Goal: Task Accomplishment & Management: Complete application form

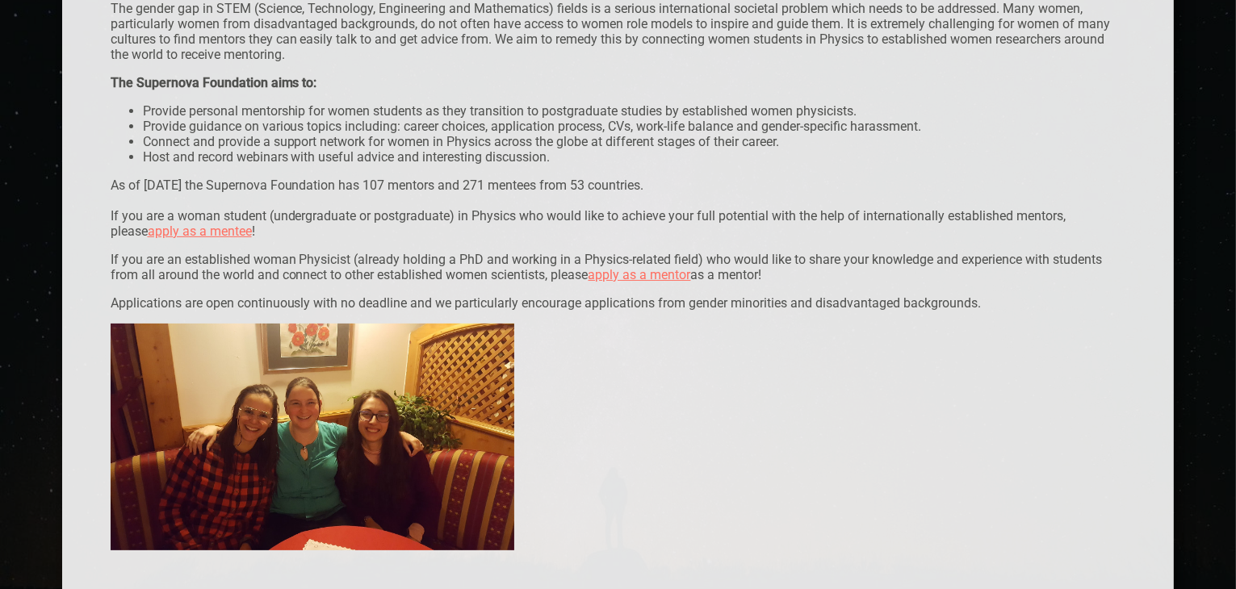
scroll to position [323, 0]
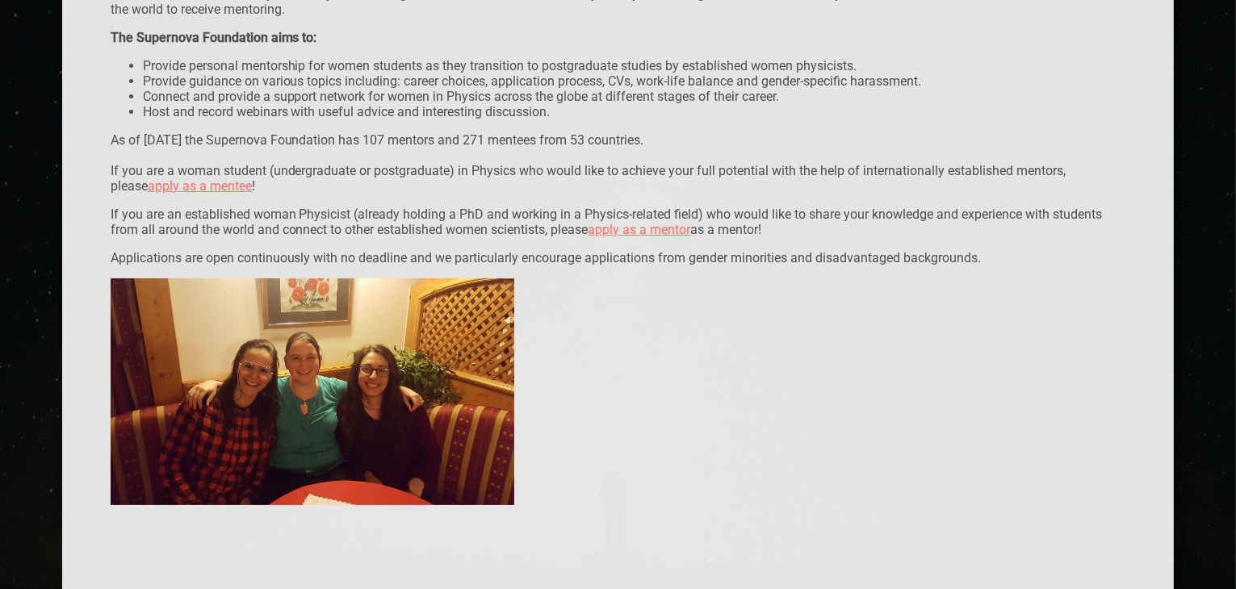
click at [174, 190] on link "apply as a mentee" at bounding box center [200, 185] width 104 height 15
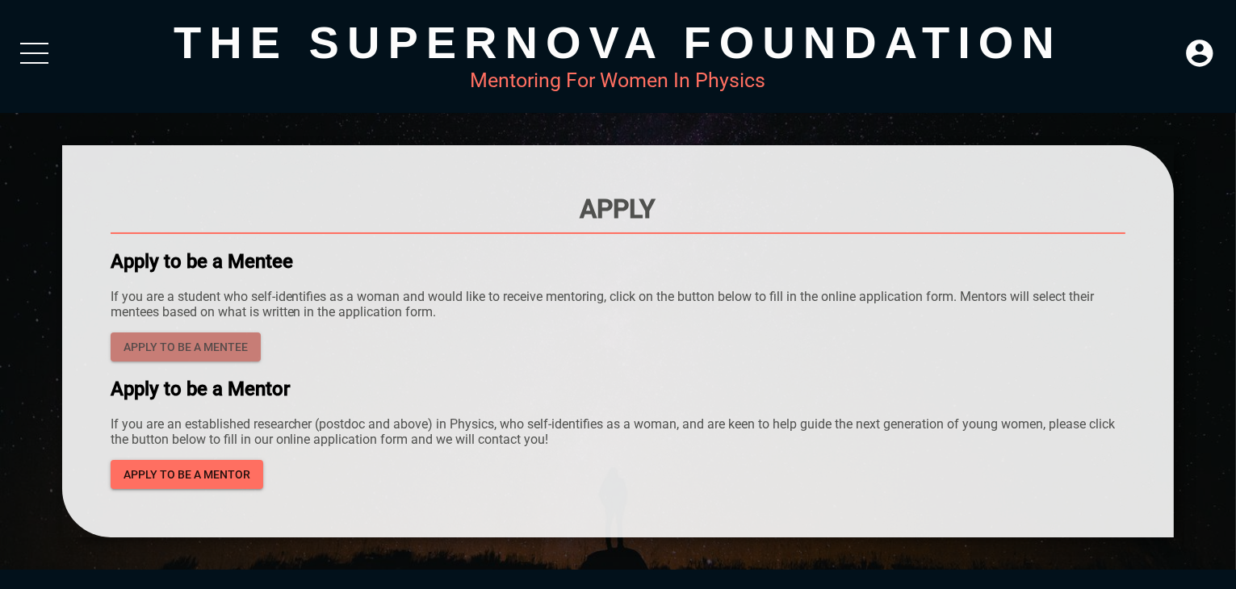
click at [231, 348] on span "Apply to be a mentee" at bounding box center [185, 347] width 124 height 20
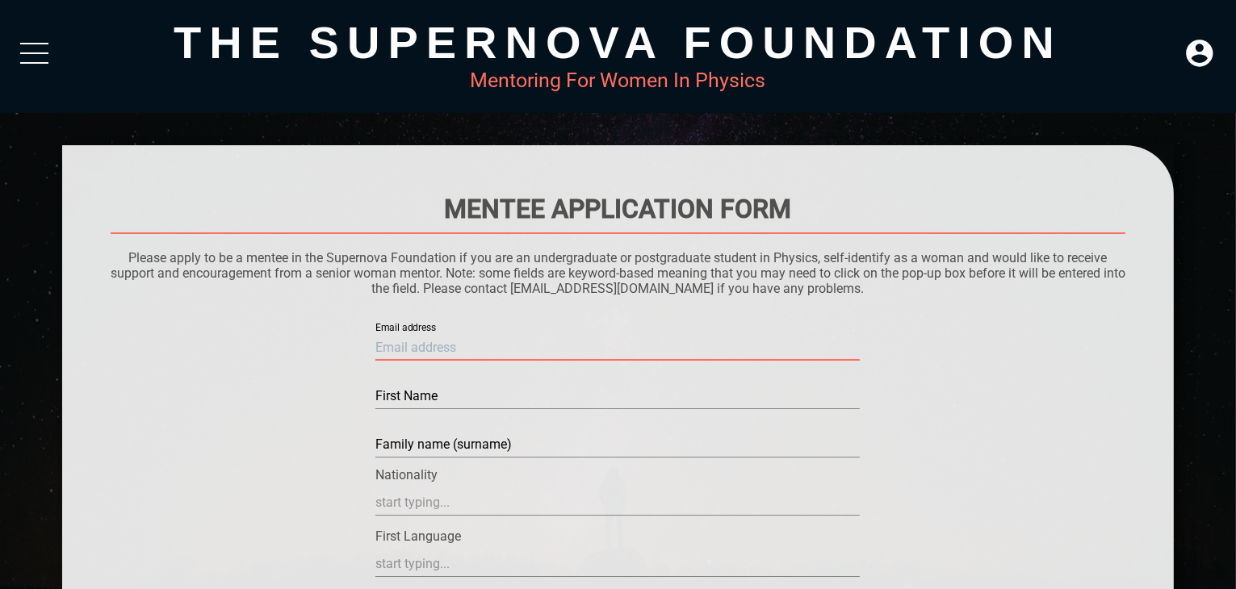
click at [497, 351] on input "text" at bounding box center [617, 348] width 484 height 26
type input "[EMAIL_ADDRESS][DOMAIN_NAME]"
click at [442, 394] on input "text" at bounding box center [617, 396] width 484 height 26
type input "Pendo"
click at [426, 445] on input "text" at bounding box center [617, 445] width 484 height 26
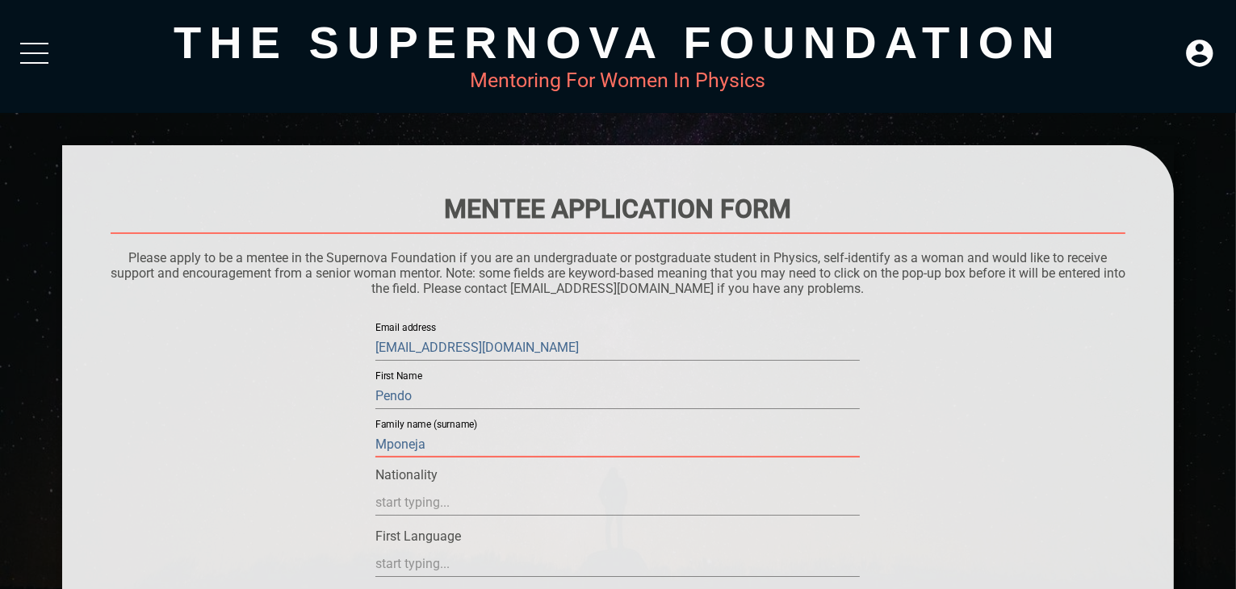
type input "Mponeja"
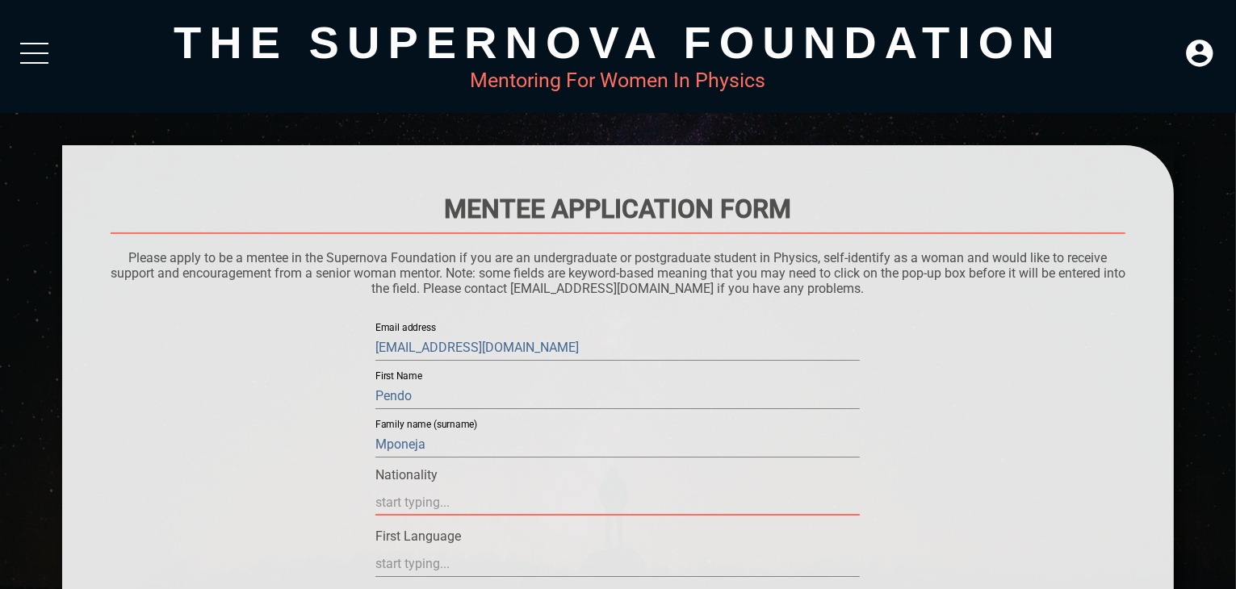
click at [626, 502] on input "text" at bounding box center [617, 503] width 484 height 26
type input "[GEOGRAPHIC_DATA]"
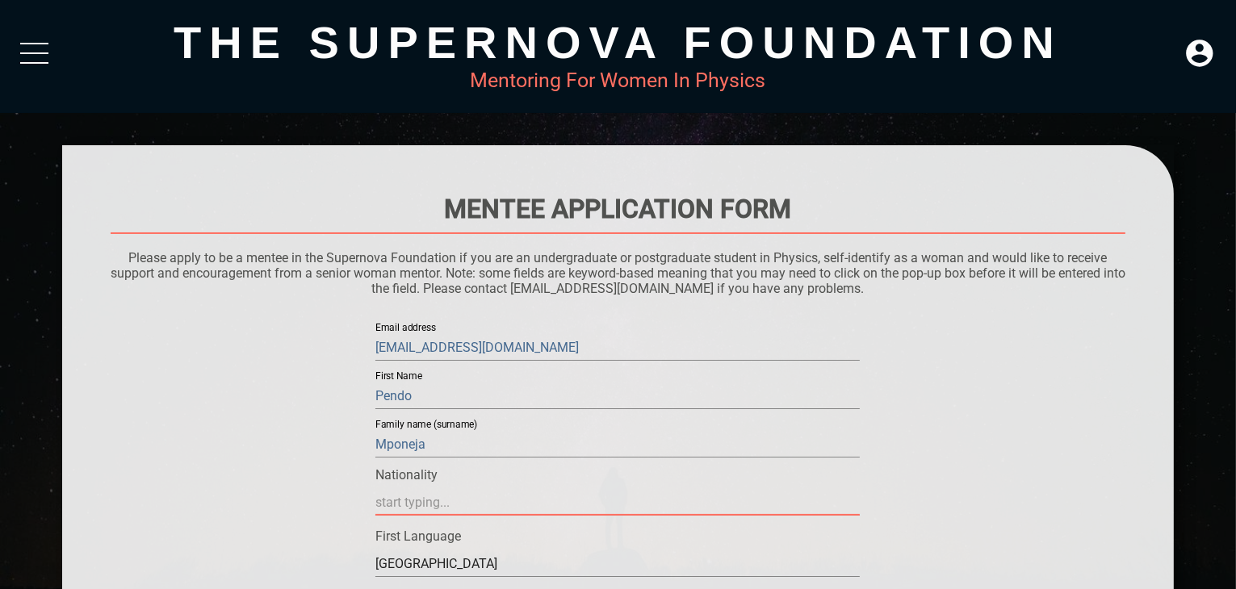
click at [467, 490] on input "text" at bounding box center [617, 503] width 484 height 26
type input "[GEOGRAPHIC_DATA]"
click at [438, 498] on input "text" at bounding box center [617, 503] width 484 height 26
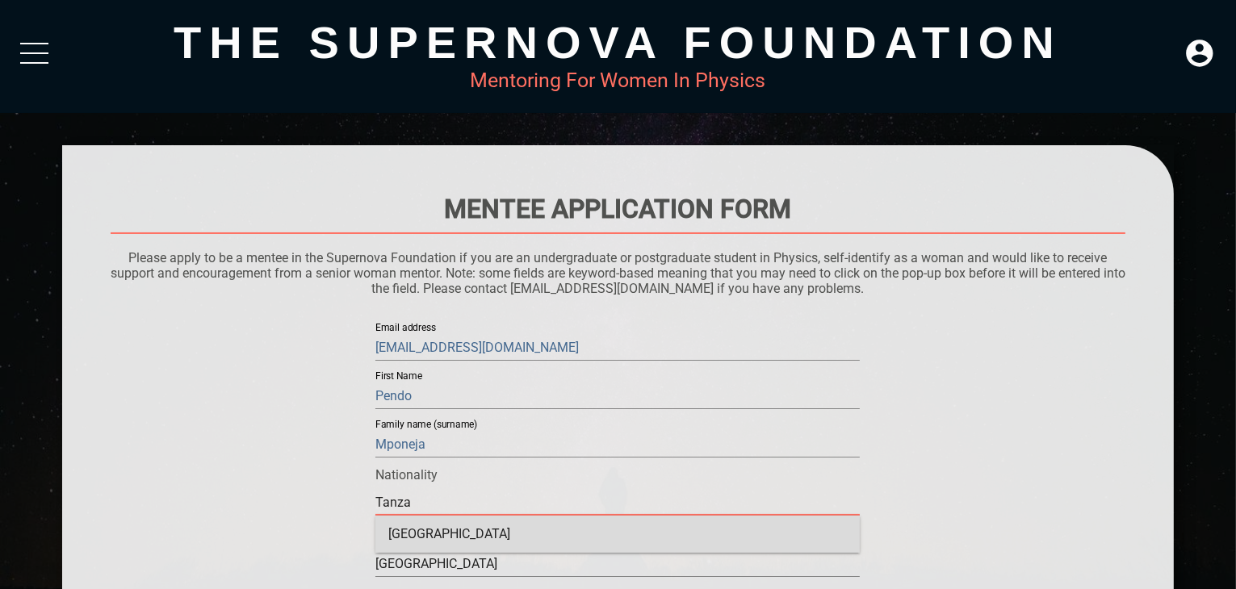
click at [450, 534] on div "[GEOGRAPHIC_DATA]" at bounding box center [617, 534] width 484 height 37
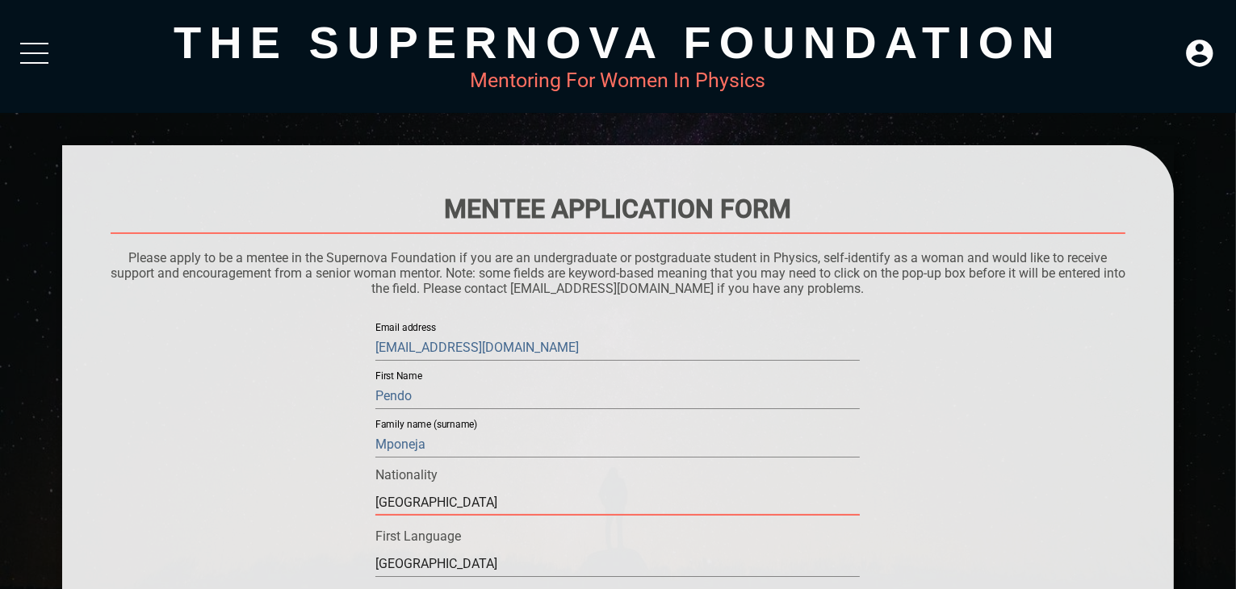
type input "[GEOGRAPHIC_DATA]"
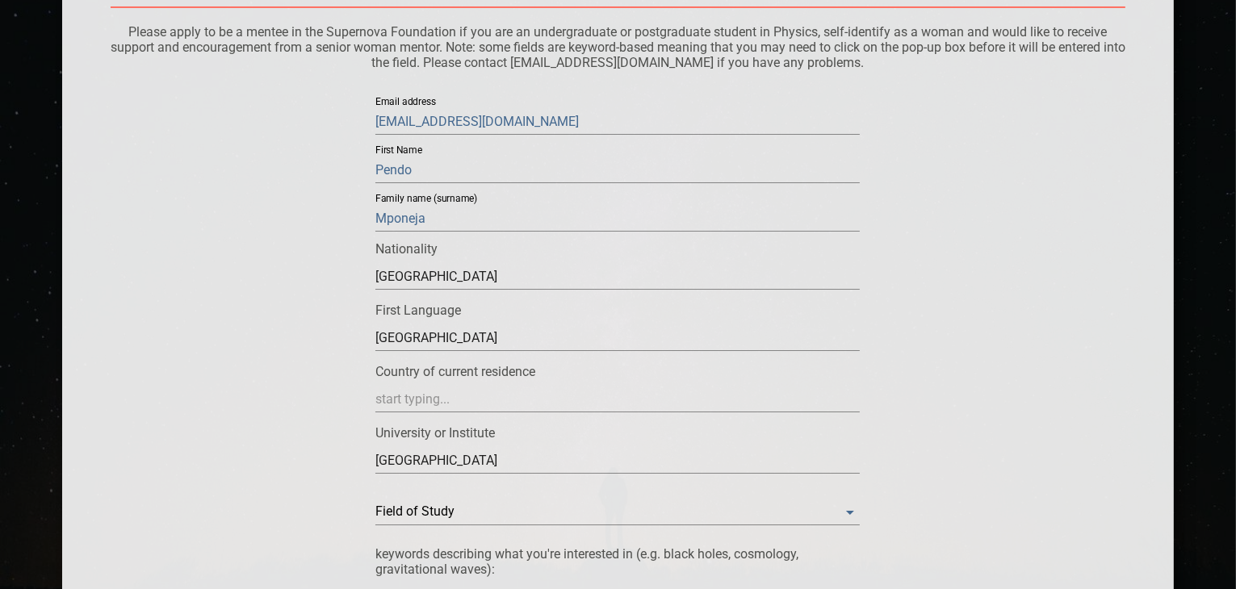
scroll to position [258, 0]
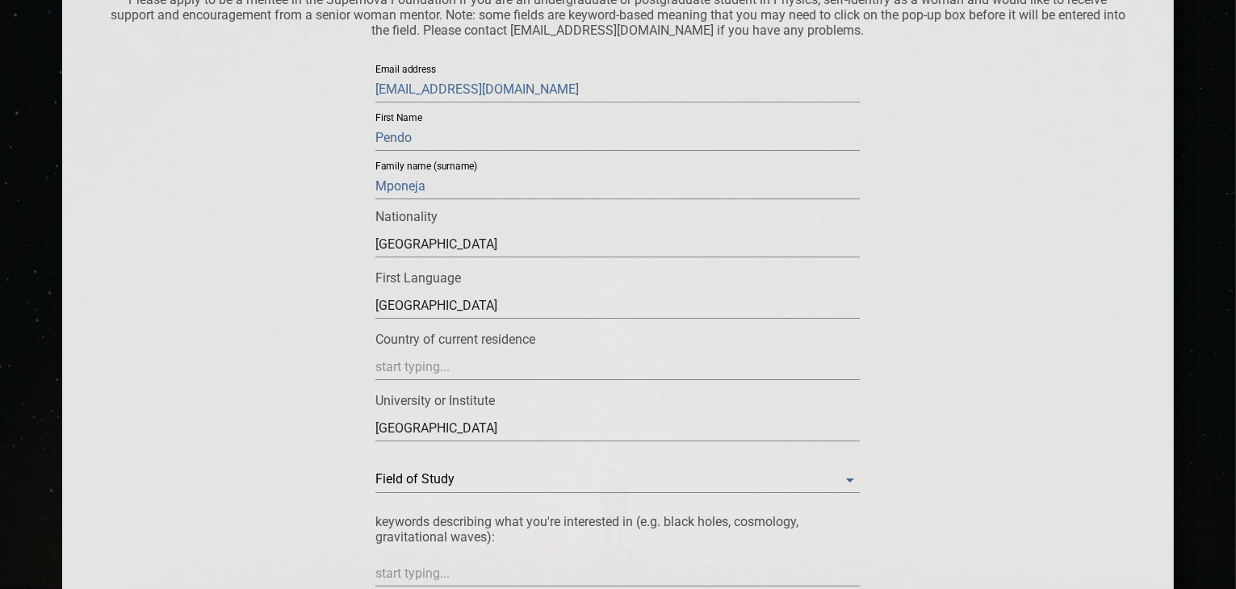
click at [611, 257] on input "[GEOGRAPHIC_DATA]" at bounding box center [617, 245] width 484 height 26
type input "T"
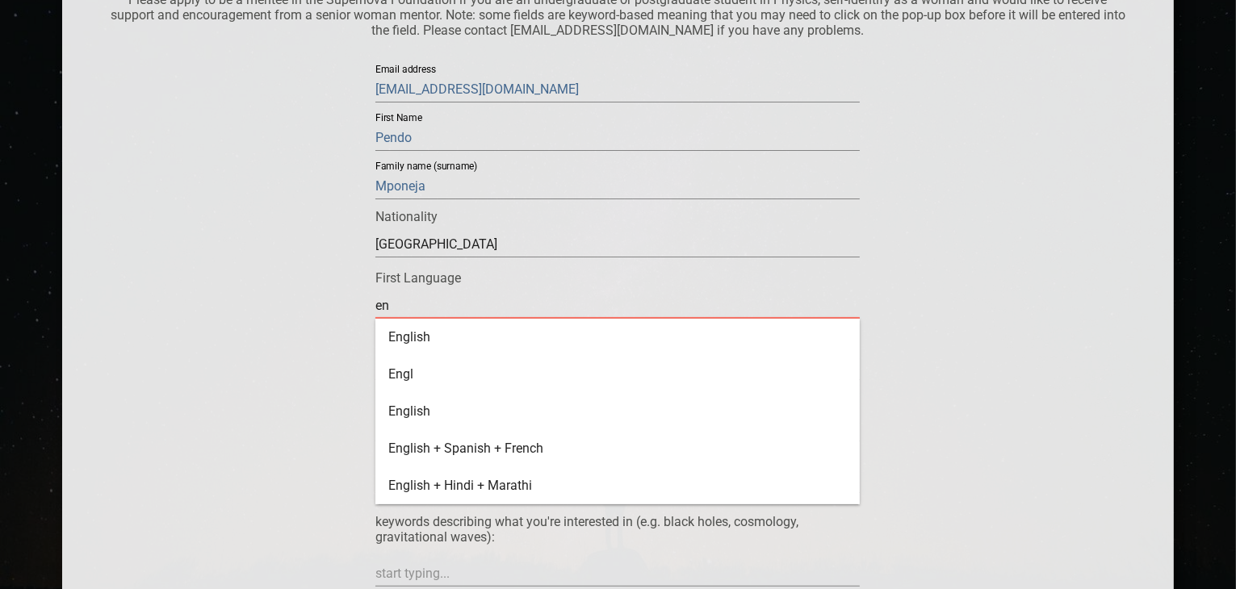
type input "e"
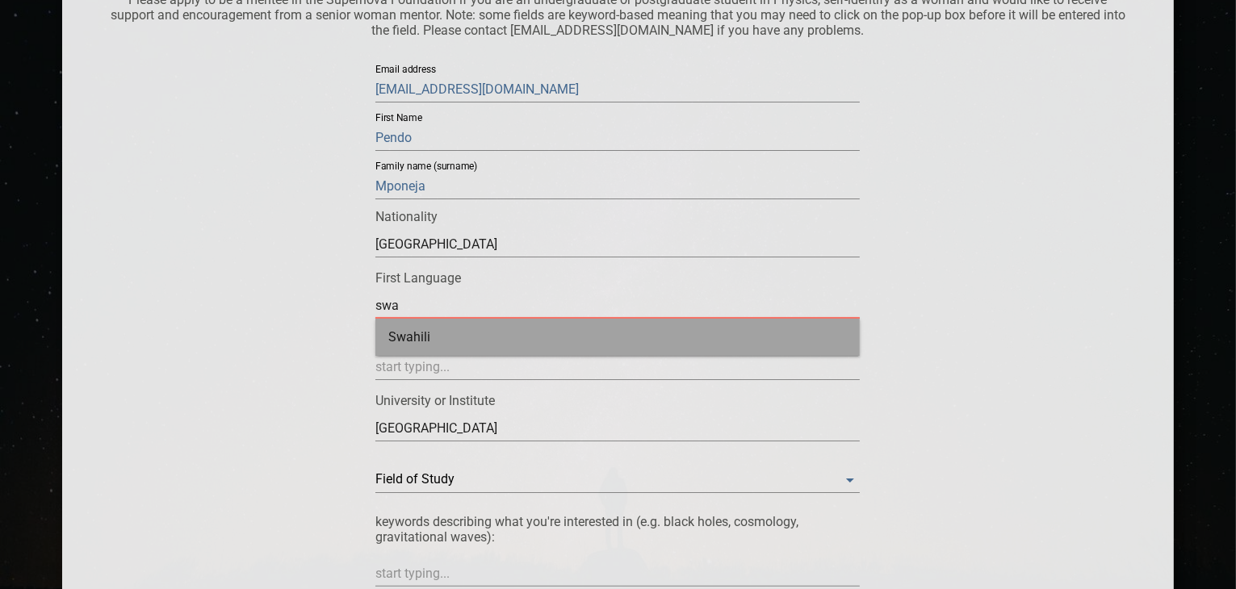
click at [633, 329] on div "Swahili" at bounding box center [617, 337] width 484 height 37
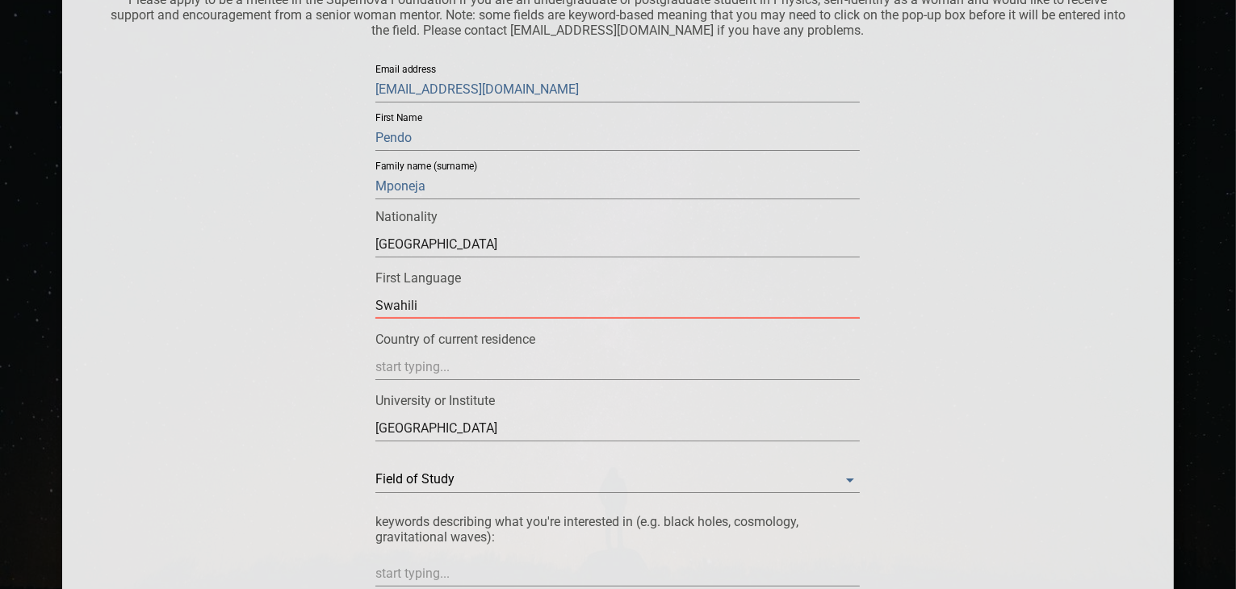
type input "Swahili"
click at [565, 357] on input "text" at bounding box center [617, 367] width 484 height 26
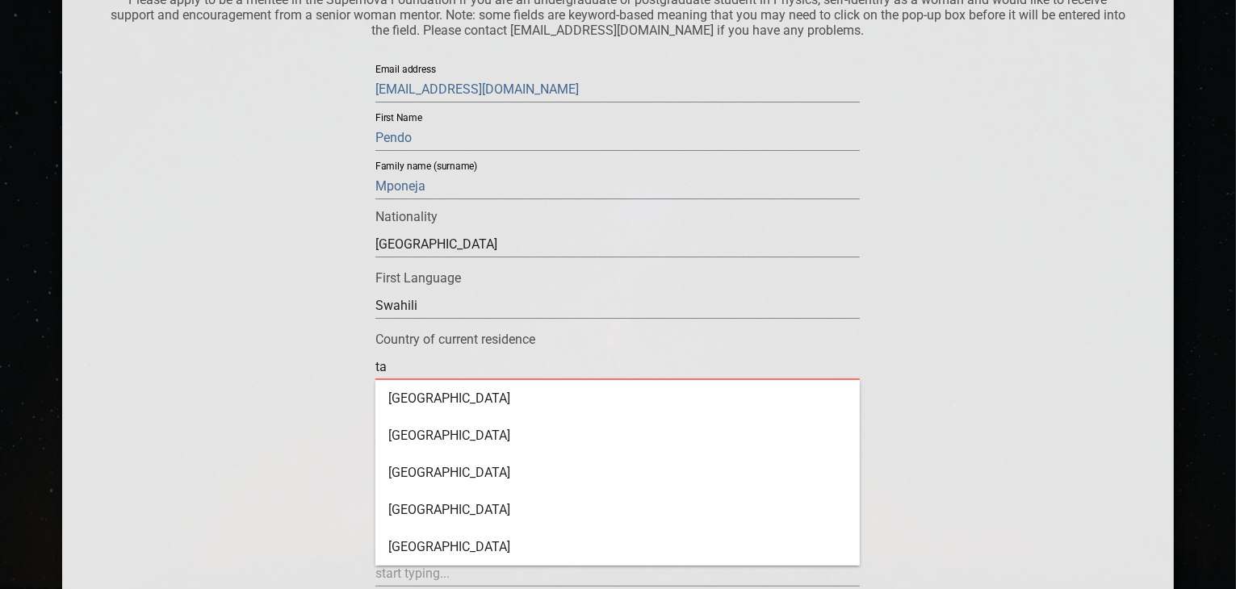
click at [538, 372] on input "ta" at bounding box center [617, 367] width 484 height 26
type input "t"
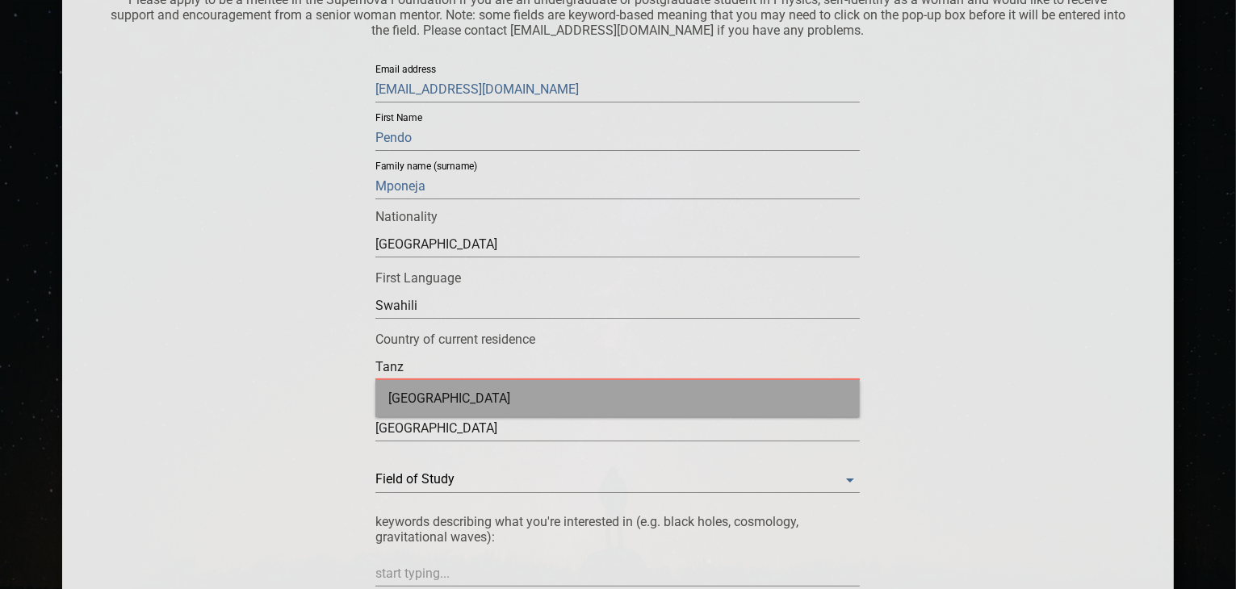
click at [434, 401] on div "[GEOGRAPHIC_DATA]" at bounding box center [617, 398] width 484 height 37
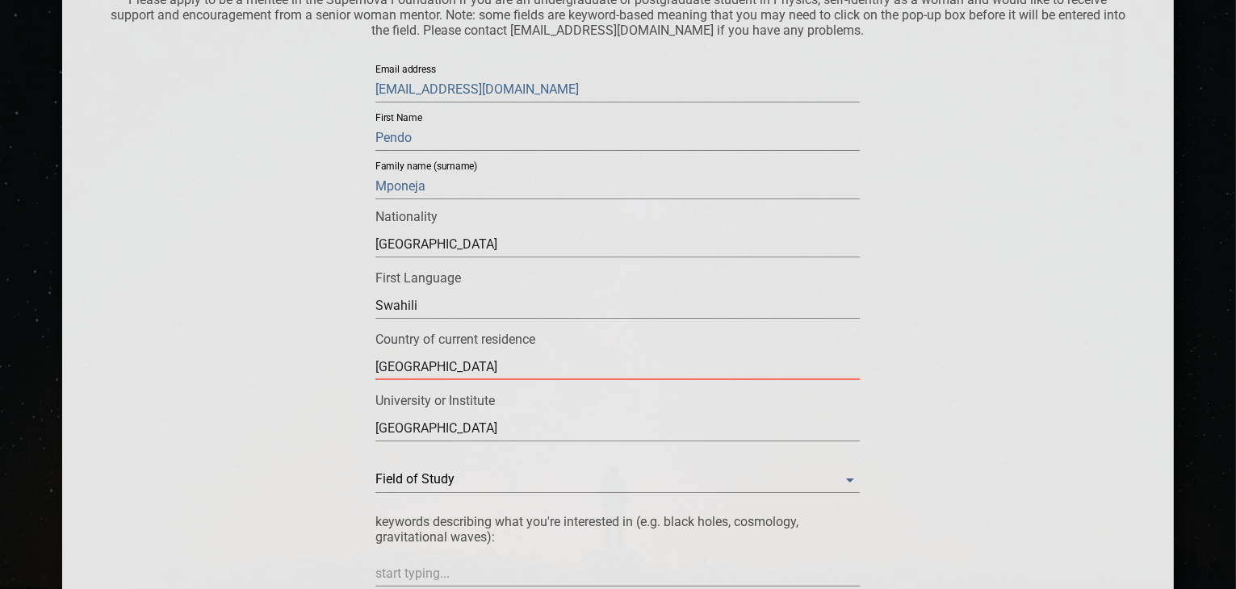
type input "[GEOGRAPHIC_DATA]"
click at [648, 417] on input "[GEOGRAPHIC_DATA]" at bounding box center [617, 429] width 484 height 26
click at [503, 425] on input "[GEOGRAPHIC_DATA]" at bounding box center [617, 429] width 484 height 26
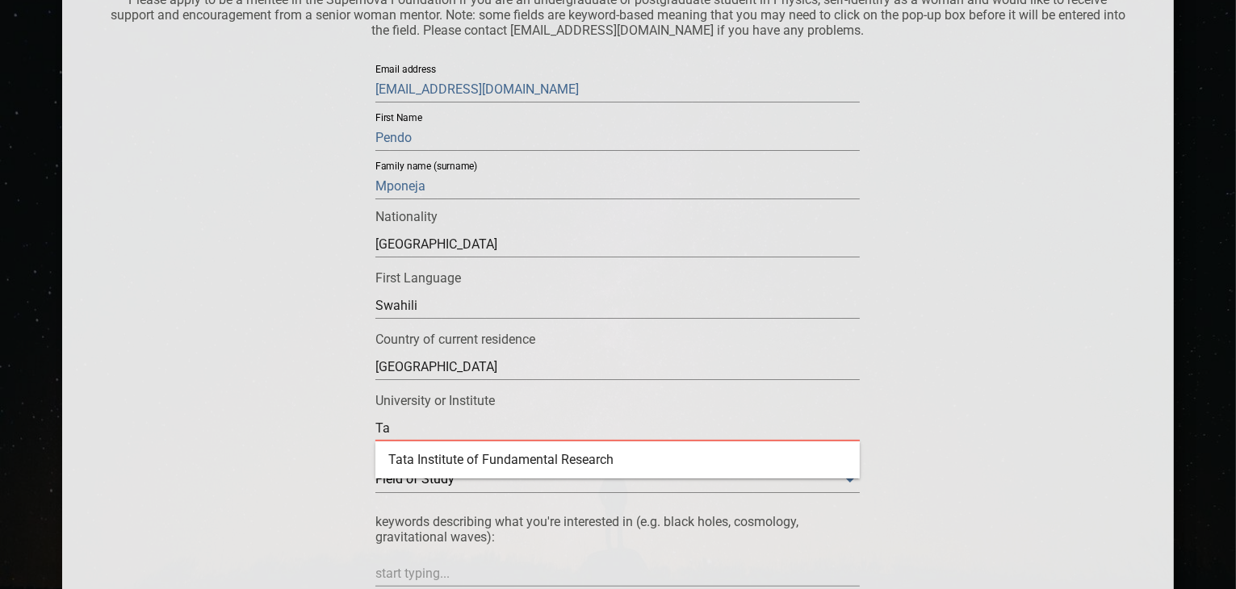
type input "T"
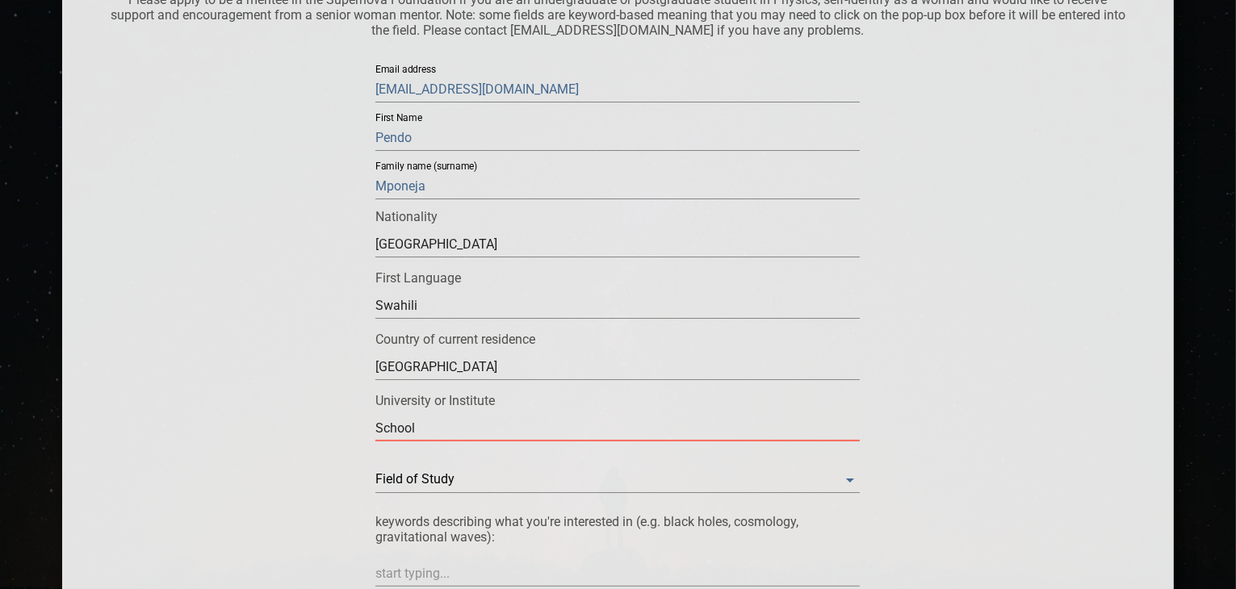
click at [375, 426] on input "School" at bounding box center [617, 429] width 484 height 26
click at [401, 430] on input "goverment School" at bounding box center [617, 429] width 484 height 26
type input "government School"
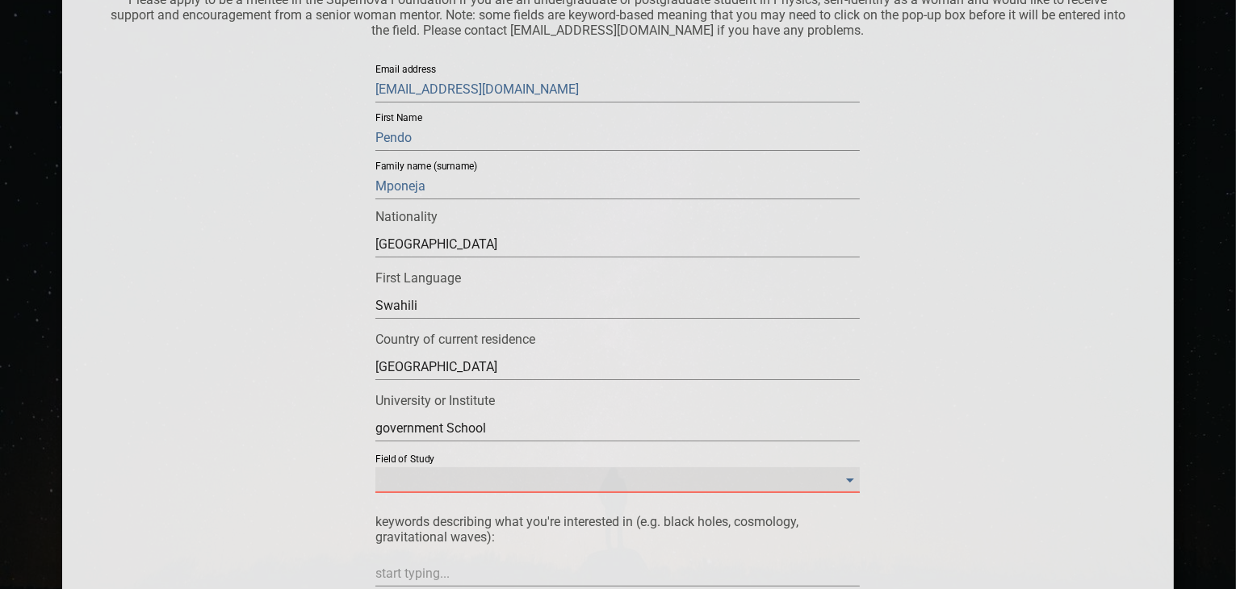
click at [850, 480] on Study "​" at bounding box center [617, 480] width 484 height 26
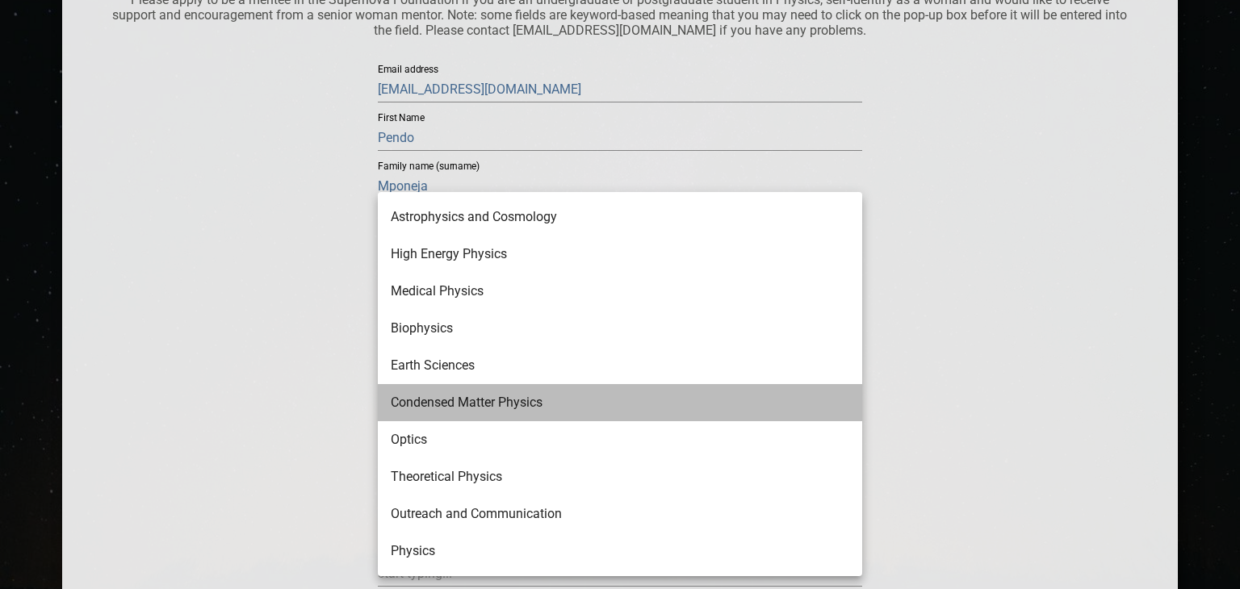
click at [685, 404] on li "Condensed Matter Physics" at bounding box center [620, 402] width 484 height 37
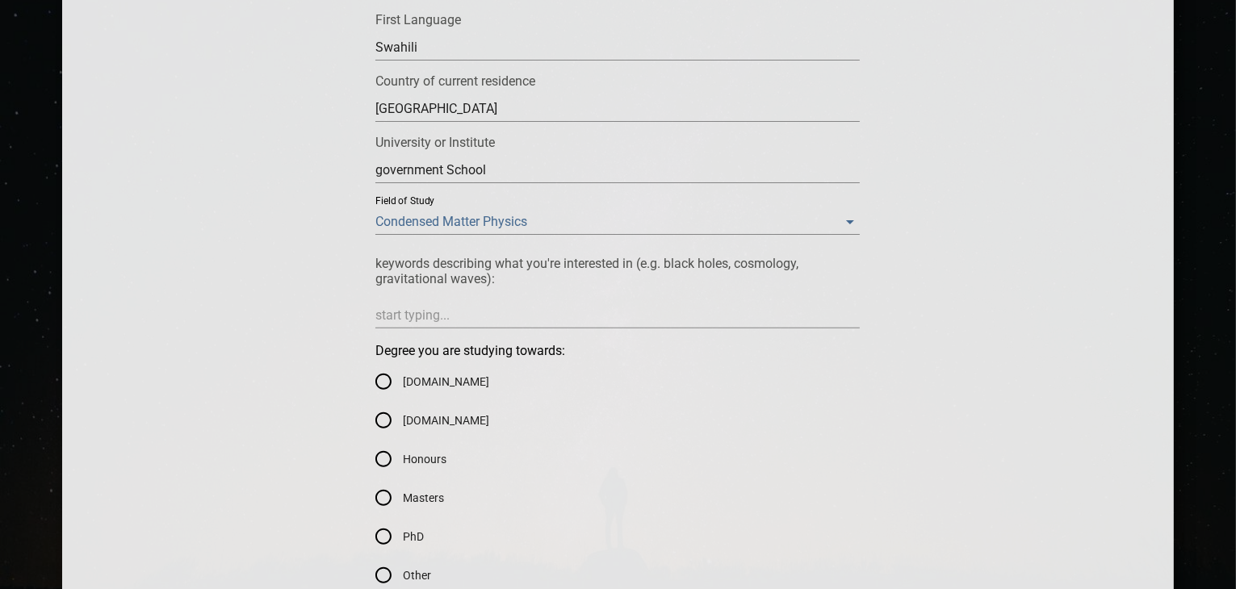
scroll to position [549, 0]
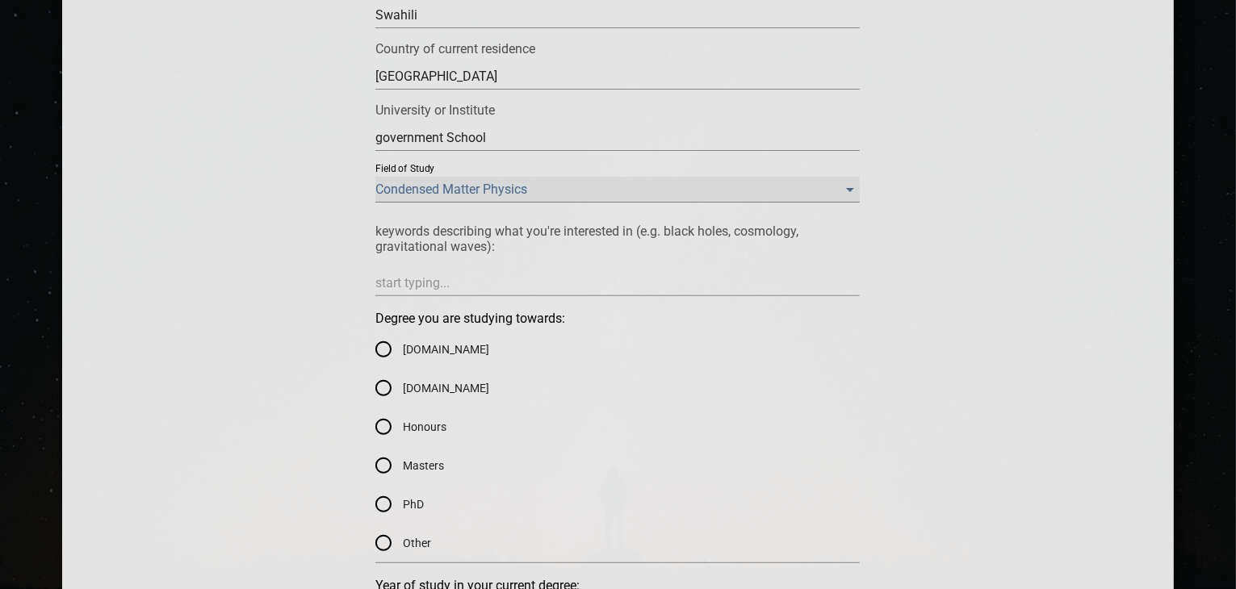
click at [849, 191] on Study "Condensed Matter Physics" at bounding box center [617, 190] width 484 height 26
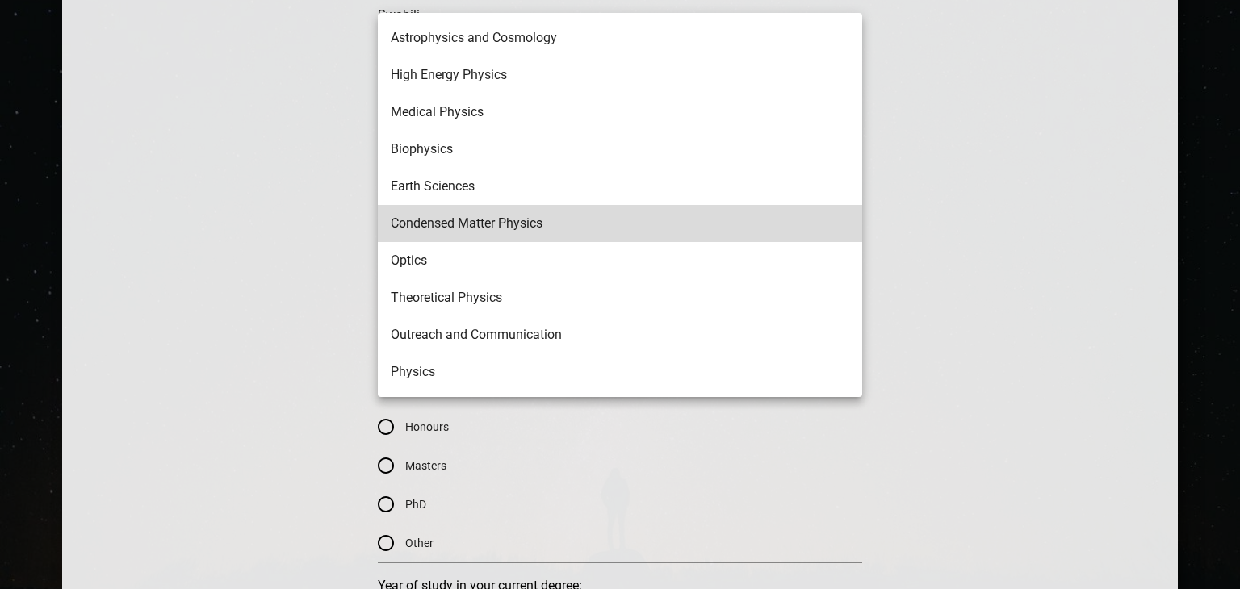
click at [964, 278] on div at bounding box center [620, 294] width 1240 height 589
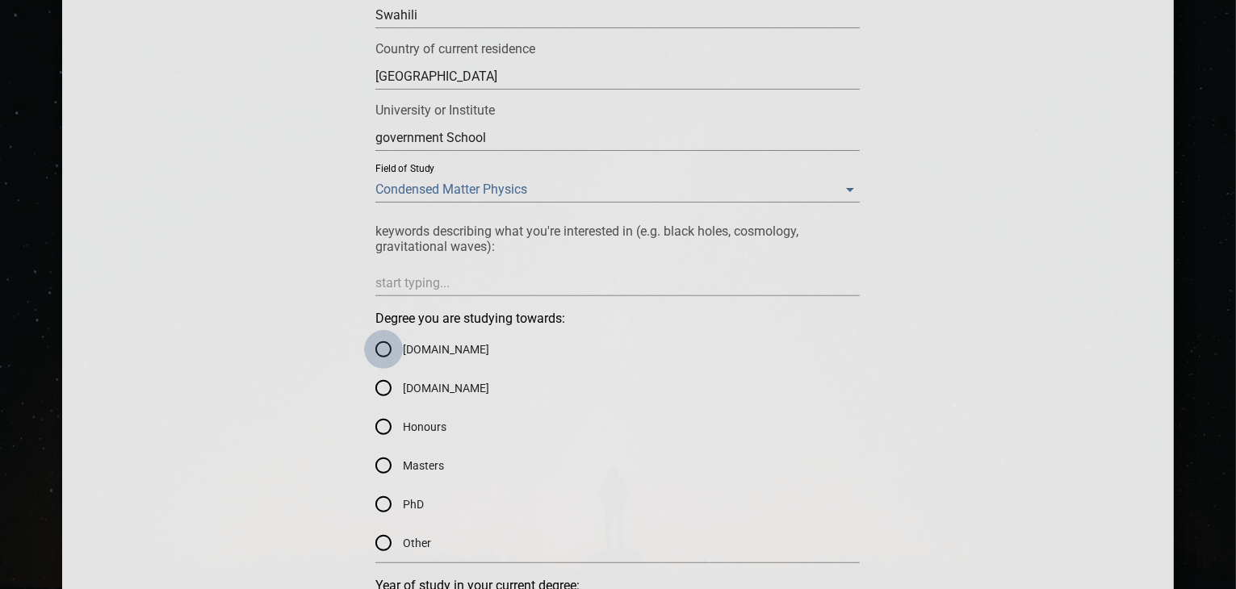
click at [384, 349] on input "[DOMAIN_NAME]" at bounding box center [383, 349] width 39 height 39
radio input "true"
click at [384, 349] on input "[DOMAIN_NAME]" at bounding box center [383, 349] width 39 height 39
click at [389, 466] on input "Masters" at bounding box center [383, 465] width 39 height 39
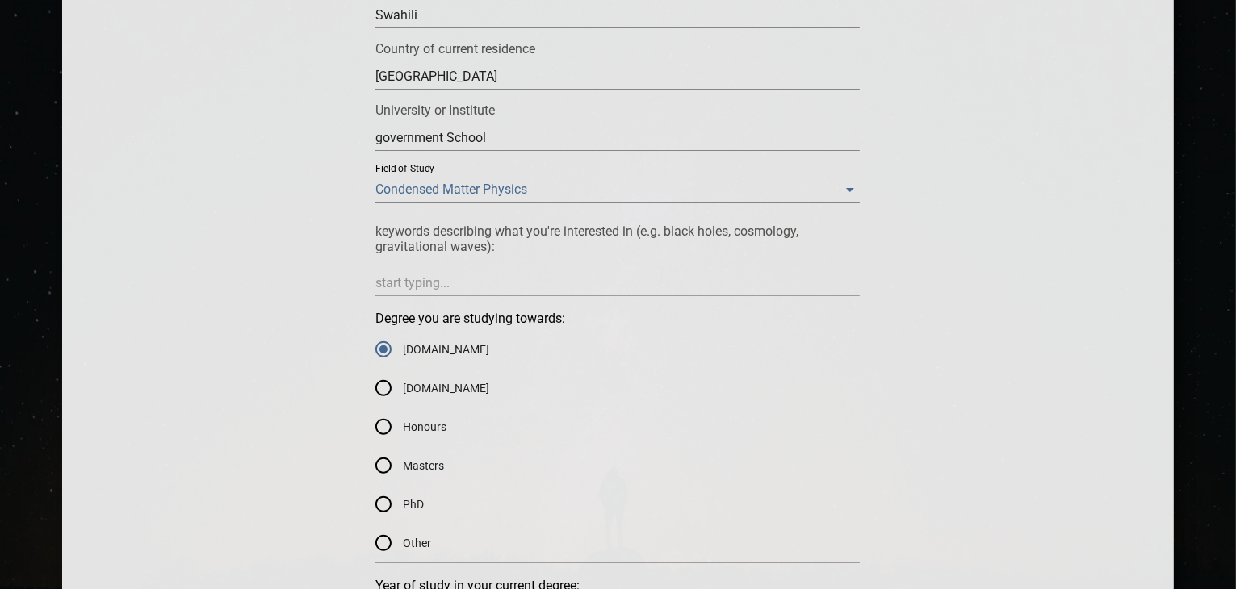
radio input "true"
click at [724, 458] on label "Masters" at bounding box center [605, 465] width 483 height 39
click at [403, 458] on input "Masters" at bounding box center [383, 465] width 39 height 39
click at [364, 485] on input "PhD" at bounding box center [383, 504] width 39 height 39
radio input "true"
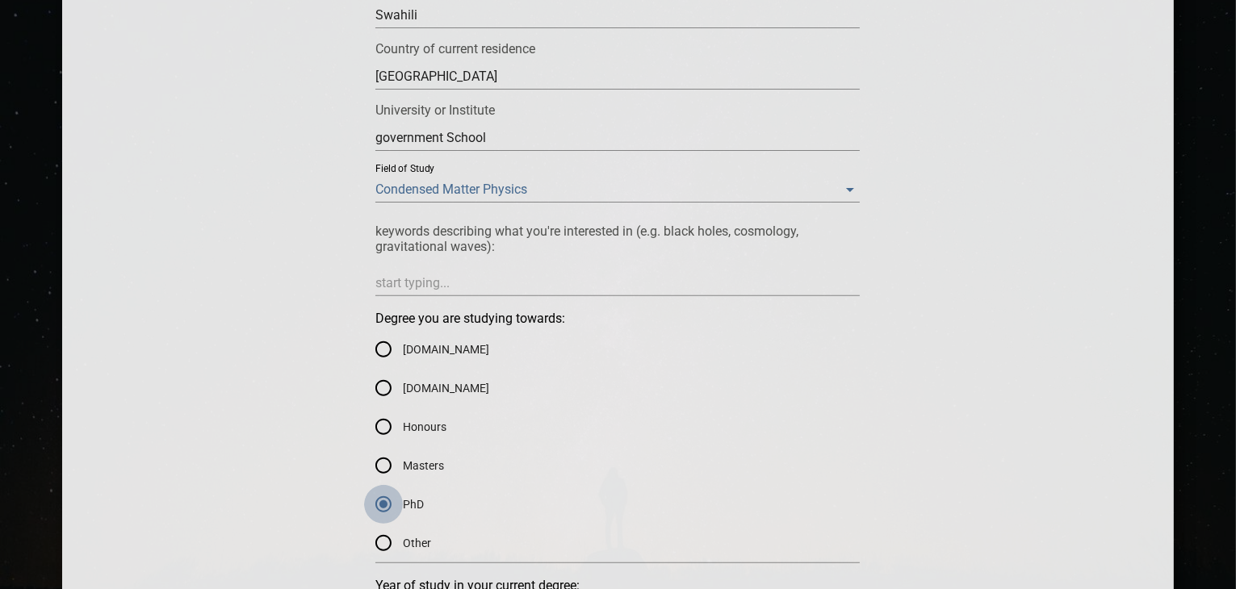
click at [364, 524] on input "Other" at bounding box center [383, 543] width 39 height 39
radio input "true"
click at [364, 330] on input "[DOMAIN_NAME]" at bounding box center [383, 349] width 39 height 39
radio input "true"
click at [364, 369] on input "[DOMAIN_NAME]" at bounding box center [383, 388] width 39 height 39
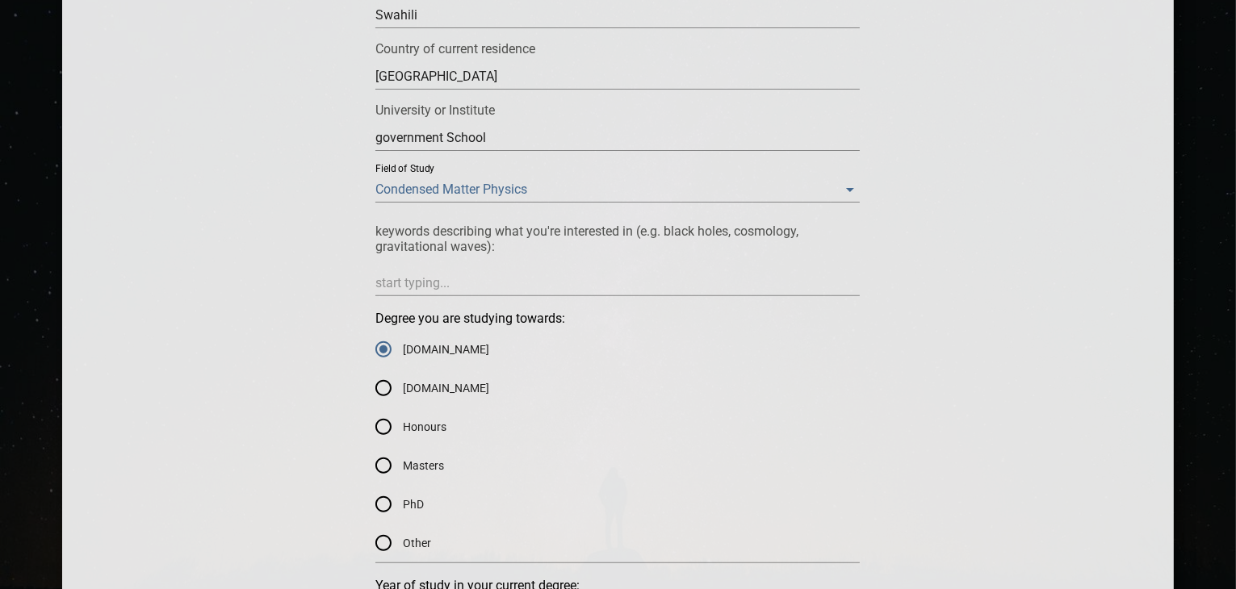
radio input "true"
click at [384, 462] on input "Masters" at bounding box center [383, 465] width 39 height 39
radio input "true"
click at [1065, 221] on div "Mentee Application Form Please apply to be a mentee in the Supernova Foundation…" at bounding box center [618, 516] width 1015 height 1743
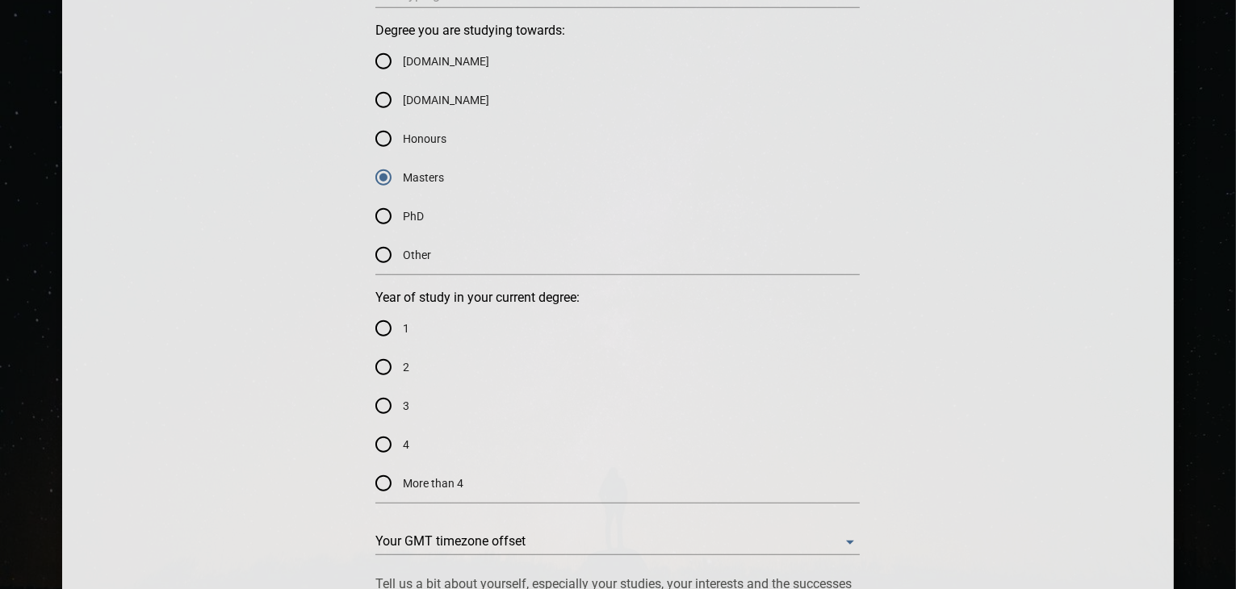
scroll to position [839, 0]
click at [382, 328] on input "1" at bounding box center [383, 326] width 39 height 39
radio input "true"
click at [962, 266] on div "Mentee Application Form Please apply to be a mentee in the Supernova Foundation…" at bounding box center [618, 225] width 1015 height 1743
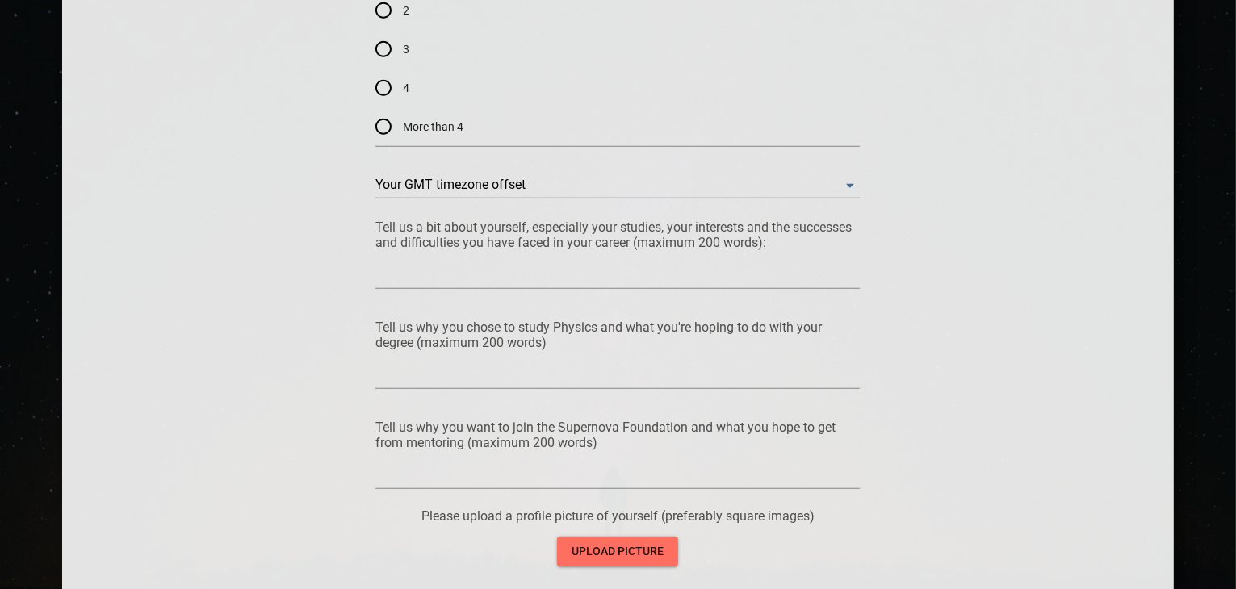
scroll to position [1195, 0]
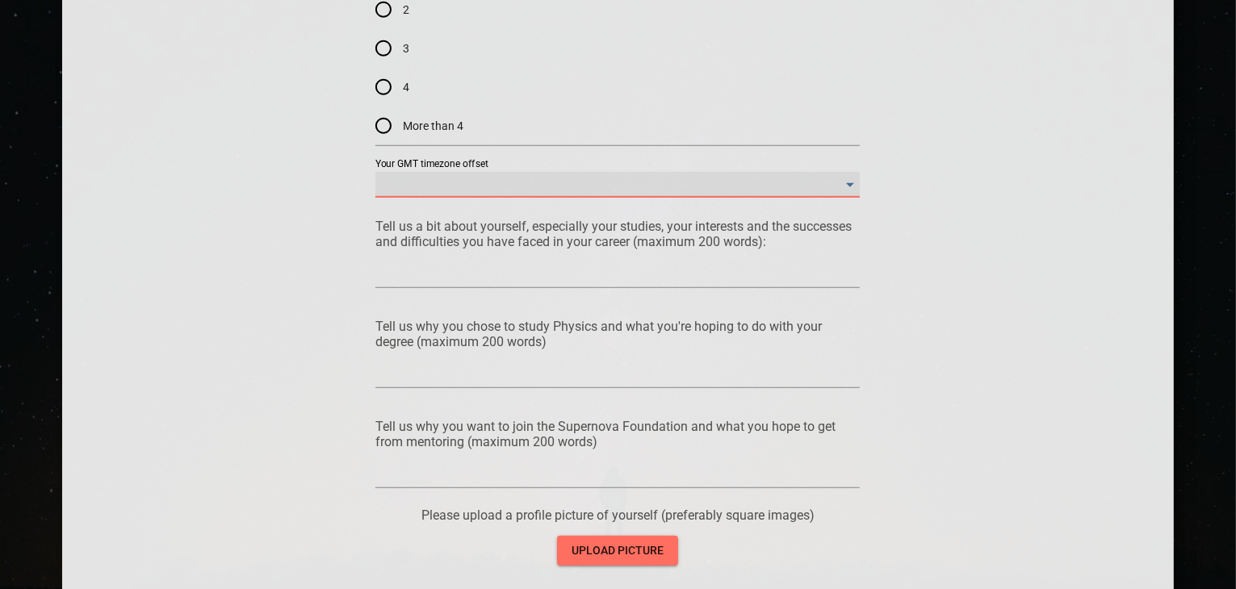
click at [849, 187] on offset "​" at bounding box center [617, 185] width 484 height 26
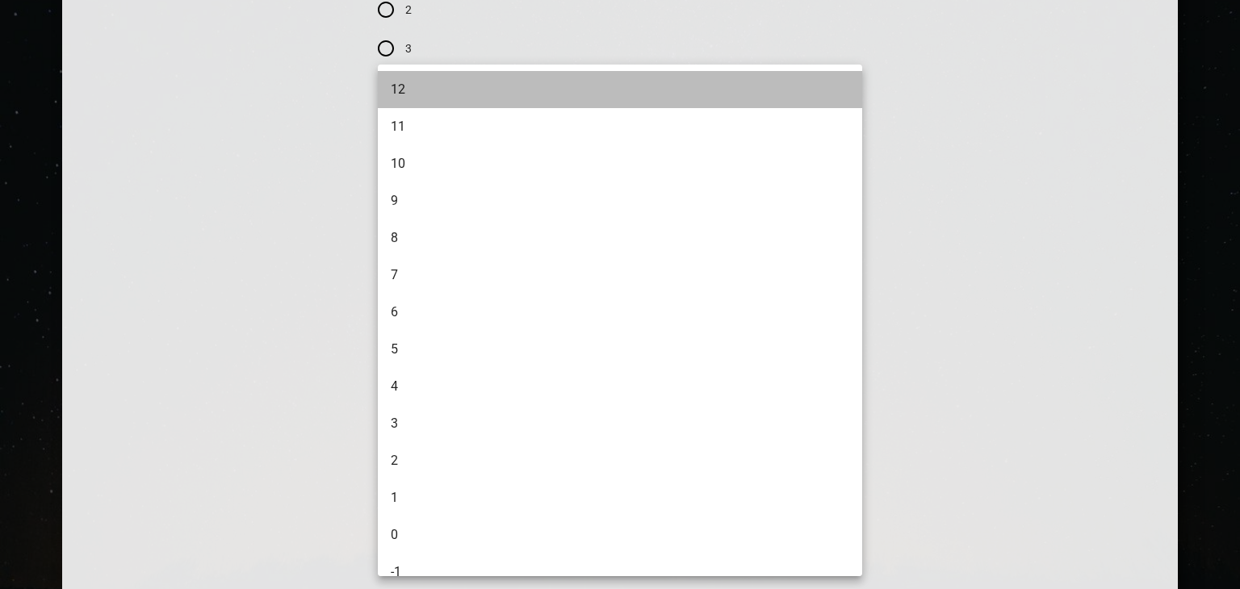
click at [796, 98] on li "12" at bounding box center [622, 89] width 488 height 37
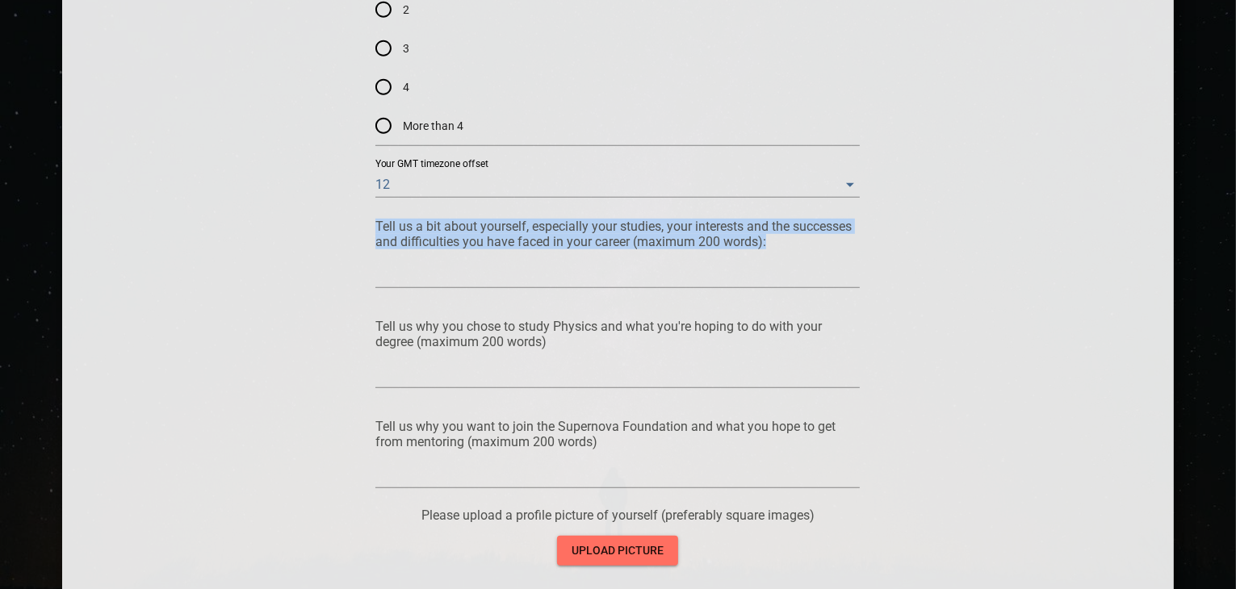
drag, startPoint x: 375, startPoint y: 220, endPoint x: 755, endPoint y: 253, distance: 381.5
copy div "Tell us a bit about yourself, especially your studies, your interests and the s…"
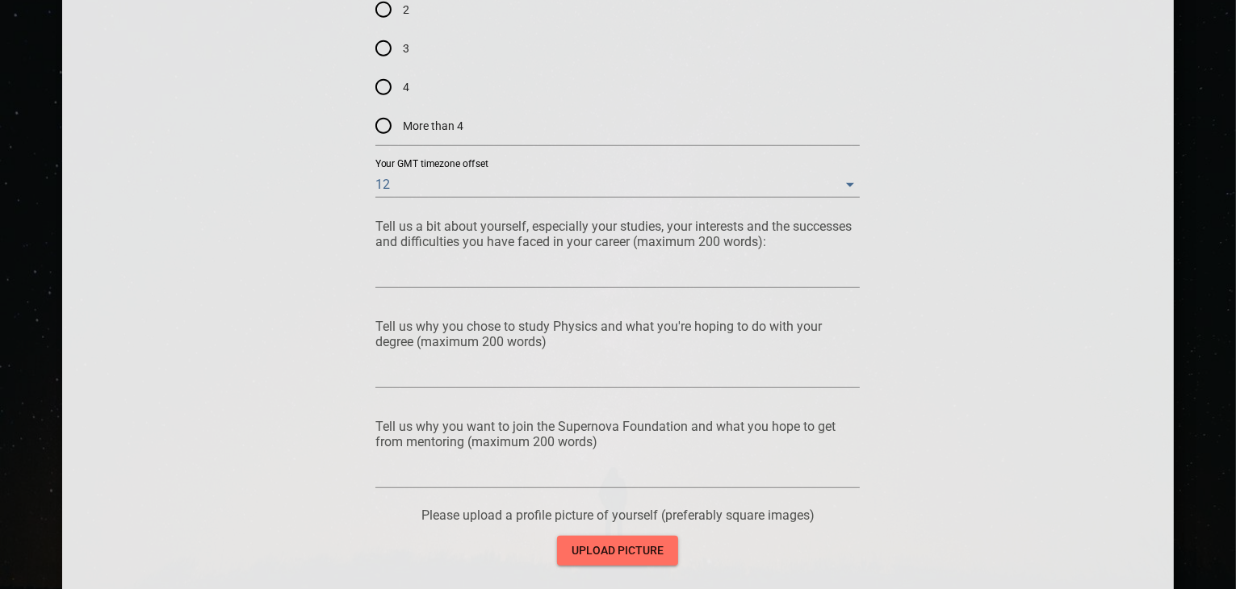
click at [630, 263] on div at bounding box center [617, 275] width 484 height 26
paste textarea "Lo ipsumdol sita co adipisc, elitseddoei te incididun utlabo, etdolorem ali eni…"
type textarea "Lo ipsumdol sita co adipisc, elitseddoei te incididun utlabo, etdolorem ali eni…"
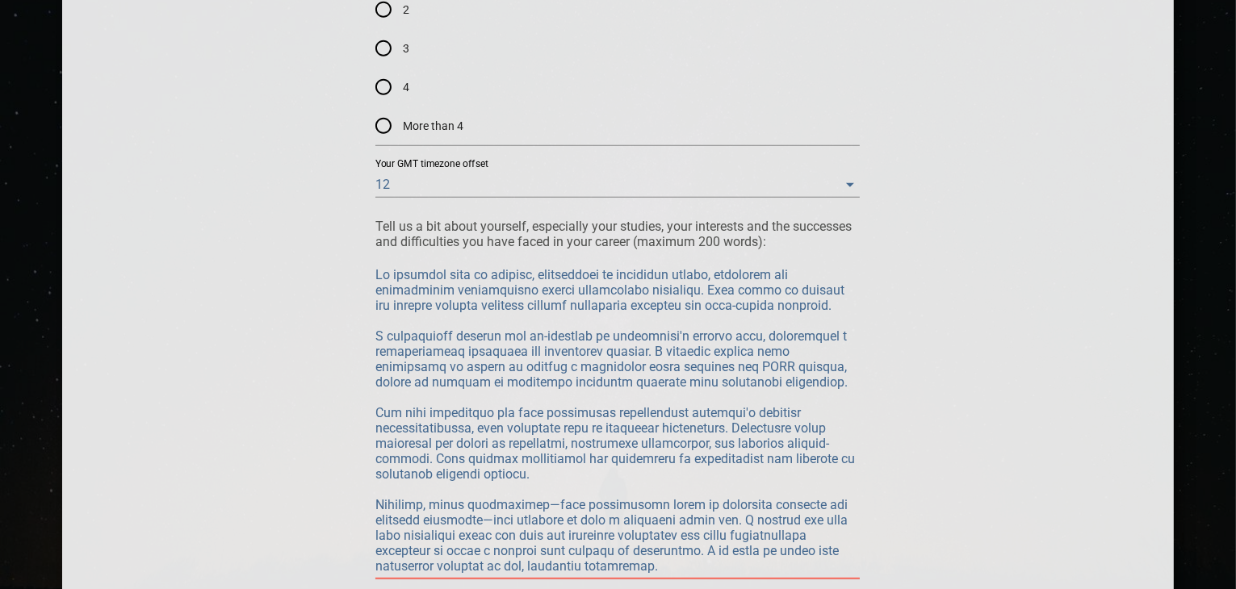
type textarea "Lo ipsumdol sita co adipisc, elitseddoei te incididun utlabo, etdolorem ali eni…"
drag, startPoint x: 377, startPoint y: 263, endPoint x: 650, endPoint y: 499, distance: 360.5
click at [650, 499] on div at bounding box center [617, 420] width 484 height 317
click at [375, 275] on textarea at bounding box center [617, 420] width 484 height 307
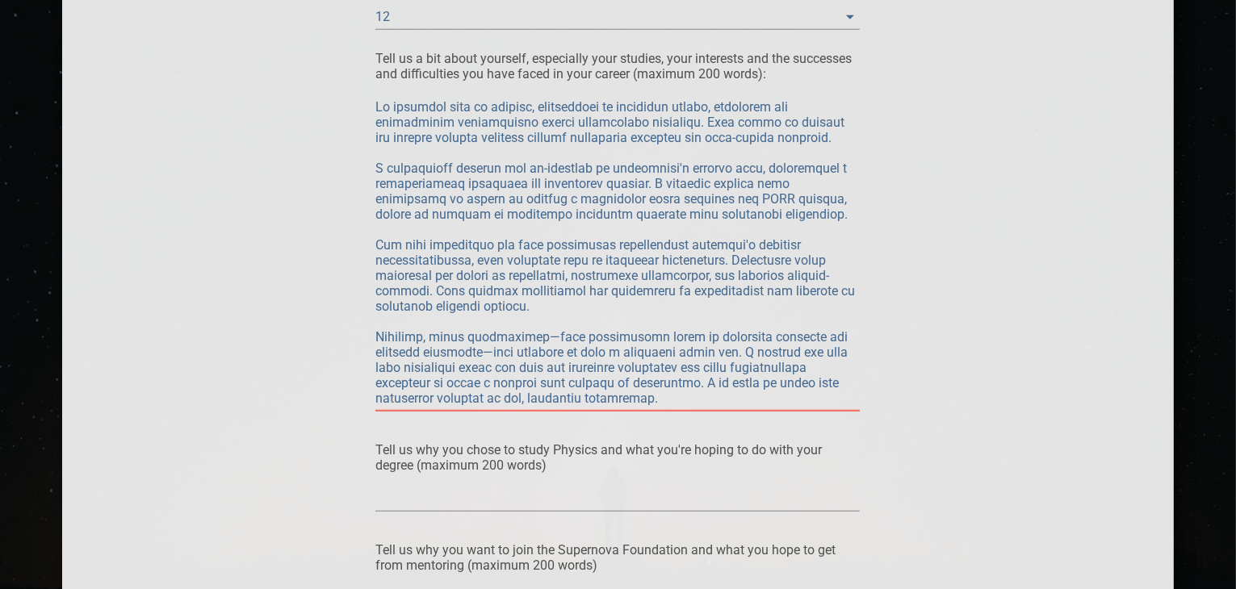
scroll to position [1396, 0]
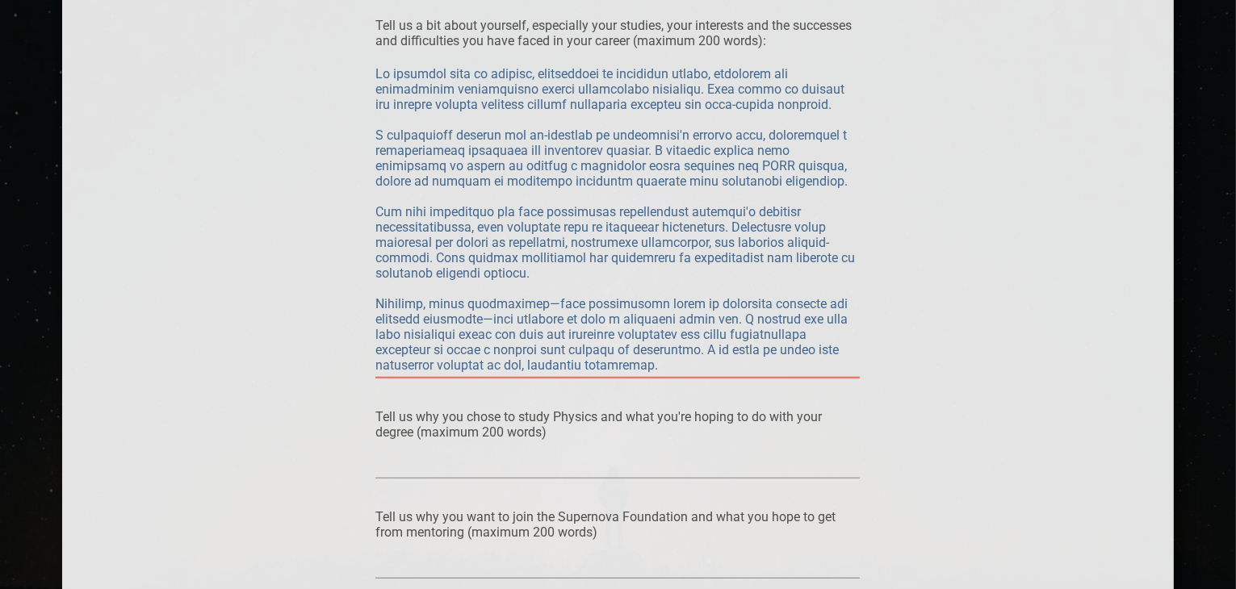
drag, startPoint x: 375, startPoint y: 275, endPoint x: 994, endPoint y: 374, distance: 626.1
paste textarea "l ipsumdolor si ametcon adi elitsedd e tempor incididunt ut laboreetdo mag aliq…"
type textarea "l ipsumdolor si ametcon adi elitsedd e tempor incididunt ut laboreetdo mag aliq…"
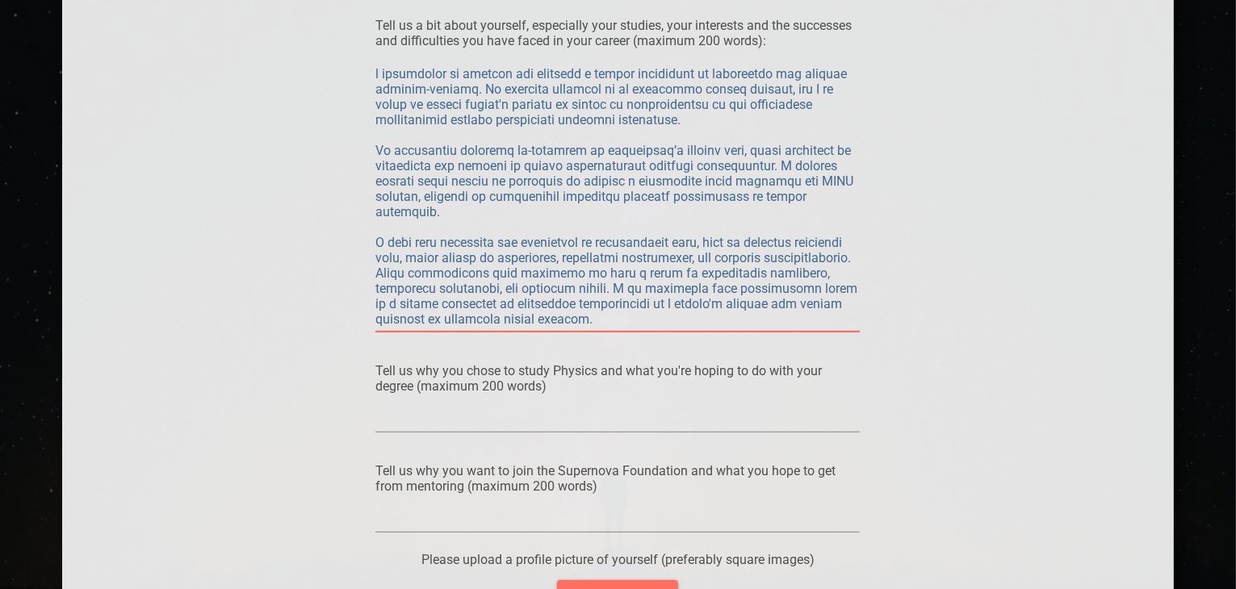
click at [379, 72] on textarea at bounding box center [617, 196] width 484 height 261
type textarea "loremipsum do sitamet con adipisci e seddoe temporinci ut laboreetdo mag aliqua…"
type textarea "L ipsumdolor si ametcon adi elitsedd e tempor incididunt ut laboreetdo mag aliq…"
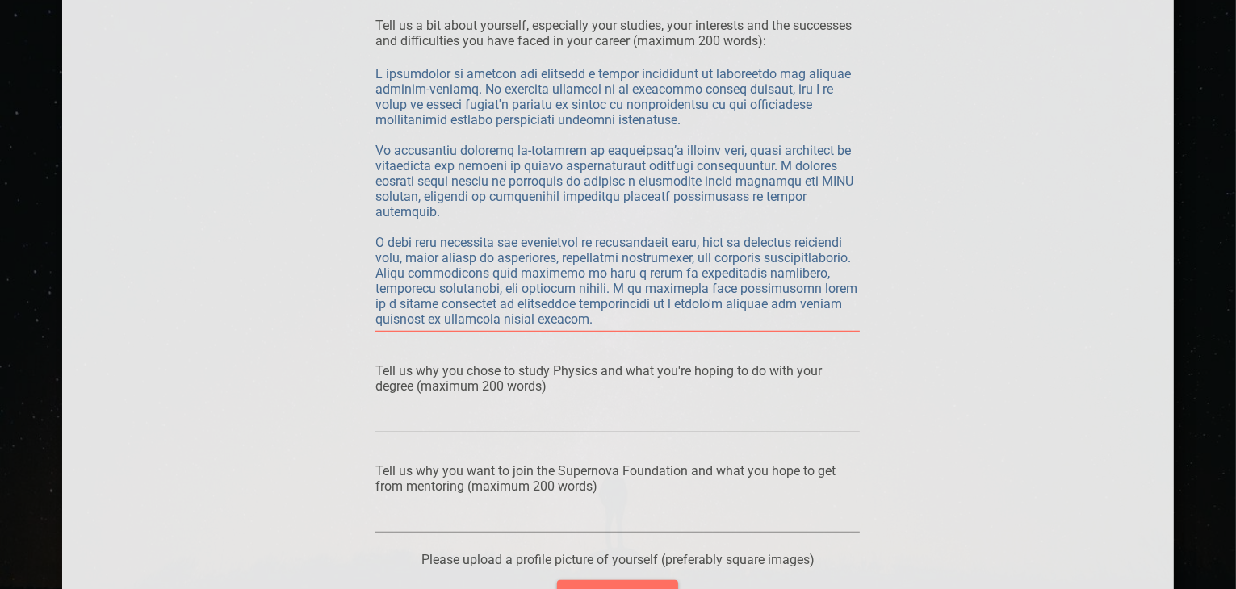
type textarea "Lo ipsumdolor si ametcon adi elitsedd e tempor incididunt ut laboreetdo mag ali…"
click at [659, 149] on textarea at bounding box center [617, 196] width 484 height 261
type textarea "Lo ipsumdolor si ametcon adi elitsedd e tempor incididunt ut laboreetdo mag ali…"
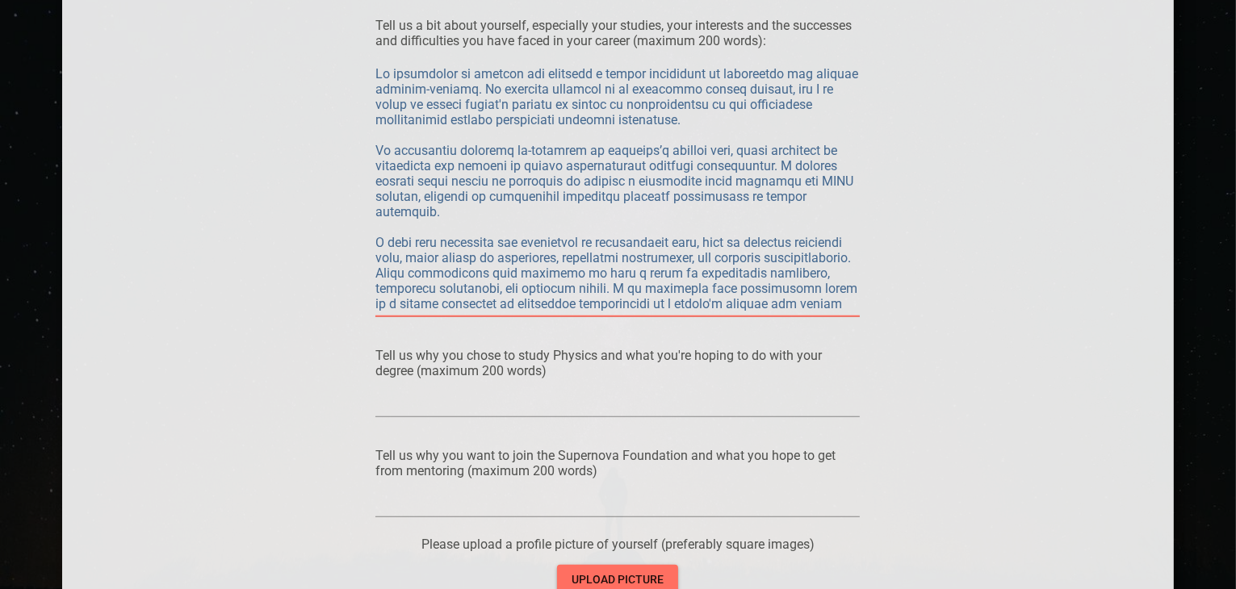
type textarea "Lo ipsumdolor si ametcon adi elitsedd e tempor incididunt ut laboreetdo mag ali…"
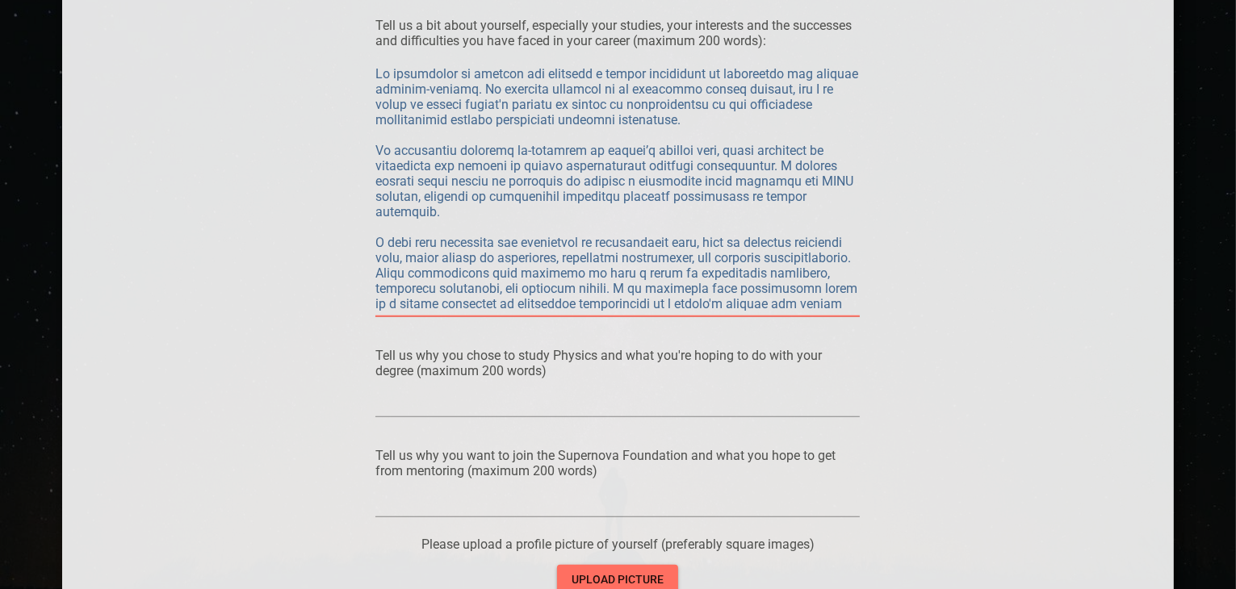
type textarea "Lo ipsumdolor si ametcon adi elitsedd e tempor incididunt ut laboreetdo mag ali…"
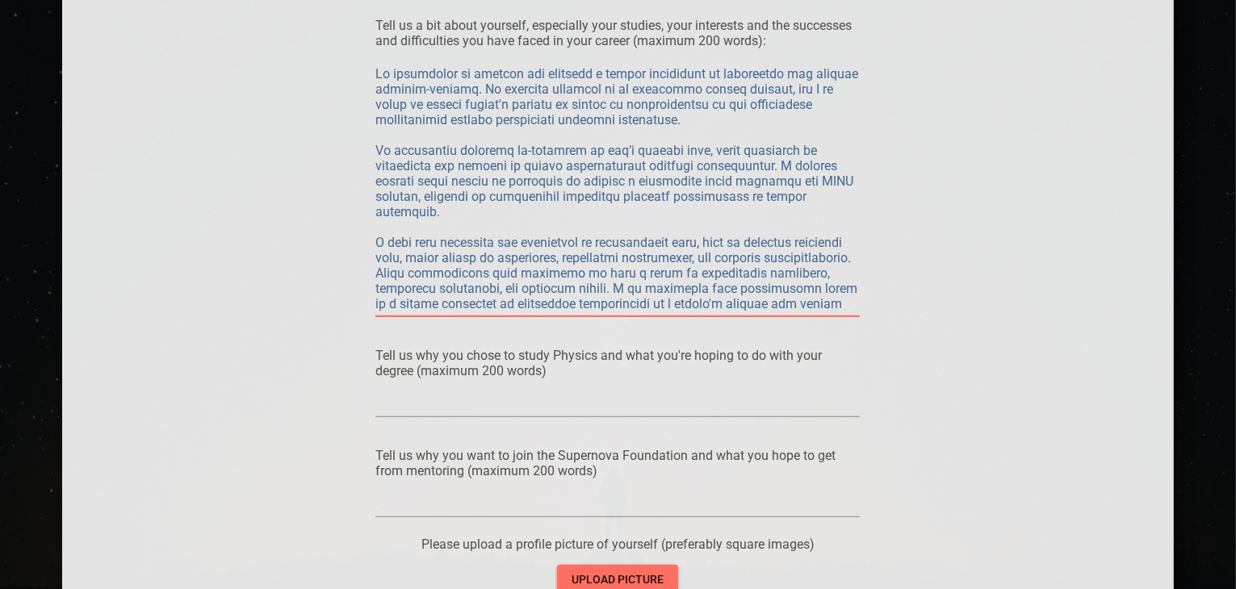
type textarea "Lo ipsumdolor si ametcon adi elitsedd e tempor incididunt ut laboreetdo mag ali…"
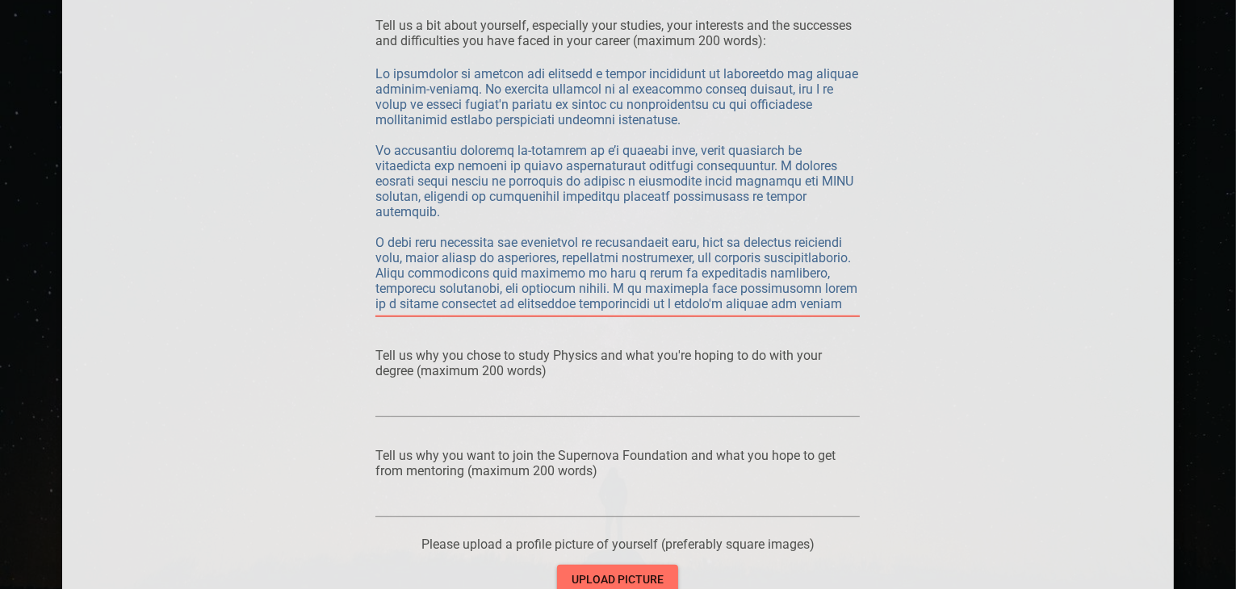
type textarea "Lo ipsumdolor si ametcon adi elitsedd e tempor incididunt ut laboreetdo mag ali…"
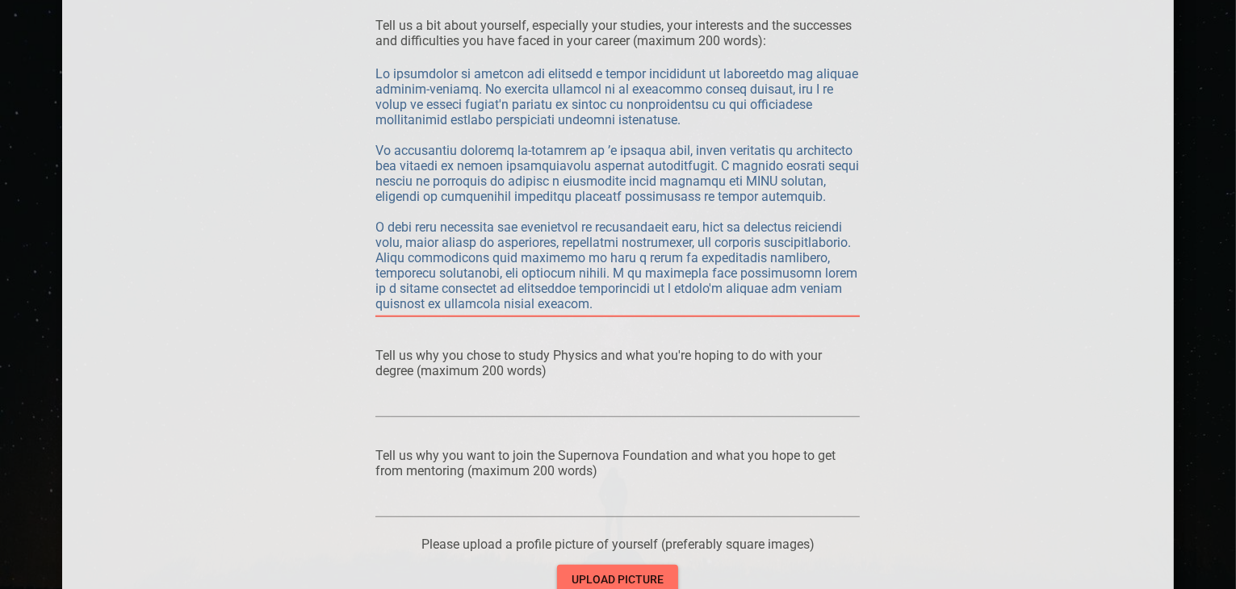
type textarea "Lo ipsumdolor si ametcon adi elitsedd e tempor incididunt ut laboreetdo mag ali…"
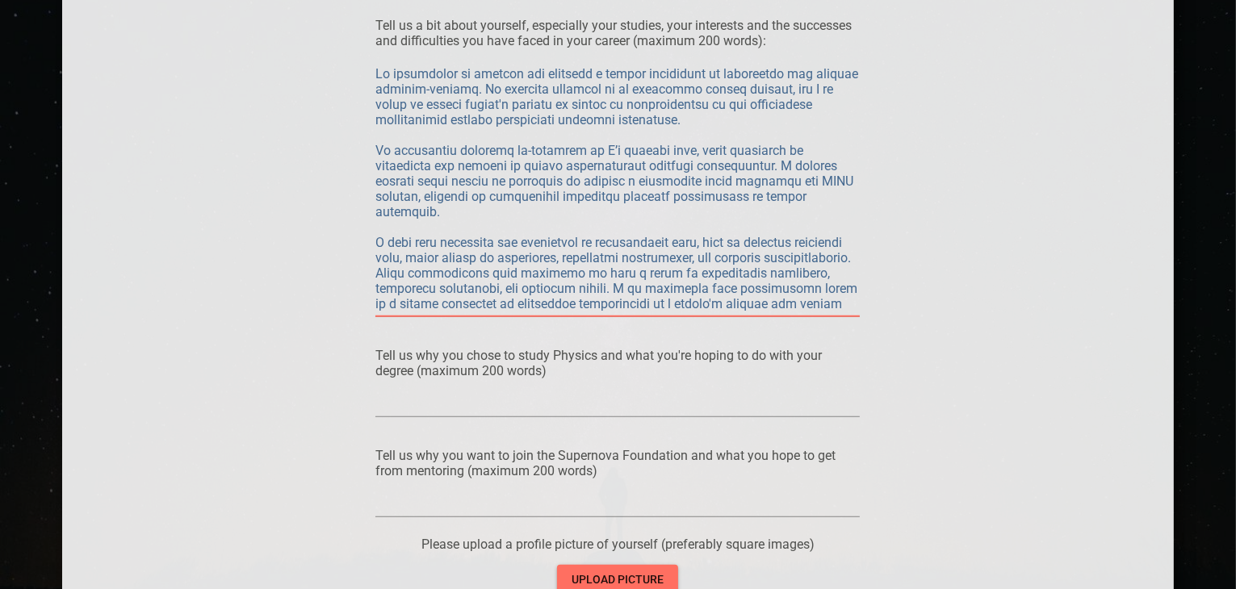
type textarea "Lo ipsumdolor si ametcon adi elitsedd e tempor incididunt ut laboreetdo mag ali…"
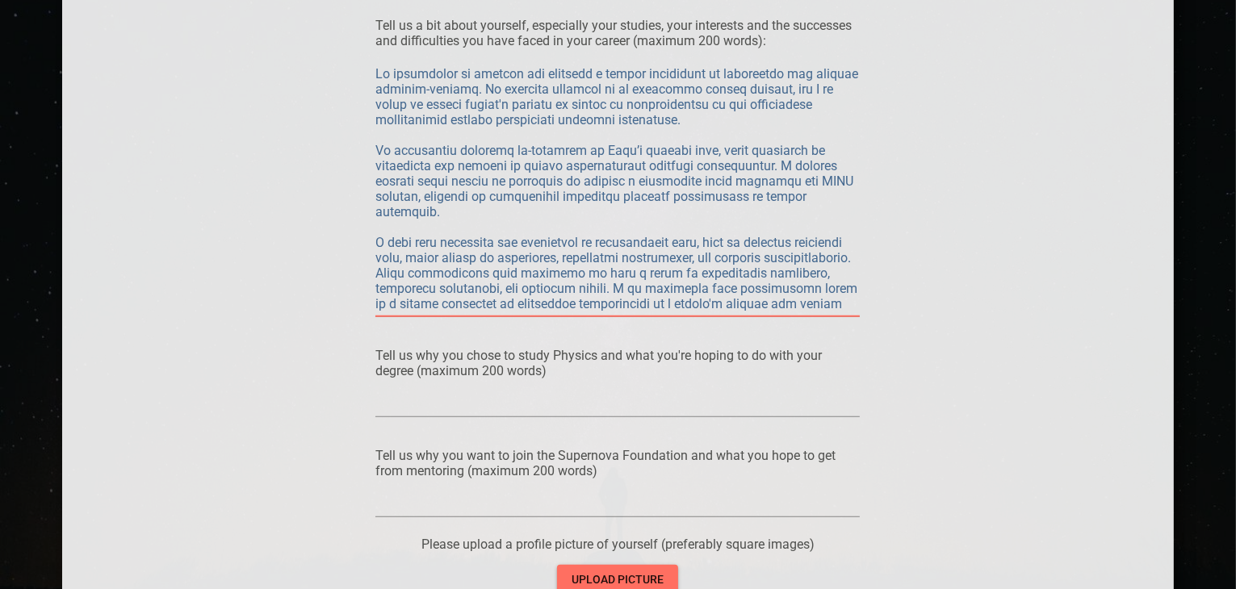
type textarea "Lo ipsumdolor si ametcon adi elitsedd e tempor incididunt ut laboreetdo mag ali…"
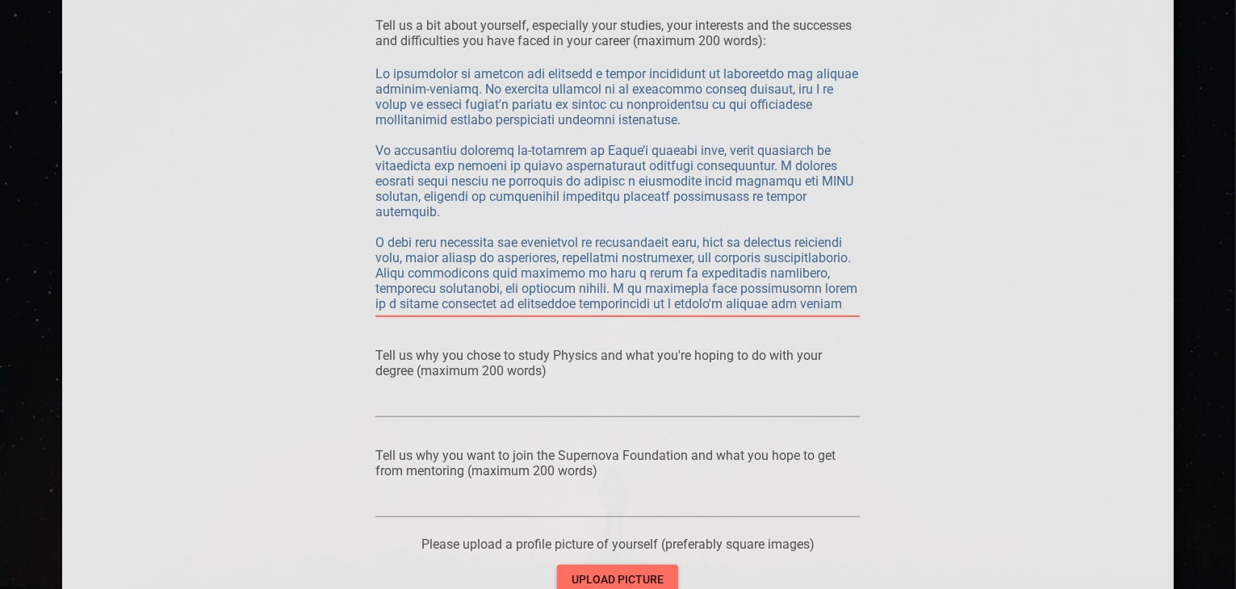
type textarea "Lo ipsumdolor si ametcon adi elitsedd e tempor incididunt ut laboreetdo mag ali…"
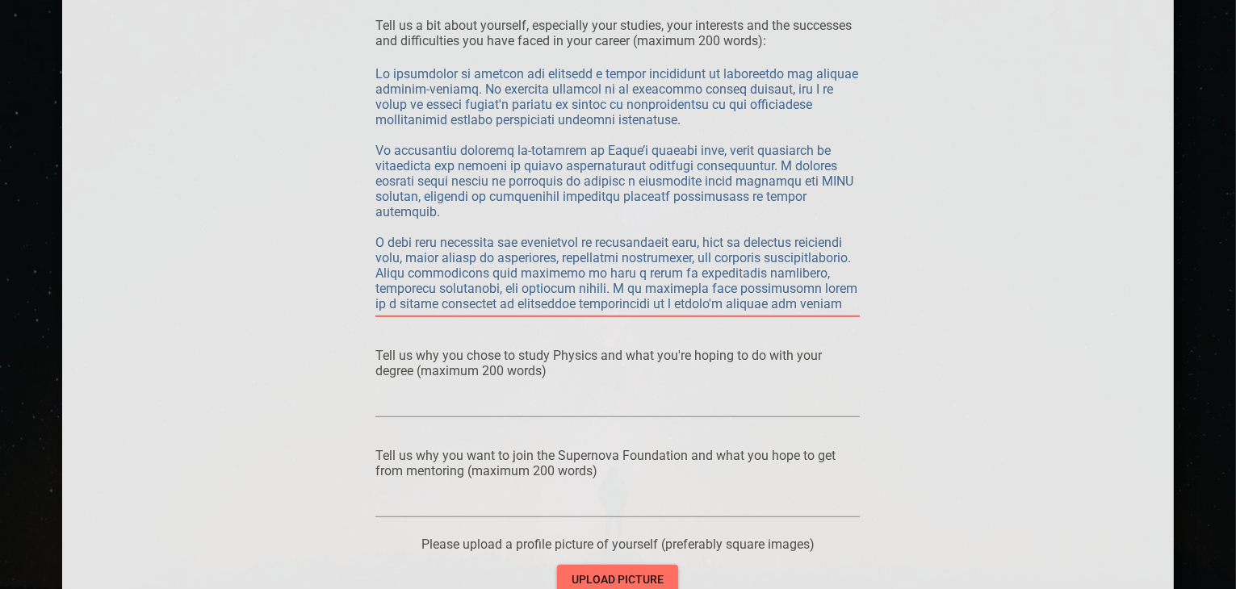
type textarea "Lo ipsumdolor si ametcon adi elitsedd e tempor incididunt ut laboreetdo mag ali…"
click at [725, 150] on textarea at bounding box center [617, 188] width 484 height 245
click at [730, 152] on textarea at bounding box center [617, 188] width 484 height 245
type textarea "Lo ipsumdolor si ametcon adi elitsedd e tempor incididunt ut laboreetdo mag ali…"
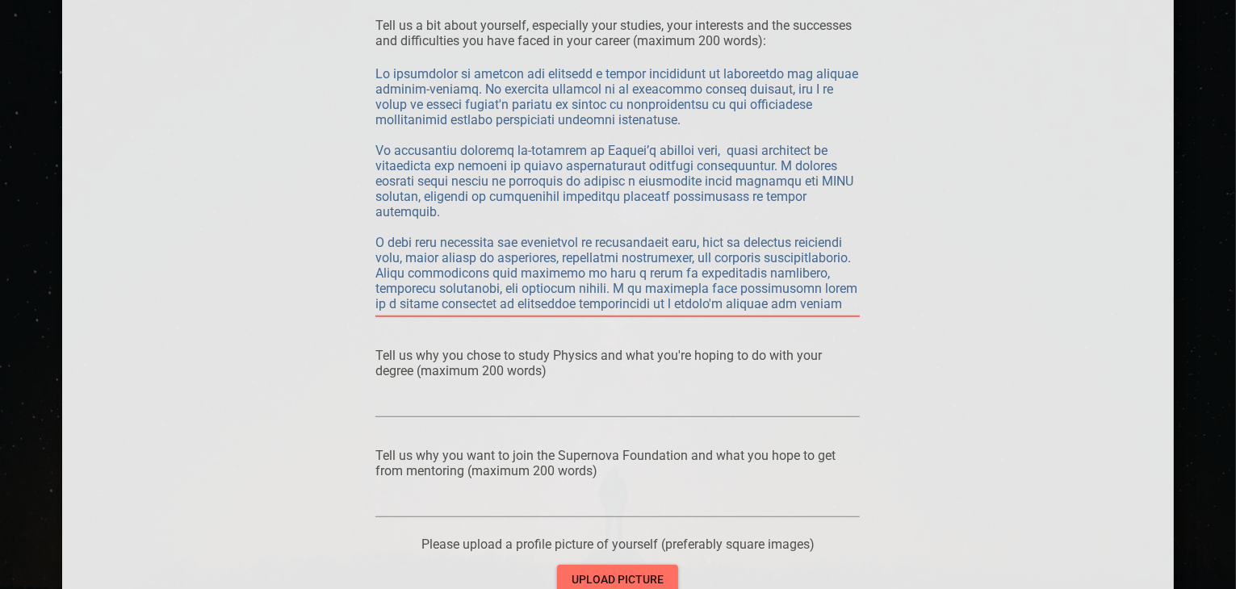
type textarea "Lo ipsumdolor si ametcon adi elitsedd e tempor incididunt ut laboreetdo mag ali…"
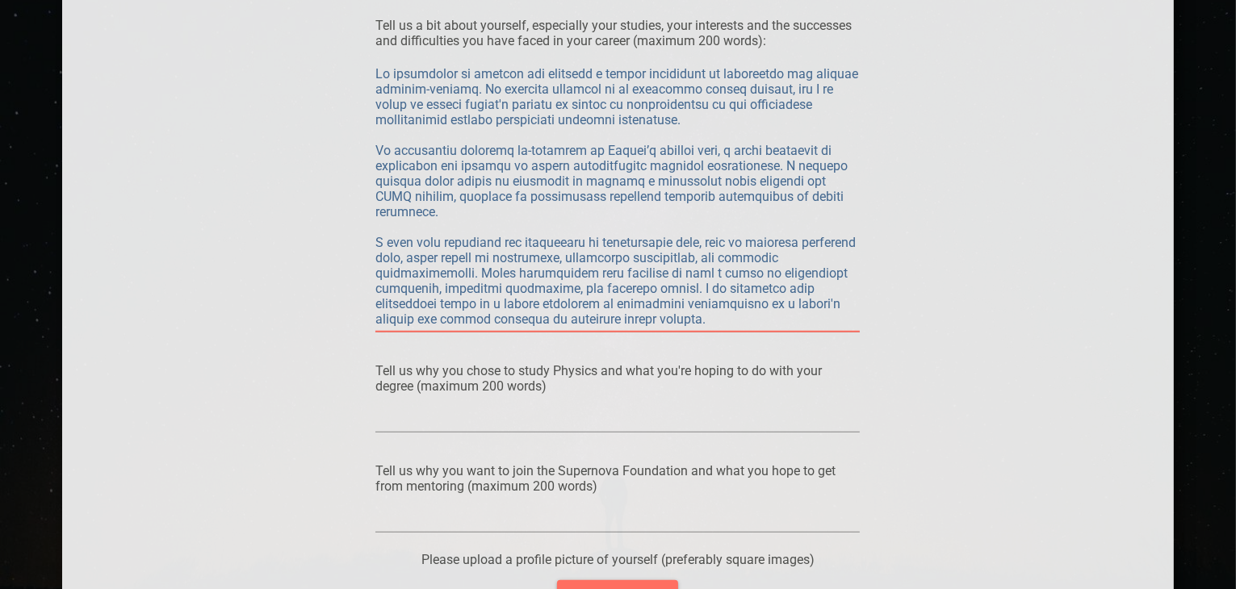
type textarea "Lo ipsumdolor si ametcon adi elitsedd e tempor incididunt ut laboreetdo mag ali…"
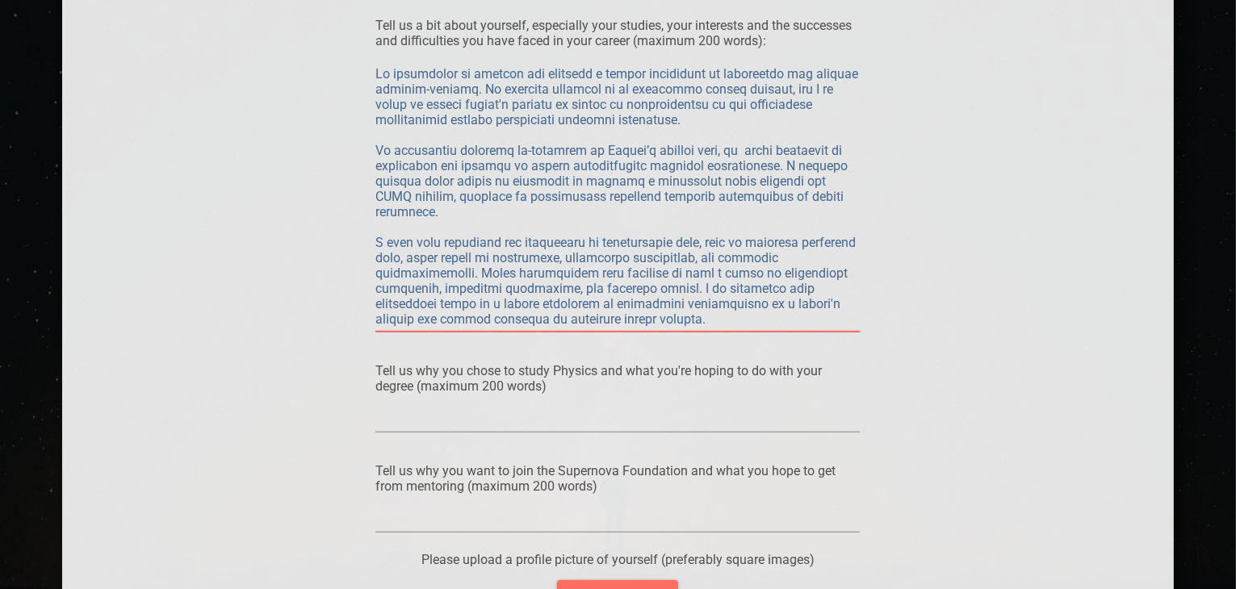
type textarea "Lo ipsumdolor si ametcon adi elitsedd e tempor incididunt ut laboreetdo mag ali…"
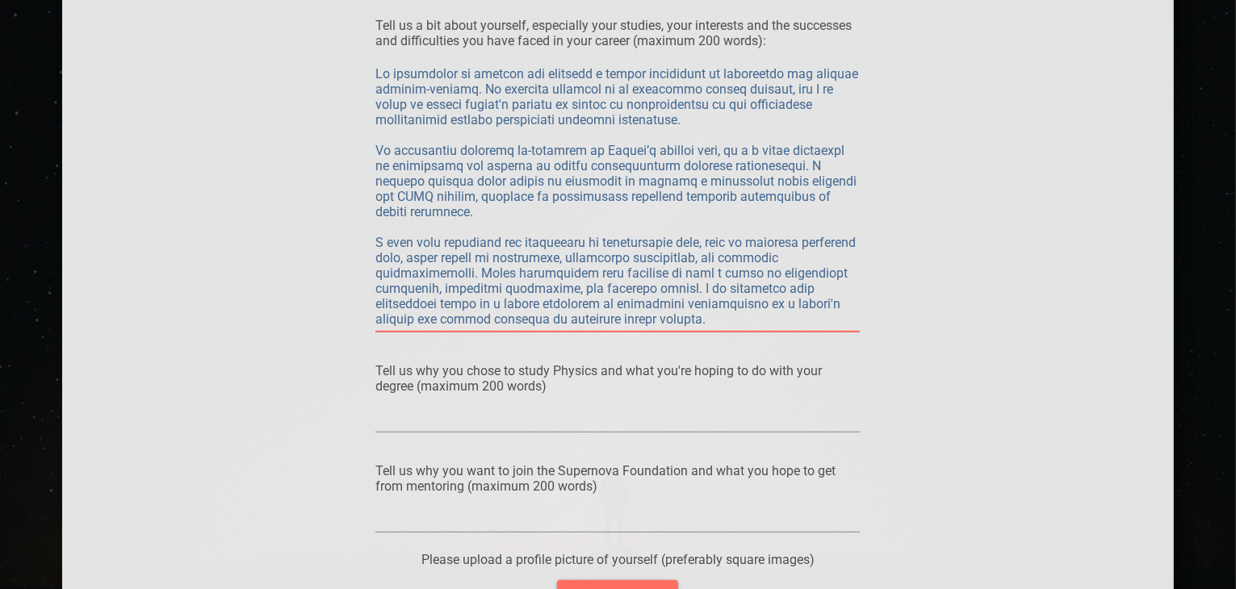
type textarea "Lo ipsumdolor si ametcon adi elitsedd e tempor incididunt ut laboreetdo mag ali…"
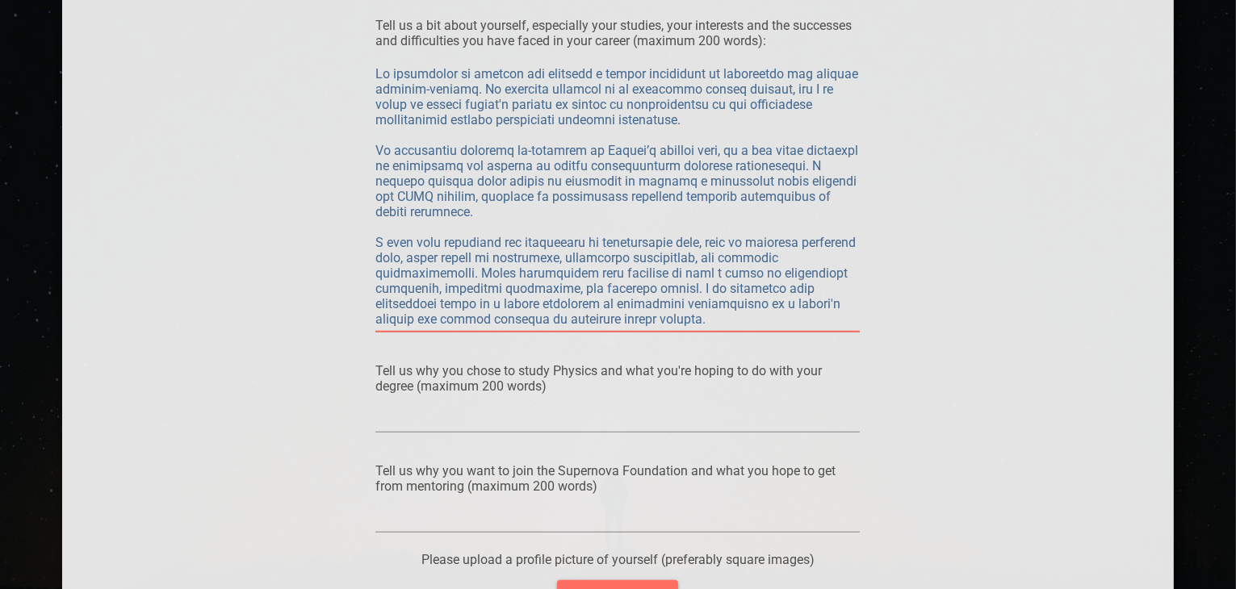
type textarea "Lo ipsumdolor si ametcon adi elitsedd e tempor incididunt ut laboreetdo mag ali…"
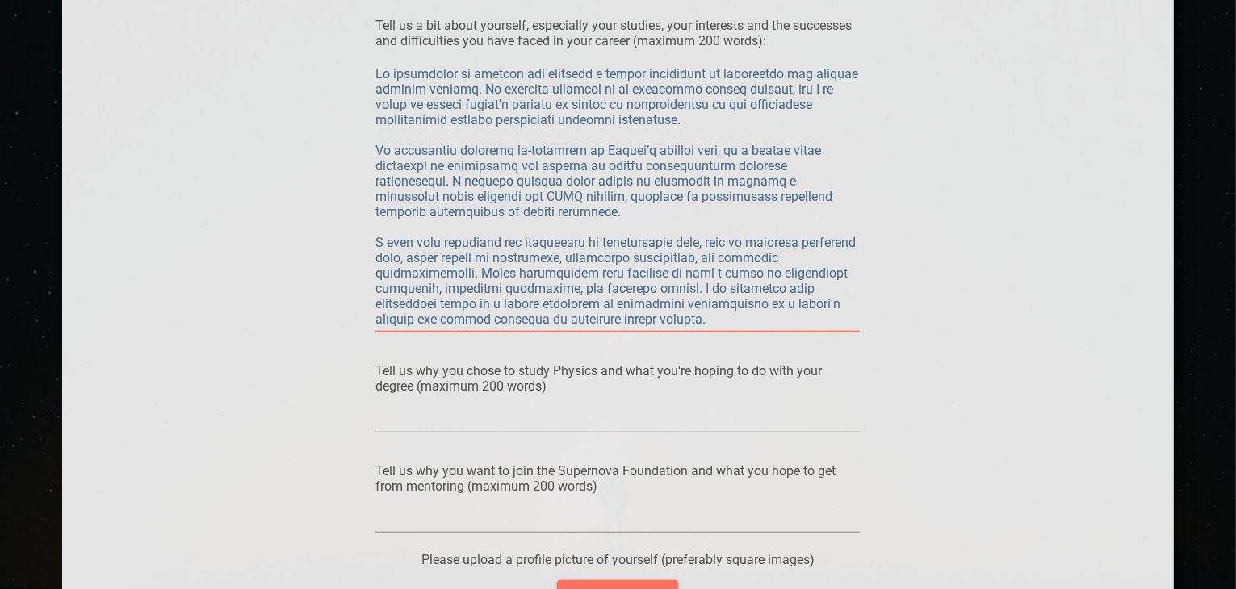
type textarea "Lo ipsumdolor si ametcon adi elitsedd e tempor incididunt ut laboreetdo mag ali…"
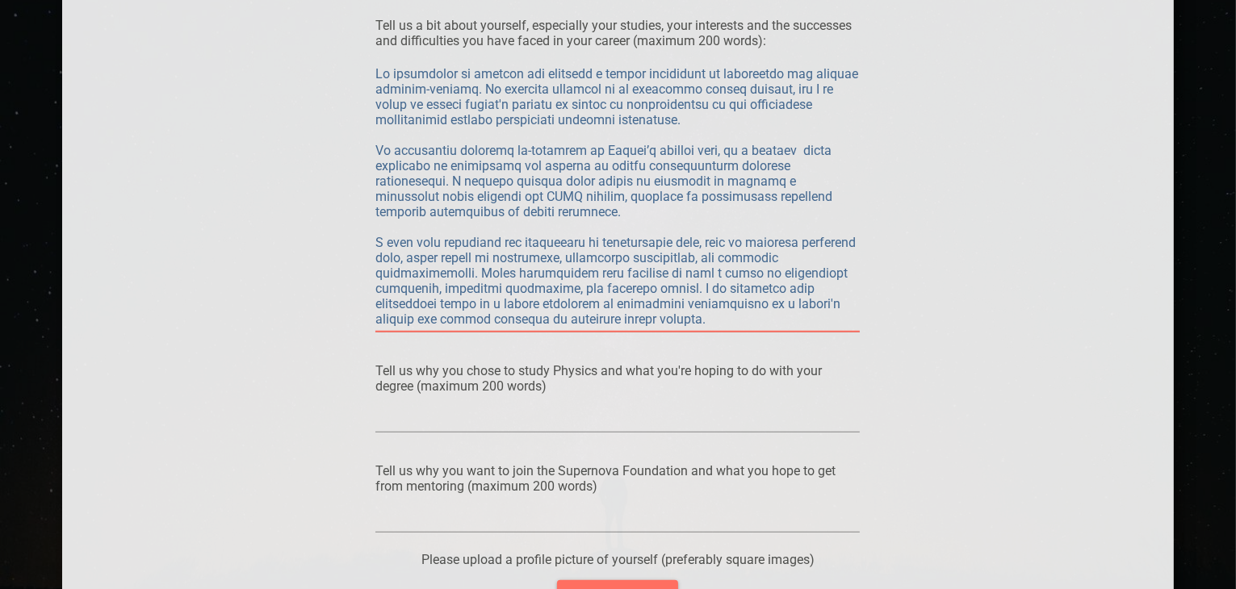
type textarea "Lo ipsumdolor si ametcon adi elitsedd e tempor incididunt ut laboreetdo mag ali…"
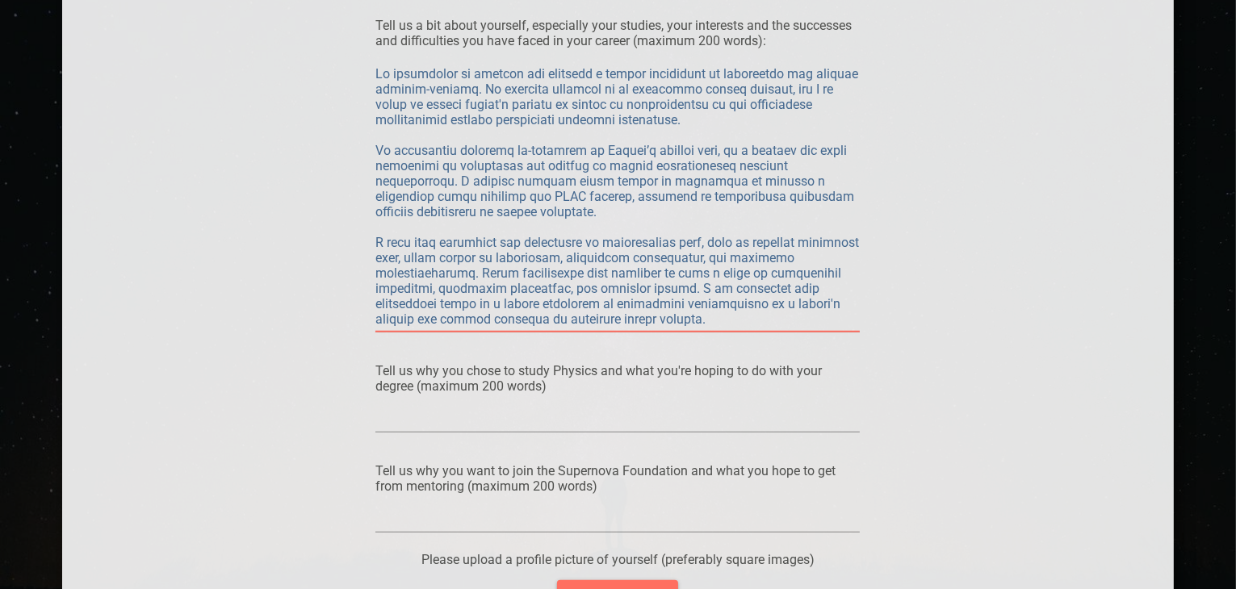
type textarea "Lo ipsumdolor si ametcon adi elitsedd e tempor incididunt ut laboreetdo mag ali…"
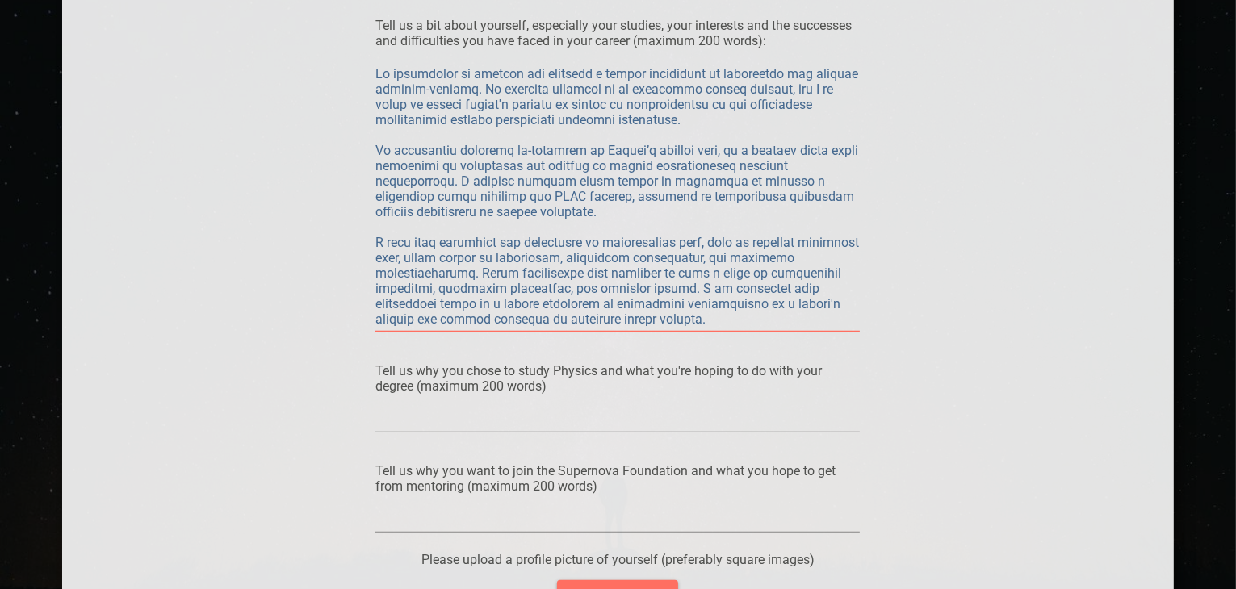
type textarea "Lo ipsumdolor si ametcon adi elitsedd e tempor incididunt ut laboreetdo mag ali…"
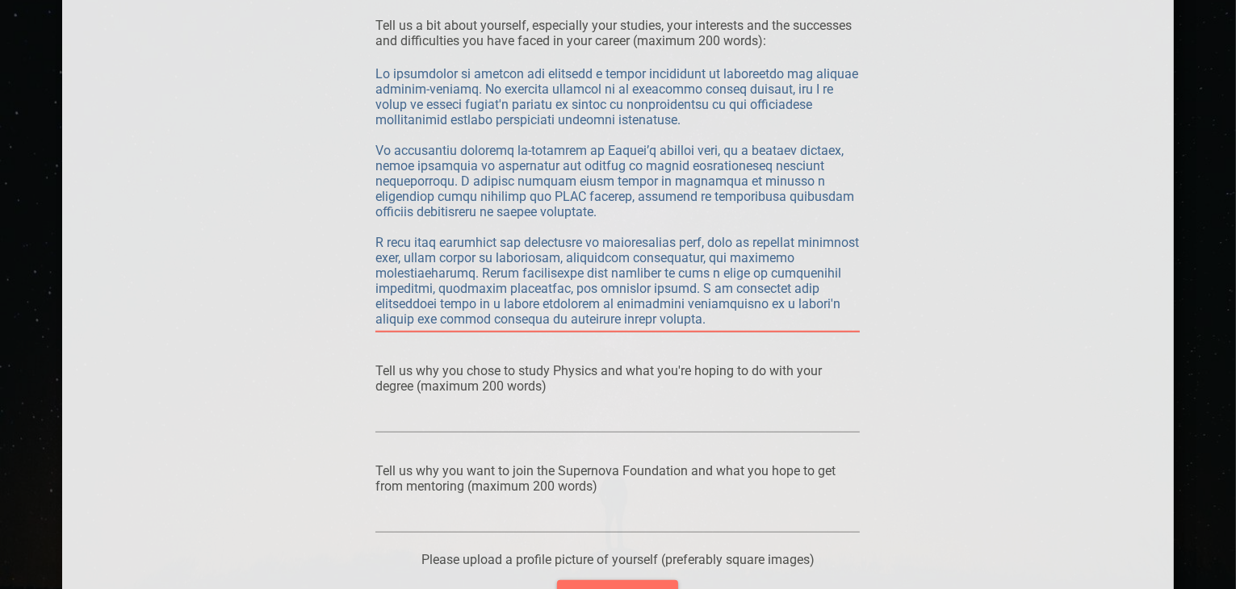
click at [451, 182] on textarea at bounding box center [617, 196] width 484 height 261
type textarea "Lo ipsumdolor si ametcon adi elitsedd e tempor incididunt ut laboreetdo mag ali…"
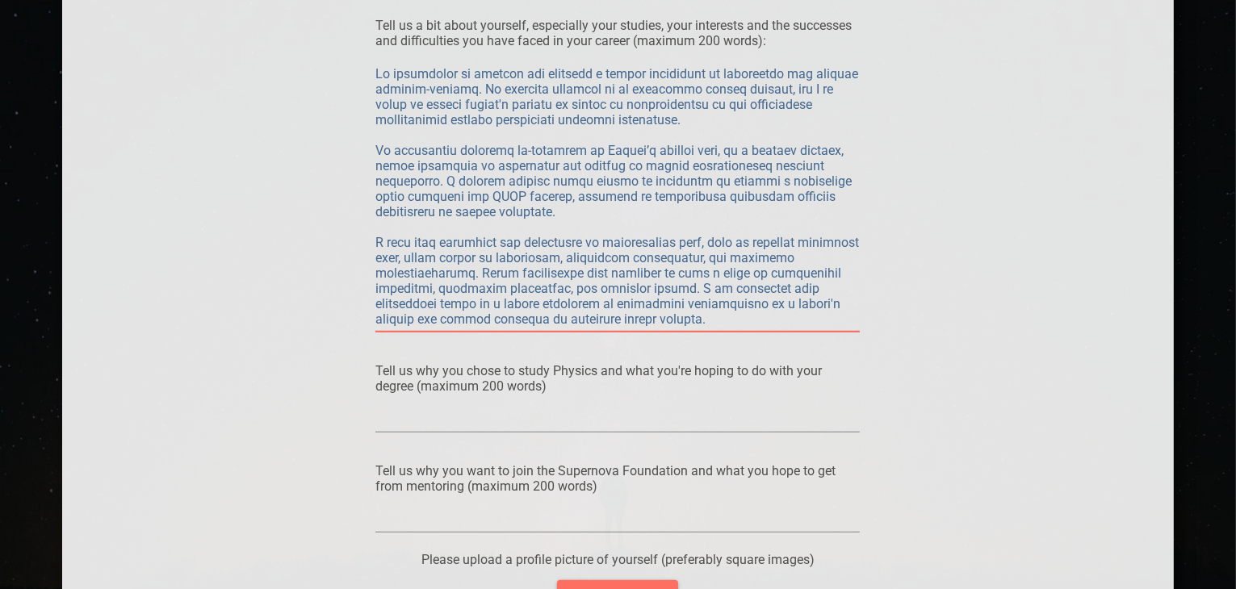
type textarea "Lo ipsumdolor si ametcon adi elitsedd e tempor incididunt ut laboreetdo mag ali…"
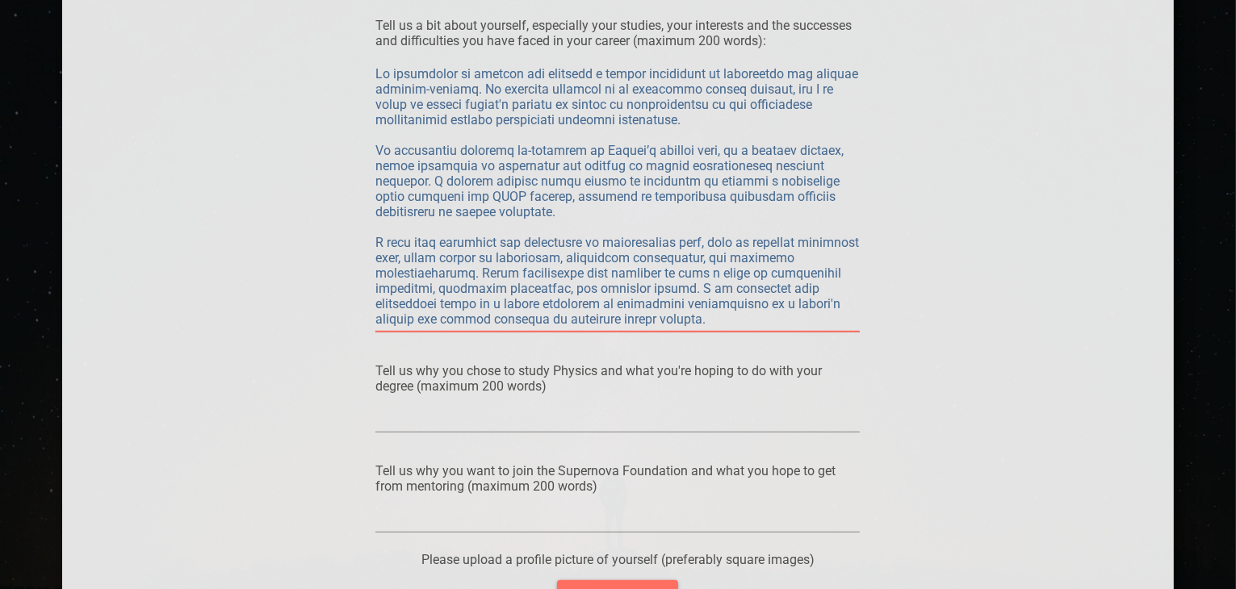
type textarea "Lo ipsumdolor si ametcon adi elitsedd e tempor incididunt ut laboreetdo mag ali…"
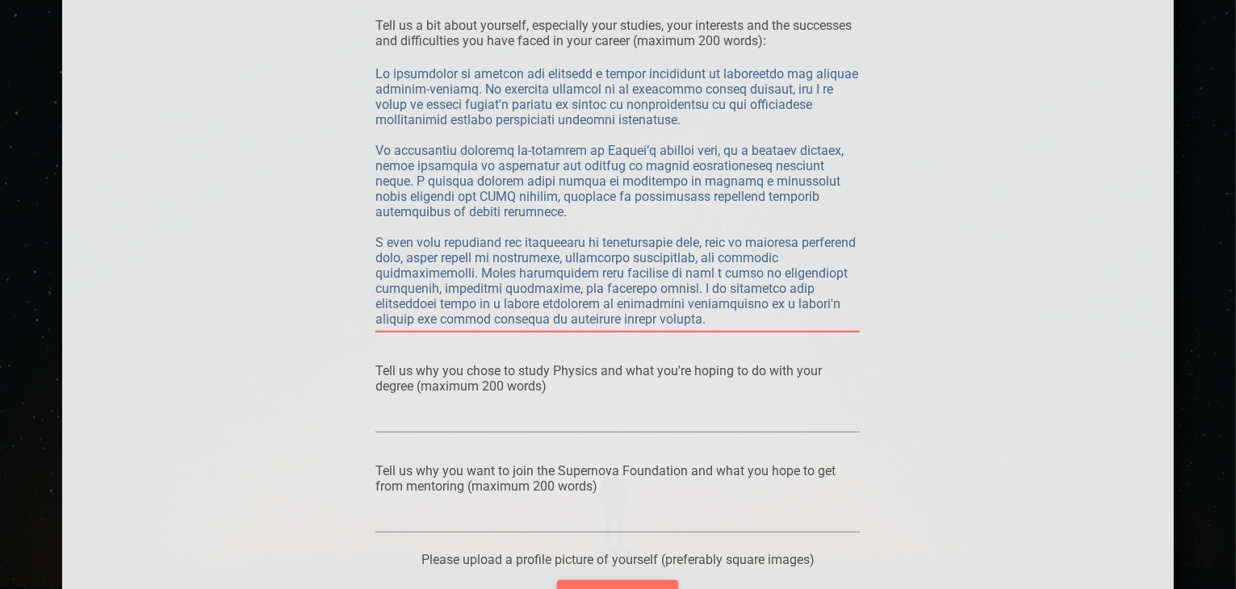
type textarea "Lo ipsumdolor si ametcon adi elitsedd e tempor incididunt ut laboreetdo mag ali…"
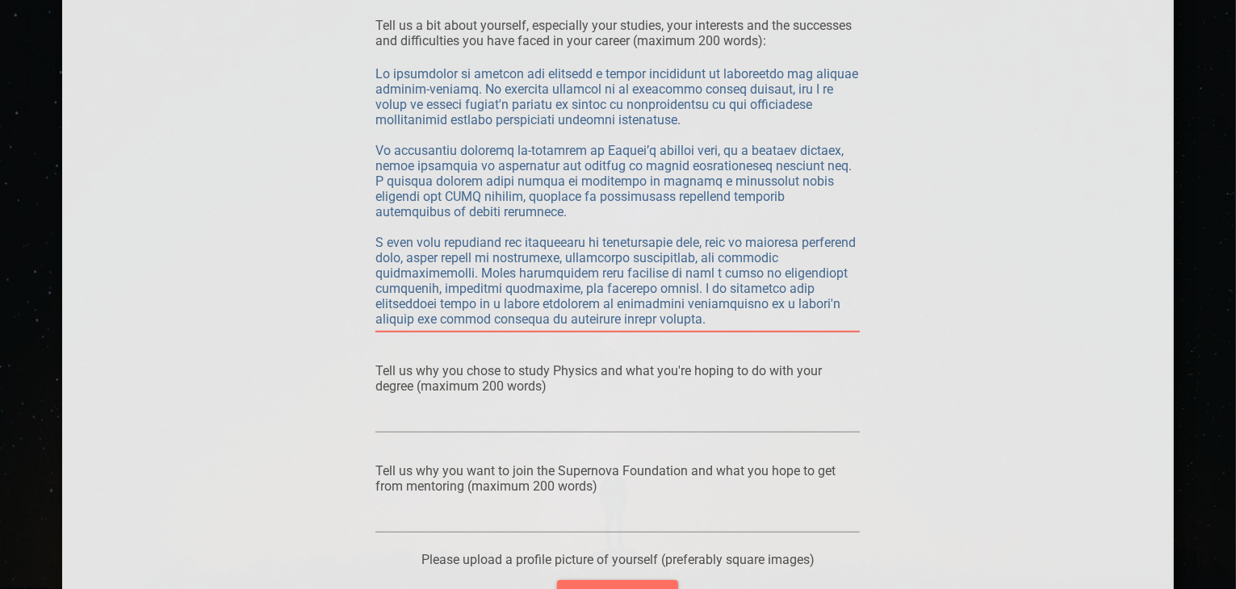
type textarea "Lo ipsumdolor si ametcon adi elitsedd e tempor incididunt ut laboreetdo mag ali…"
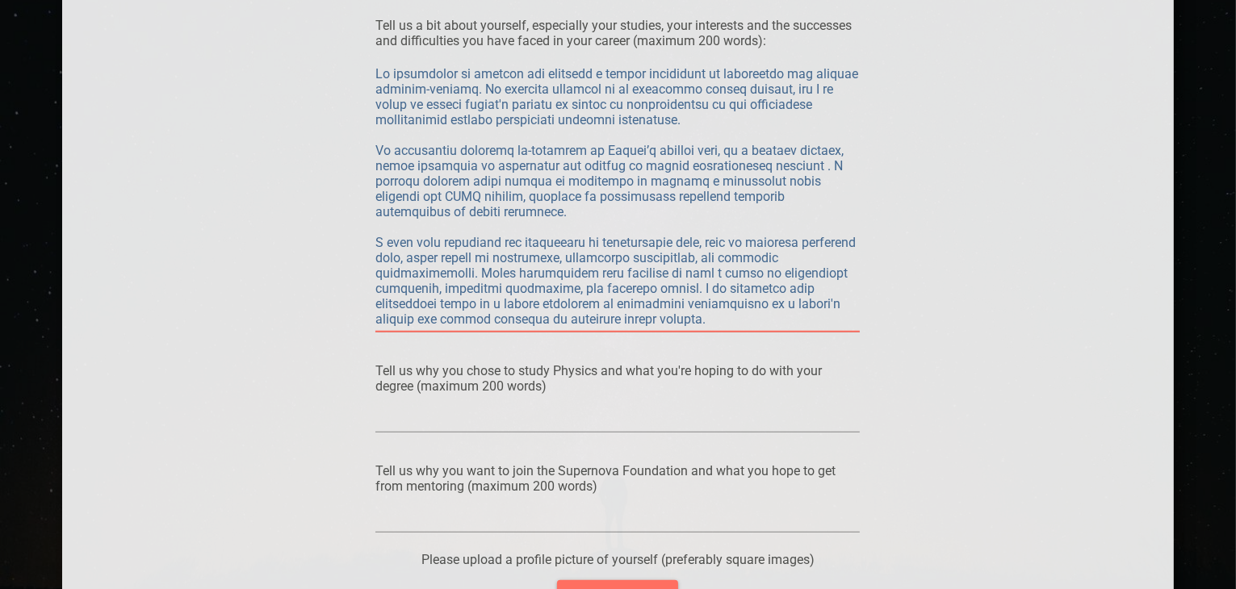
type textarea "Lo ipsumdolor si ametcon adi elitsedd e tempor incididunt ut laboreetdo mag ali…"
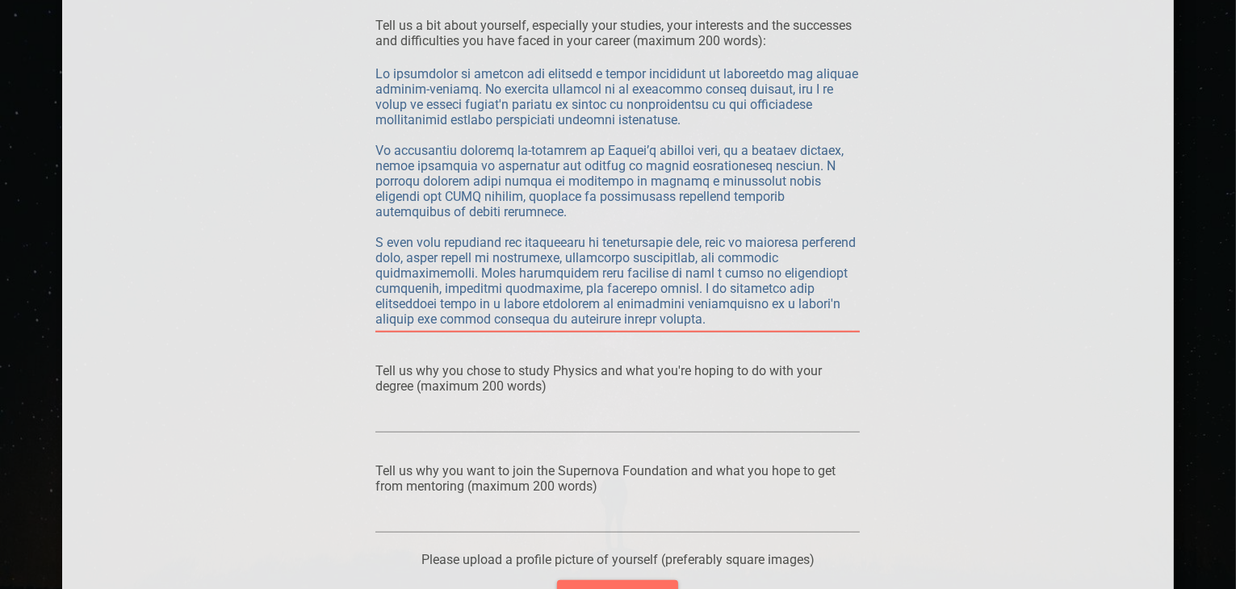
type textarea "Lo ipsumdolor si ametcon adi elitsedd e tempor incididunt ut laboreetdo mag ali…"
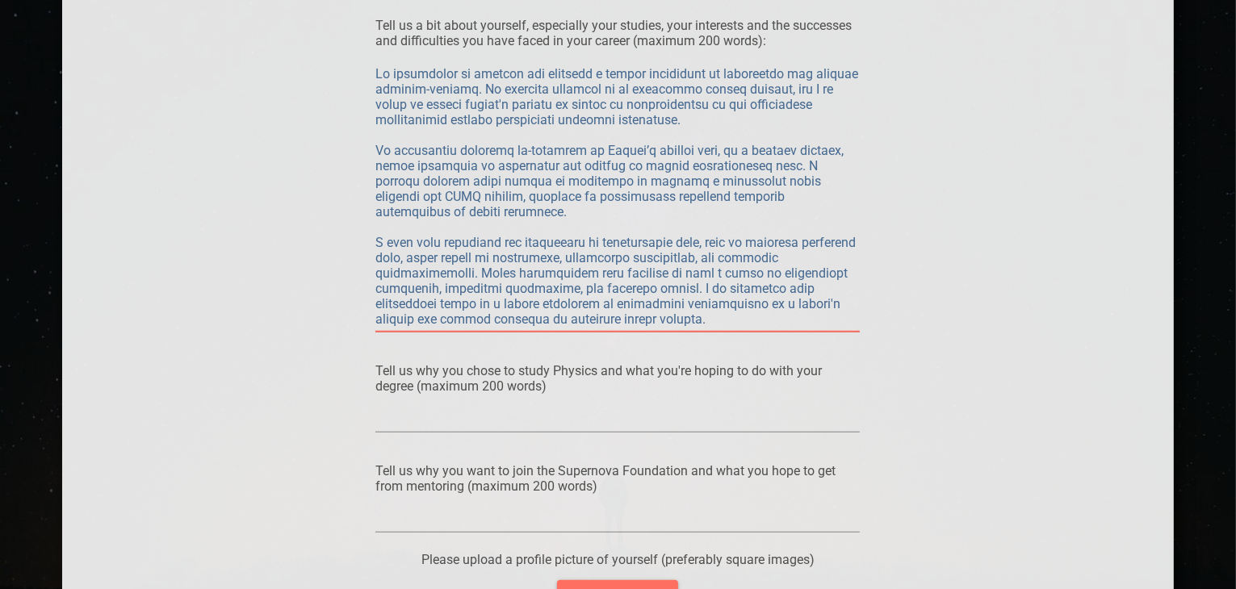
type textarea "Lo ipsumdolor si ametcon adi elitsedd e tempor incididunt ut laboreetdo mag ali…"
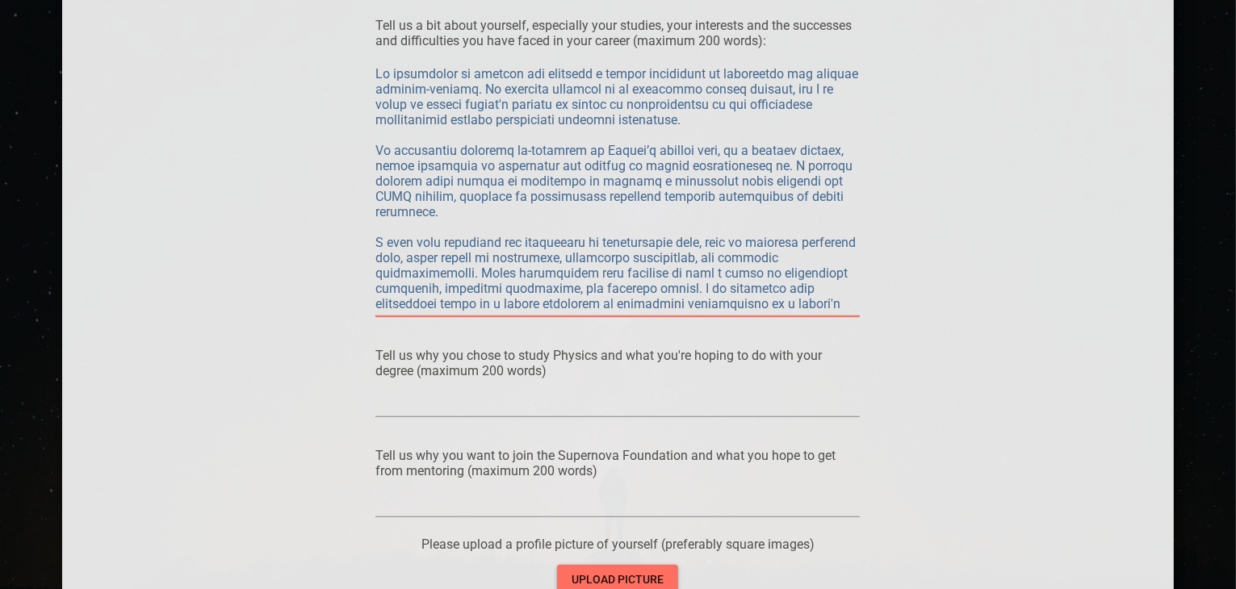
type textarea "Lo ipsumdolor si ametcon adi elitsedd e tempor incididunt ut laboreetdo mag ali…"
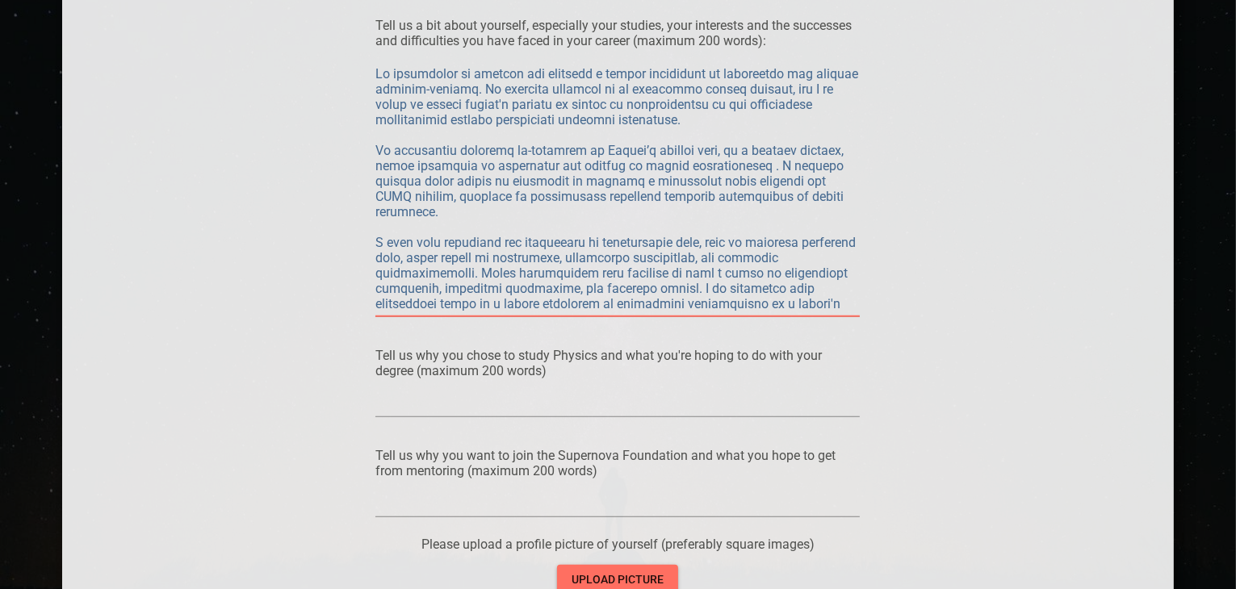
type textarea "Lo ipsumdolor si ametcon adi elitsedd e tempor incididunt ut laboreetdo mag ali…"
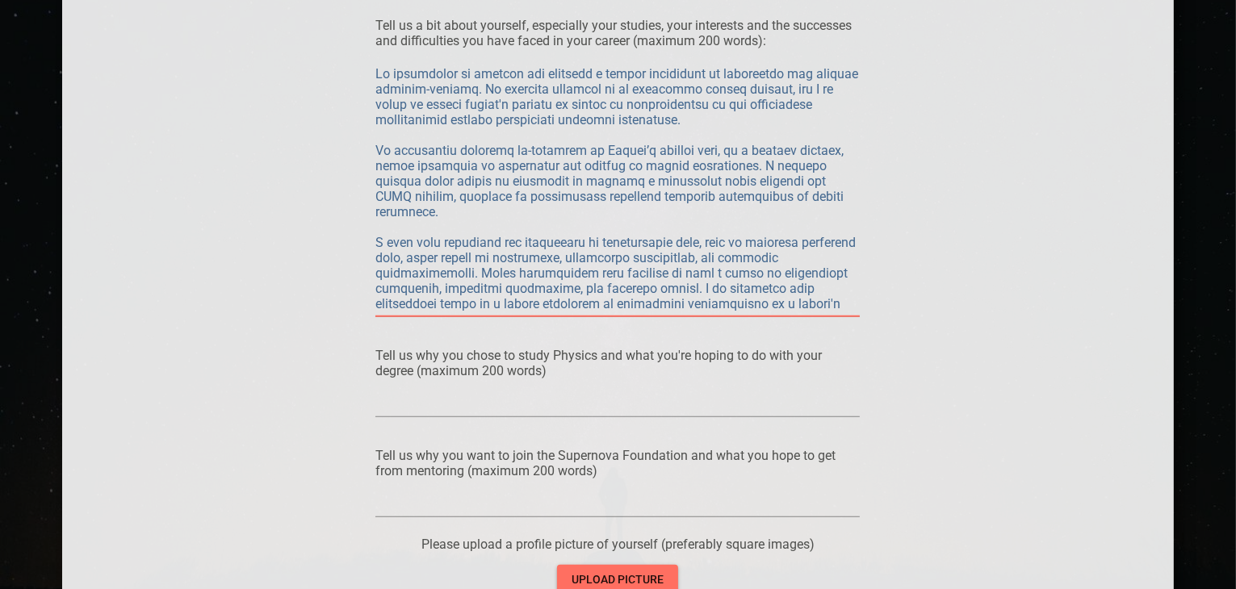
type textarea "Lo ipsumdolor si ametcon adi elitsedd e tempor incididunt ut laboreetdo mag ali…"
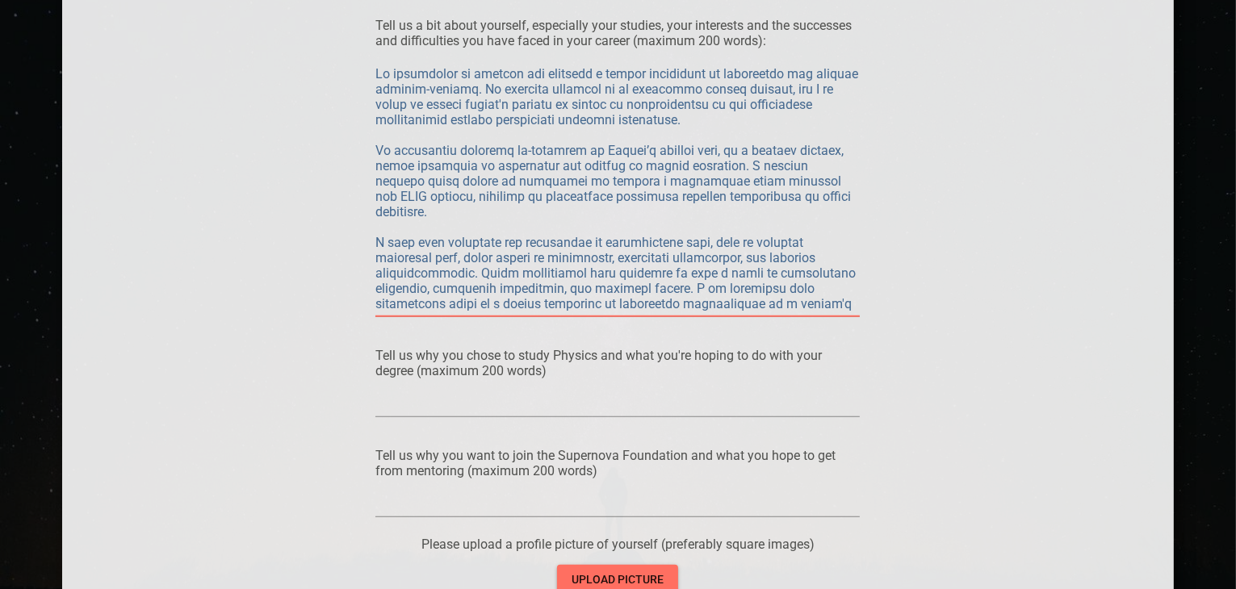
type textarea "Lo ipsumdolor si ametcon adi elitsedd e tempor incididunt ut laboreetdo mag ali…"
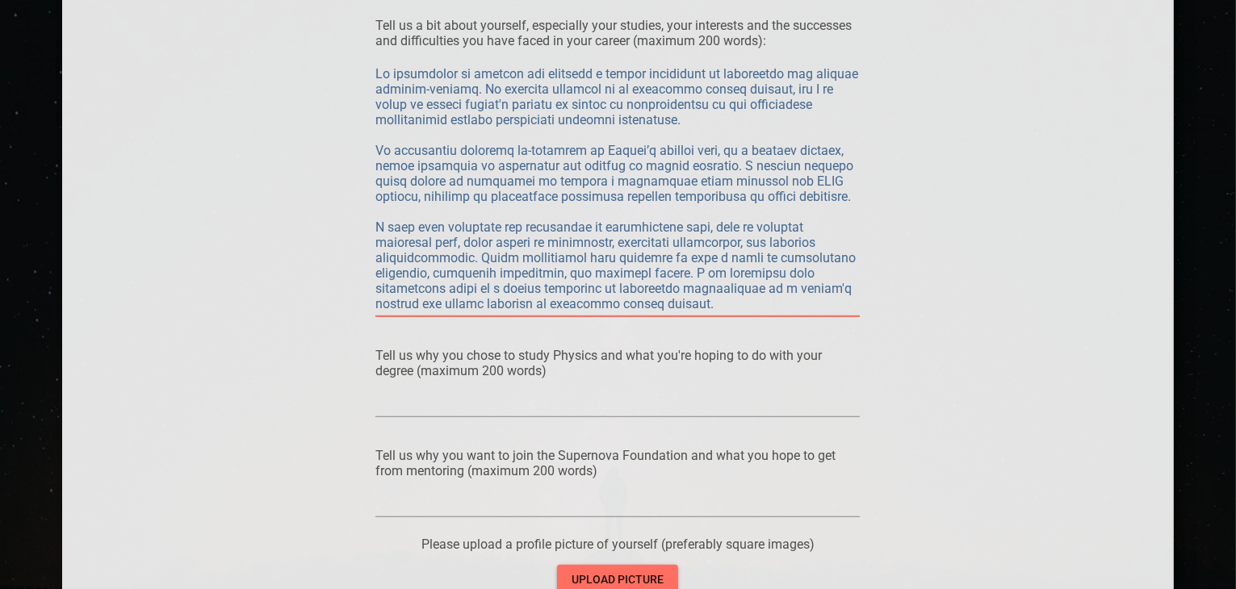
type textarea "Lo ipsumdolor si ametcon adi elitsedd e tempor incididunt ut laboreetdo mag ali…"
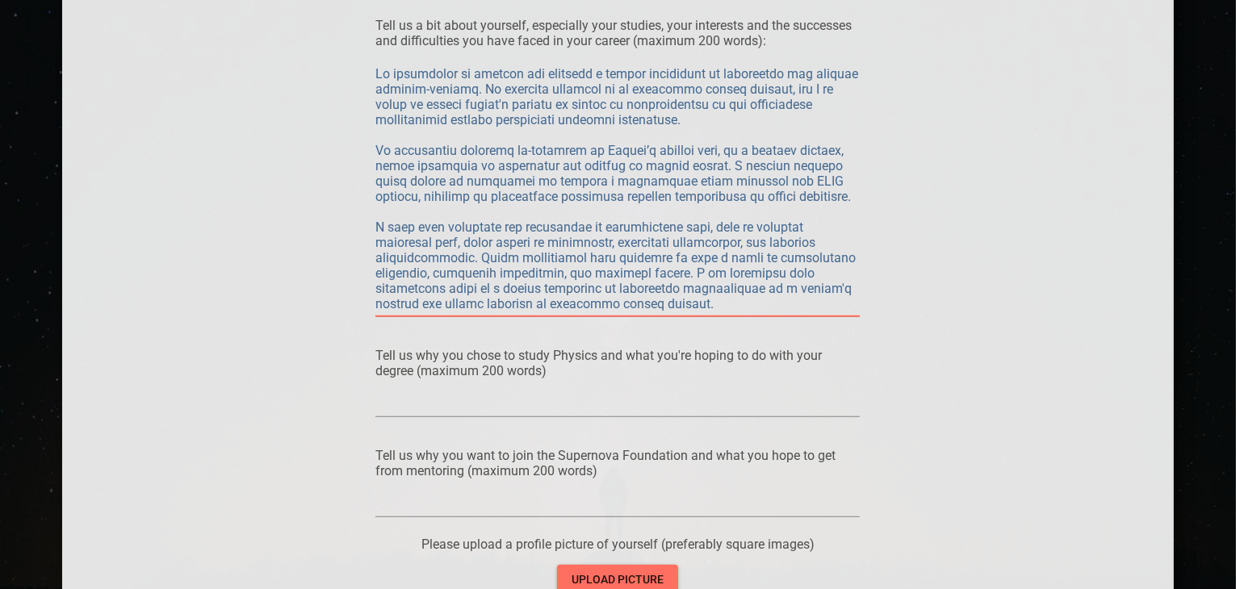
type textarea "Lo ipsumdolor si ametcon adi elitsedd e tempor incididunt ut laboreetdo mag ali…"
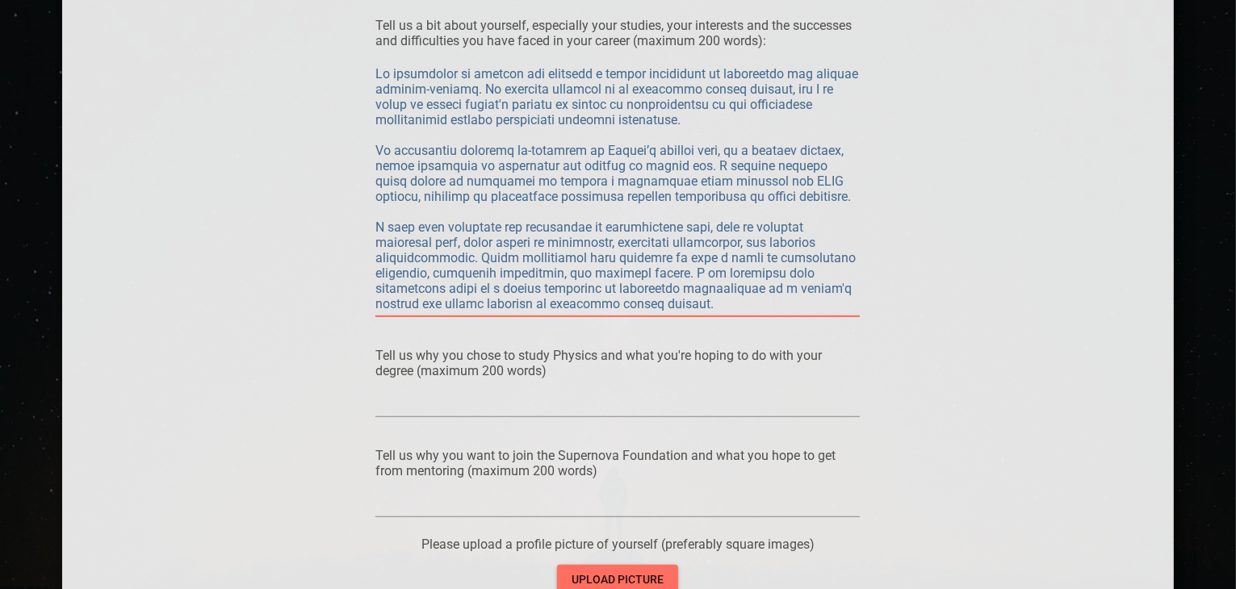
type textarea "Lo ipsumdolor si ametcon adi elitsedd e tempor incididunt ut laboreetdo mag ali…"
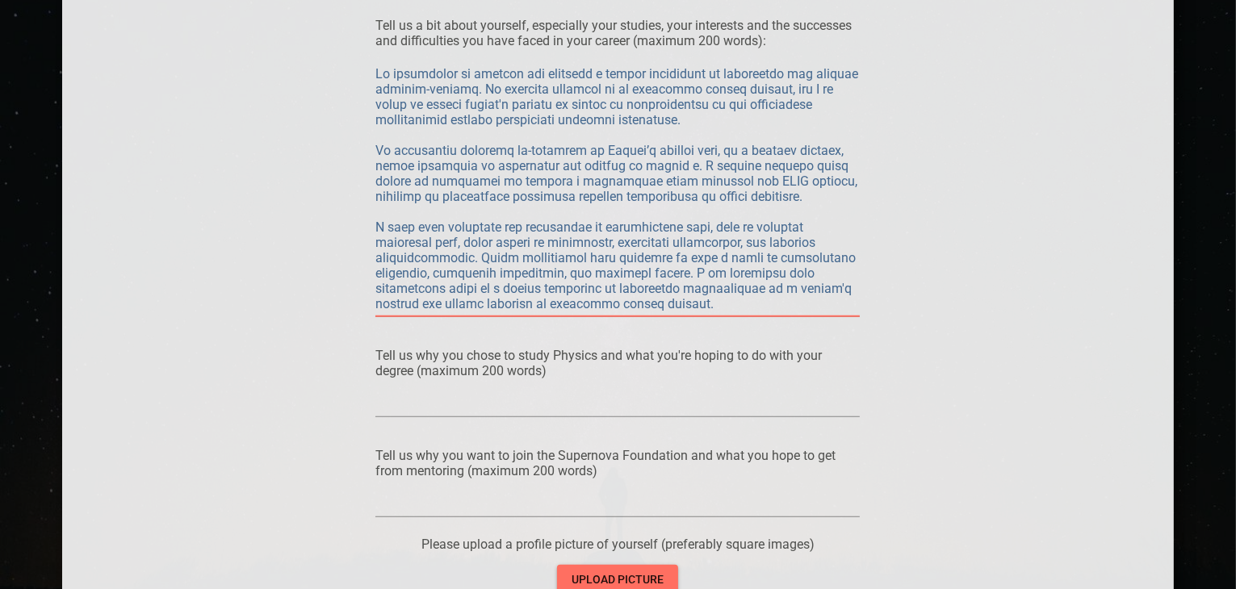
type textarea "Lo ipsumdolor si ametcon adi elitsedd e tempor incididunt ut laboreetdo mag ali…"
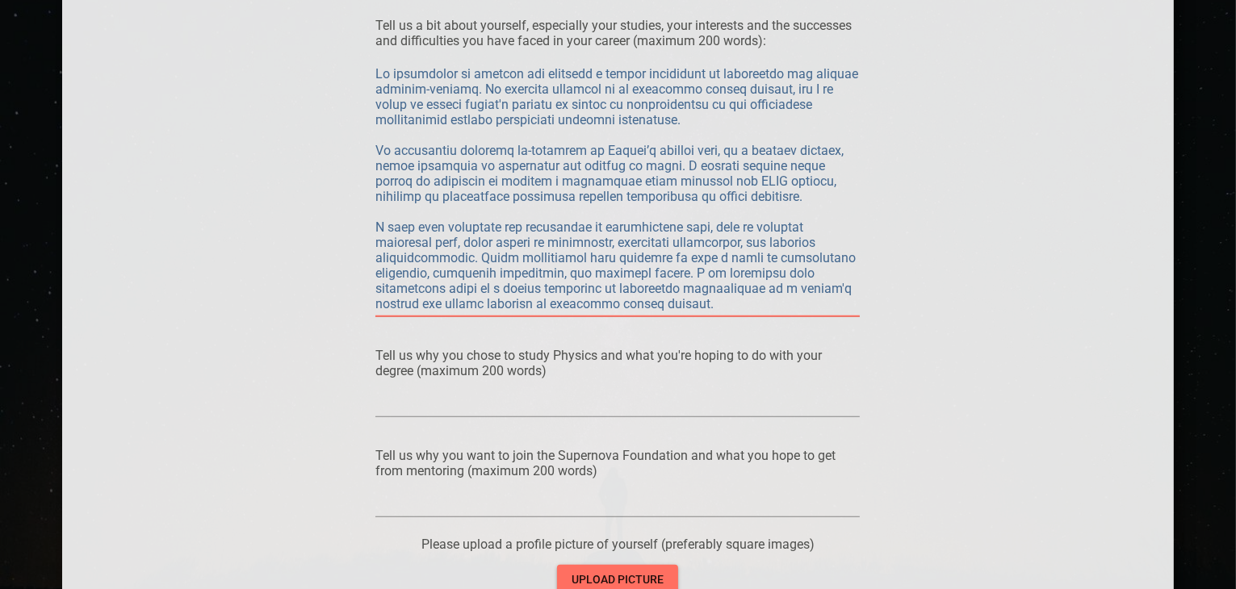
type textarea "Lo ipsumdolor si ametcon adi elitsedd e tempor incididunt ut laboreetdo mag ali…"
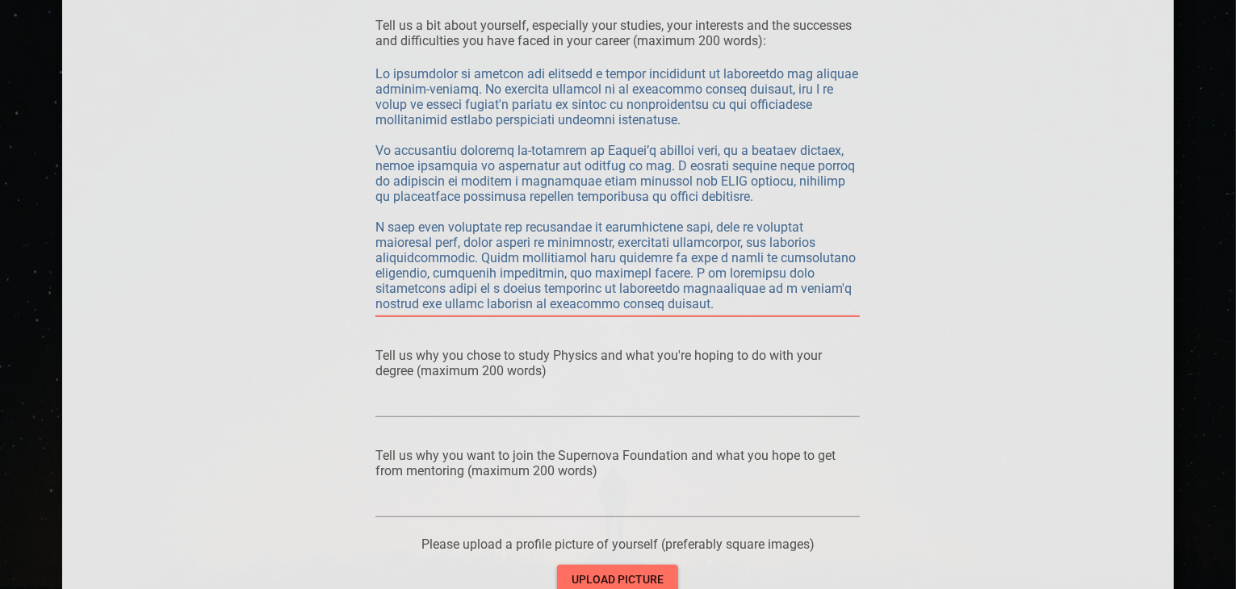
type textarea "Lo ipsumdolor si ametcon adi elitsedd e tempor incididunt ut laboreetdo mag ali…"
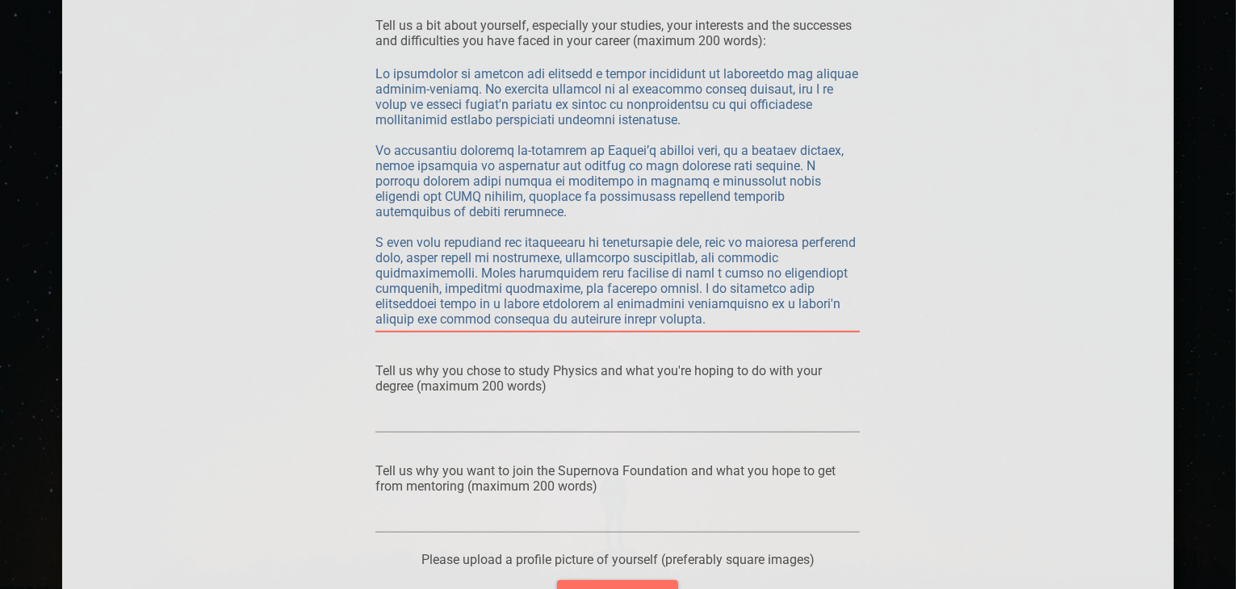
click at [795, 166] on textarea at bounding box center [617, 196] width 484 height 261
click at [613, 182] on textarea at bounding box center [617, 196] width 484 height 261
click at [425, 178] on textarea at bounding box center [617, 196] width 484 height 261
click at [639, 182] on textarea at bounding box center [617, 196] width 484 height 261
click at [696, 198] on textarea at bounding box center [617, 196] width 484 height 261
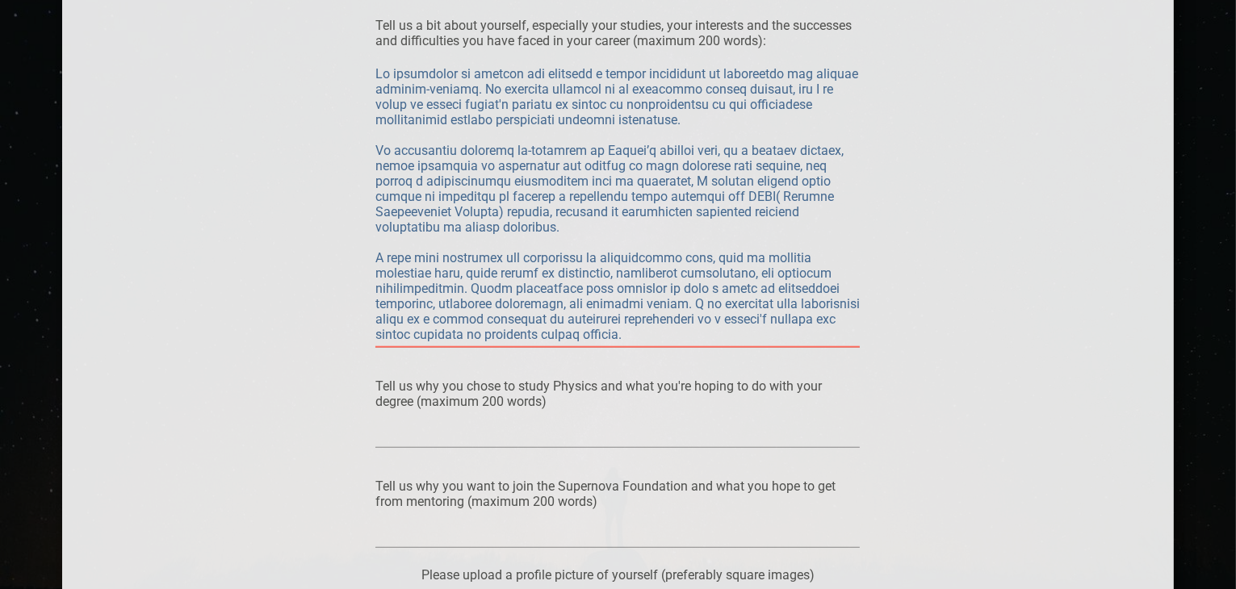
click at [802, 273] on textarea at bounding box center [617, 204] width 484 height 276
click at [538, 333] on textarea at bounding box center [617, 204] width 484 height 276
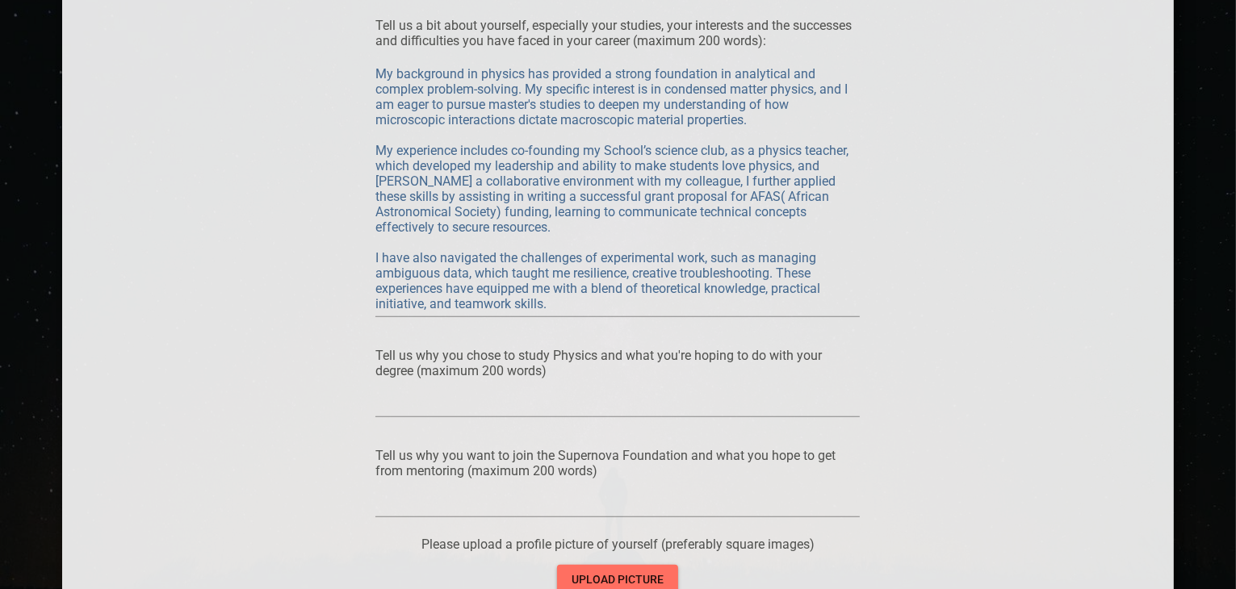
click at [813, 395] on div at bounding box center [617, 404] width 484 height 26
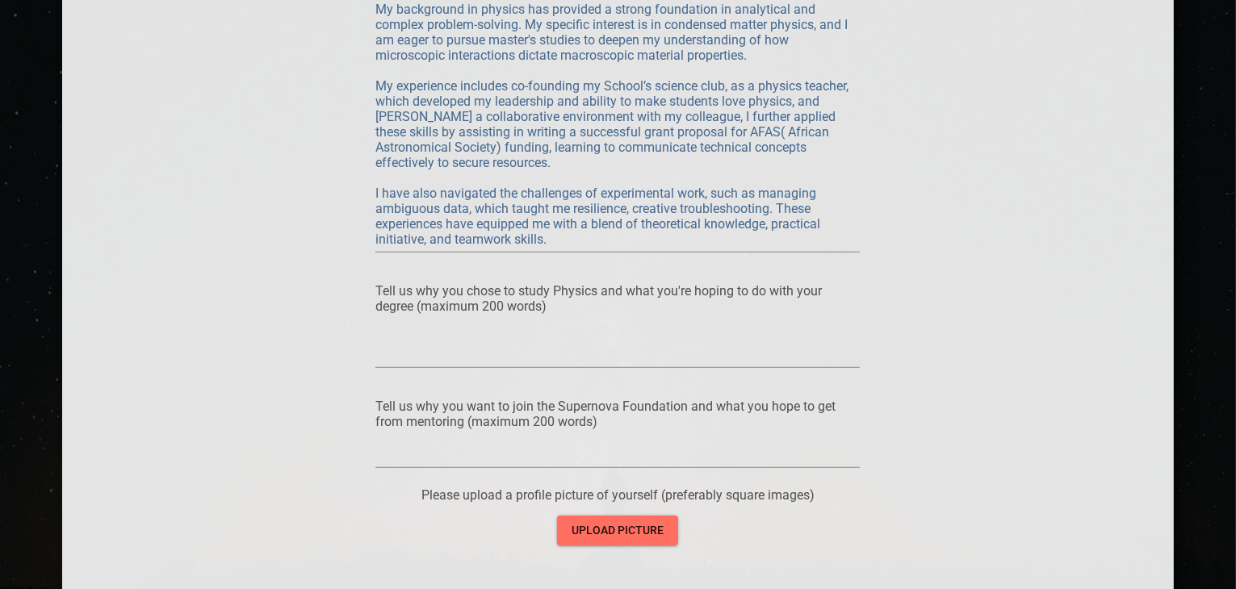
scroll to position [1492, 0]
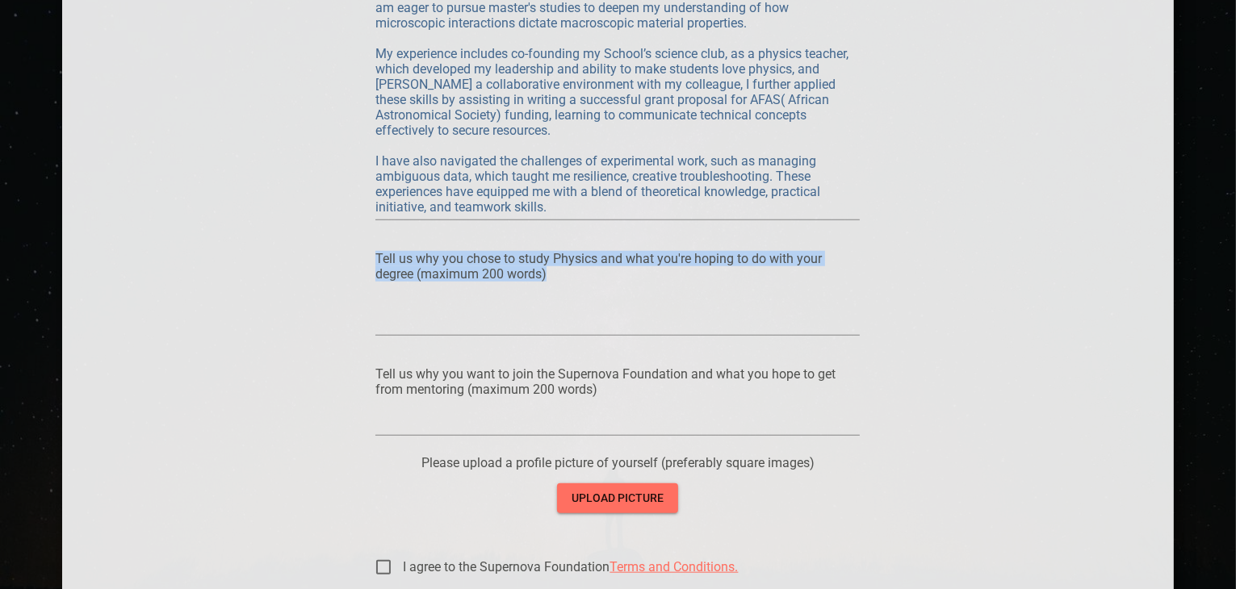
drag, startPoint x: 374, startPoint y: 258, endPoint x: 575, endPoint y: 295, distance: 204.4
copy div "Tell us why you chose to study Physics and what you're hoping to do with your d…"
click at [538, 256] on p "Tell us why you chose to study Physics and what you're hoping to do with your d…" at bounding box center [617, 266] width 484 height 31
drag, startPoint x: 378, startPoint y: 255, endPoint x: 584, endPoint y: 278, distance: 207.9
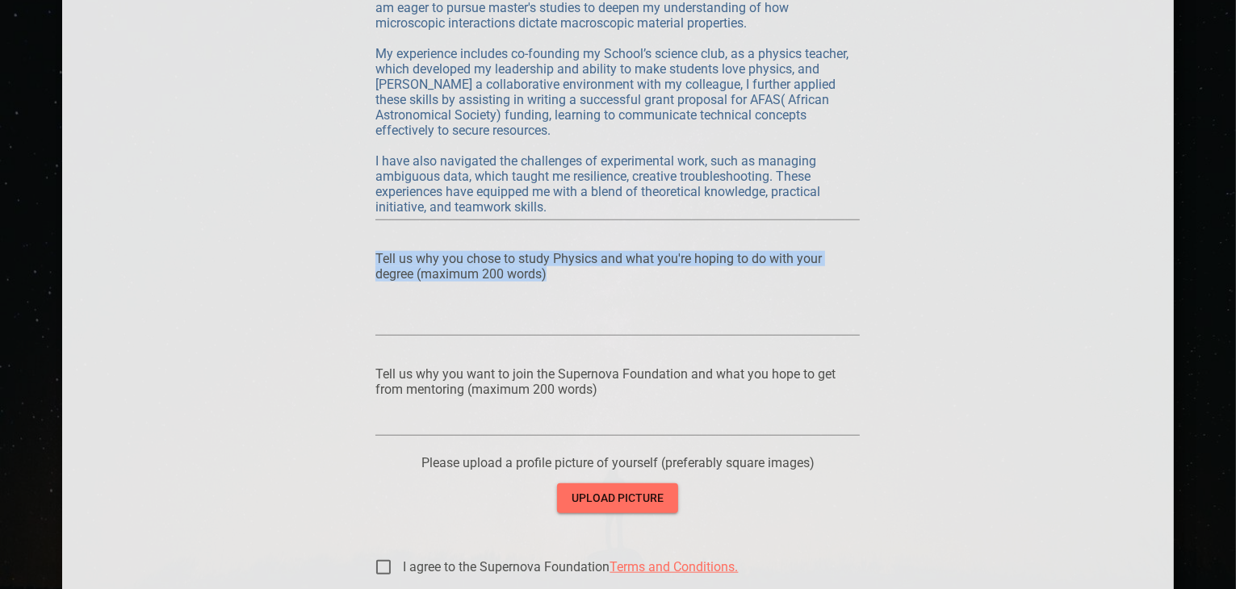
click at [584, 278] on p "Tell us why you chose to study Physics and what you're hoping to do with your d…" at bounding box center [617, 266] width 484 height 31
copy p "Tell us why you chose to study Physics and what you're hoping to do with your d…"
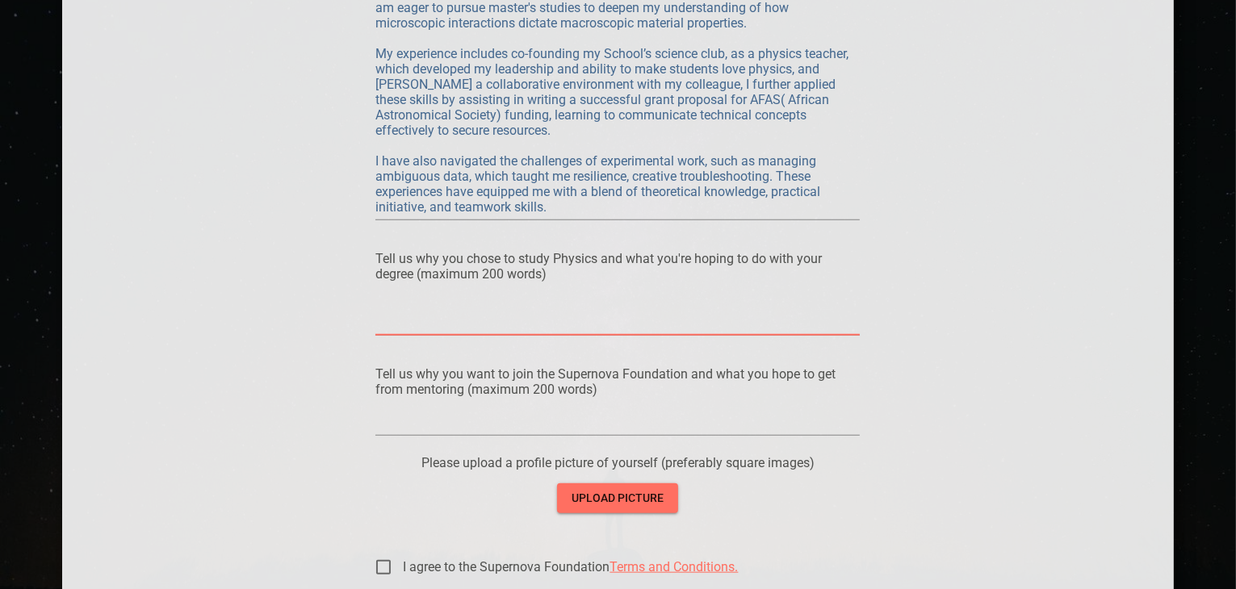
click at [527, 312] on textarea at bounding box center [617, 314] width 484 height 31
paste textarea "L ipsum Dolorsi ametcon ad elitsedd eiu temporincid utlaboree dol magnaaliquaen…"
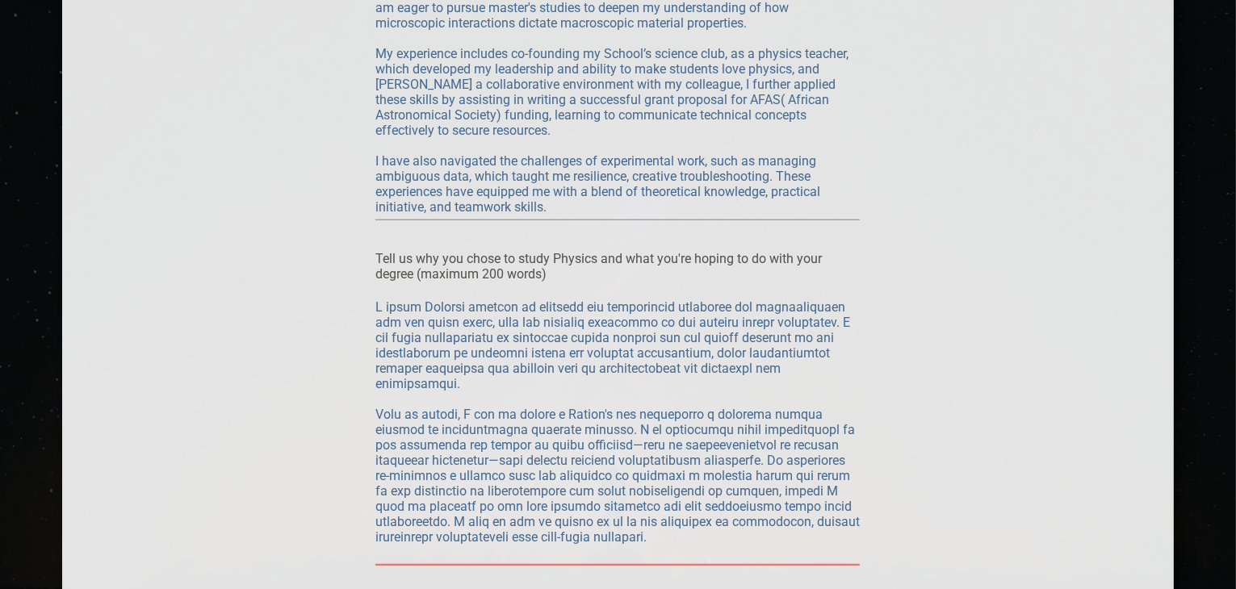
click at [527, 312] on textarea at bounding box center [617, 429] width 484 height 261
click at [691, 353] on textarea at bounding box center [617, 429] width 484 height 261
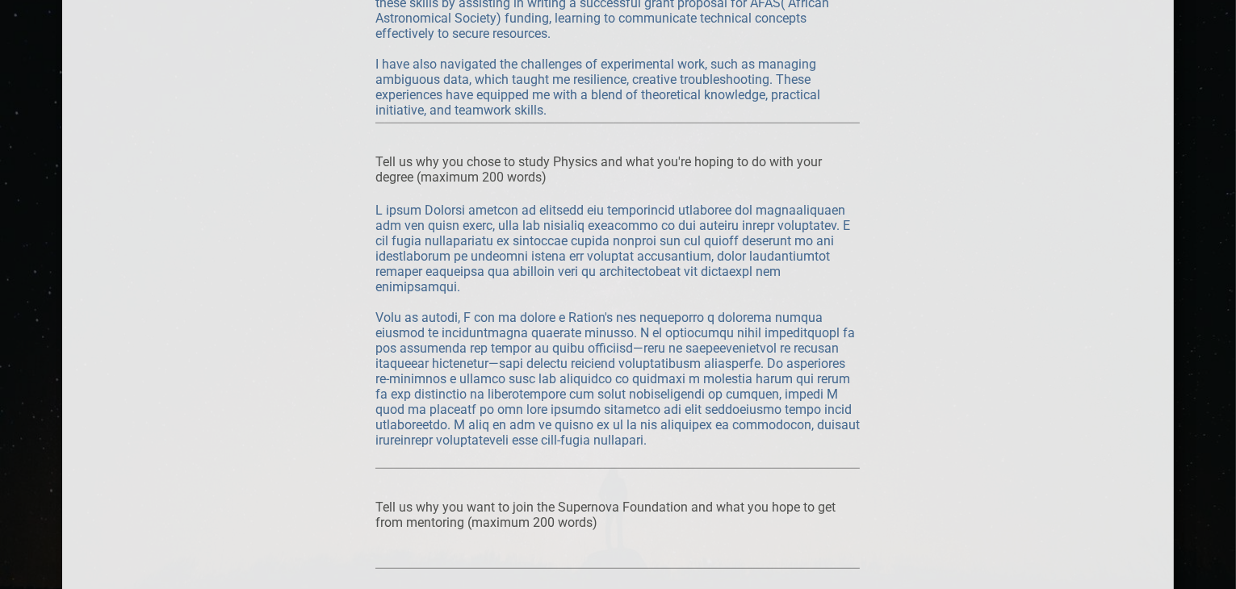
scroll to position [1622, 0]
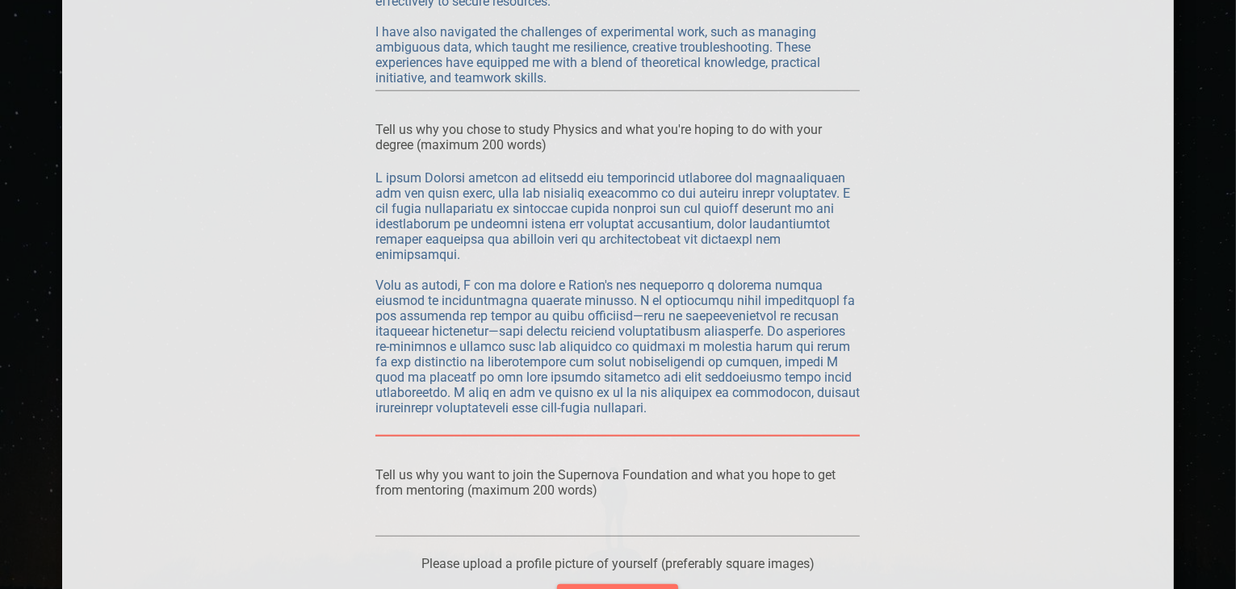
click at [613, 315] on textarea at bounding box center [617, 300] width 484 height 261
click at [521, 331] on textarea at bounding box center [617, 300] width 484 height 261
click at [604, 409] on textarea at bounding box center [617, 300] width 484 height 261
click at [698, 408] on textarea at bounding box center [617, 300] width 484 height 261
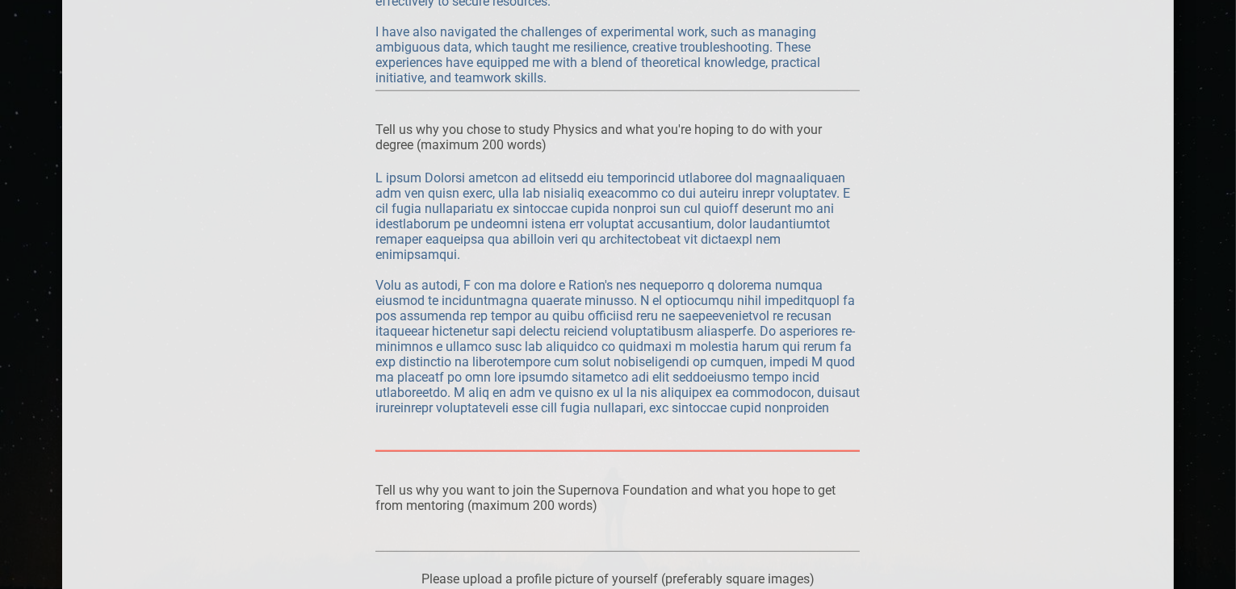
click at [430, 426] on textarea at bounding box center [617, 308] width 484 height 276
click at [411, 422] on textarea at bounding box center [617, 308] width 484 height 276
click at [404, 418] on textarea at bounding box center [617, 308] width 484 height 276
click at [402, 426] on textarea at bounding box center [617, 308] width 484 height 276
click at [431, 424] on textarea at bounding box center [617, 308] width 484 height 276
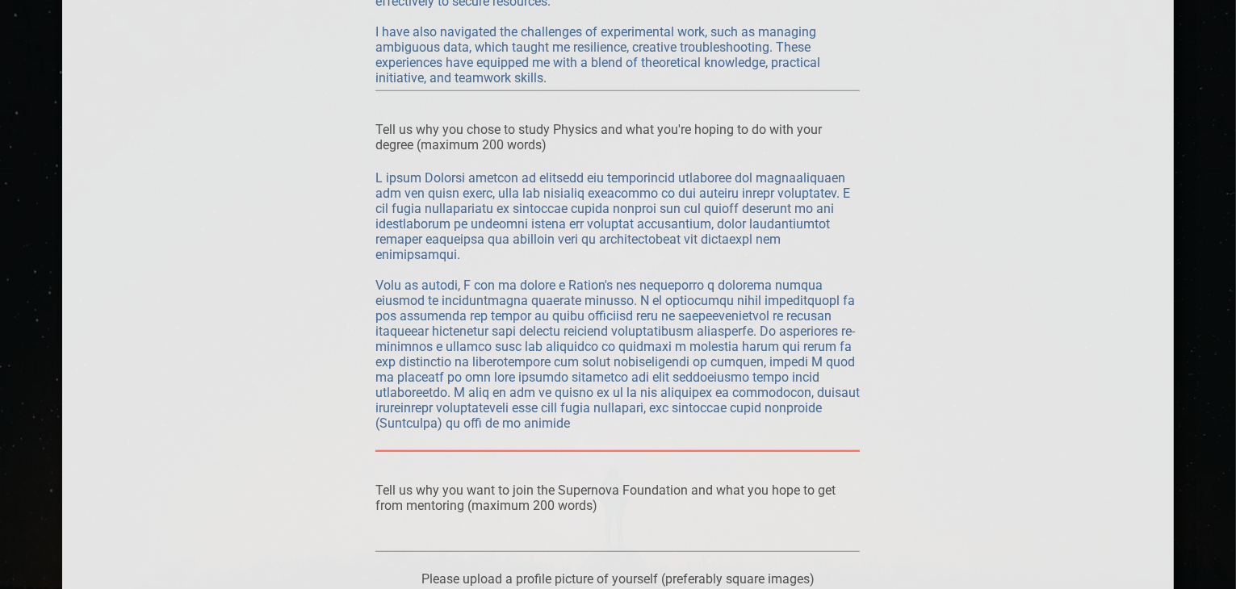
click at [567, 424] on textarea at bounding box center [617, 308] width 484 height 276
click at [568, 424] on textarea at bounding box center [617, 308] width 484 height 276
click at [616, 425] on textarea at bounding box center [617, 308] width 484 height 276
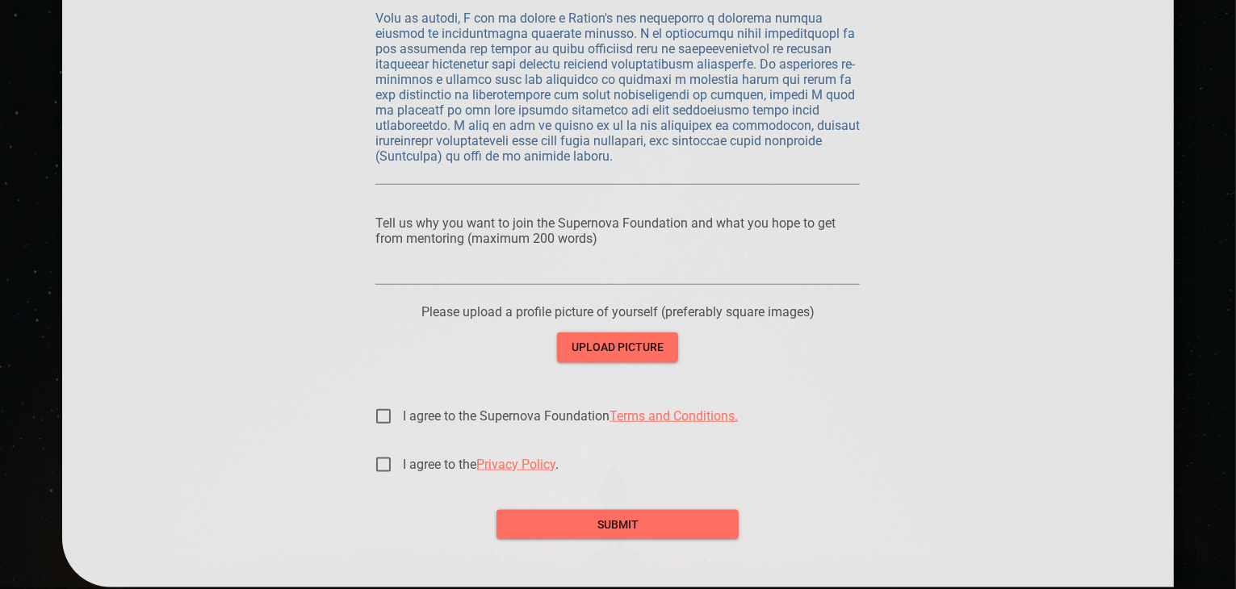
scroll to position [1944, 0]
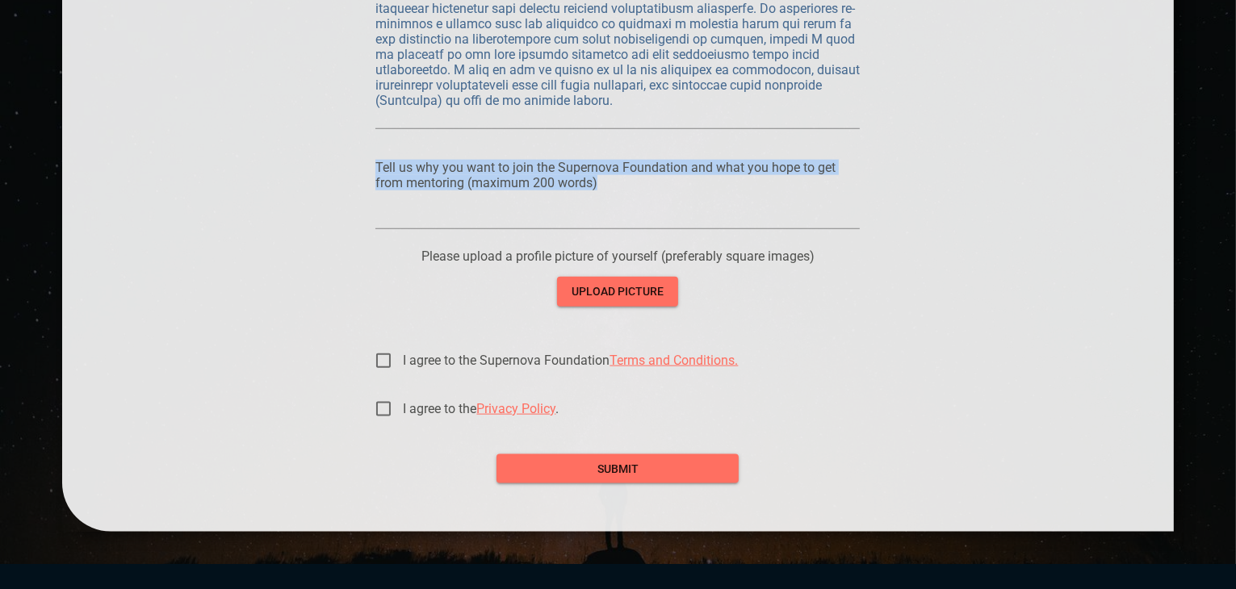
drag, startPoint x: 373, startPoint y: 164, endPoint x: 614, endPoint y: 205, distance: 244.8
copy div "Tell us why you want to join the Supernova Foundation and what you hope to get …"
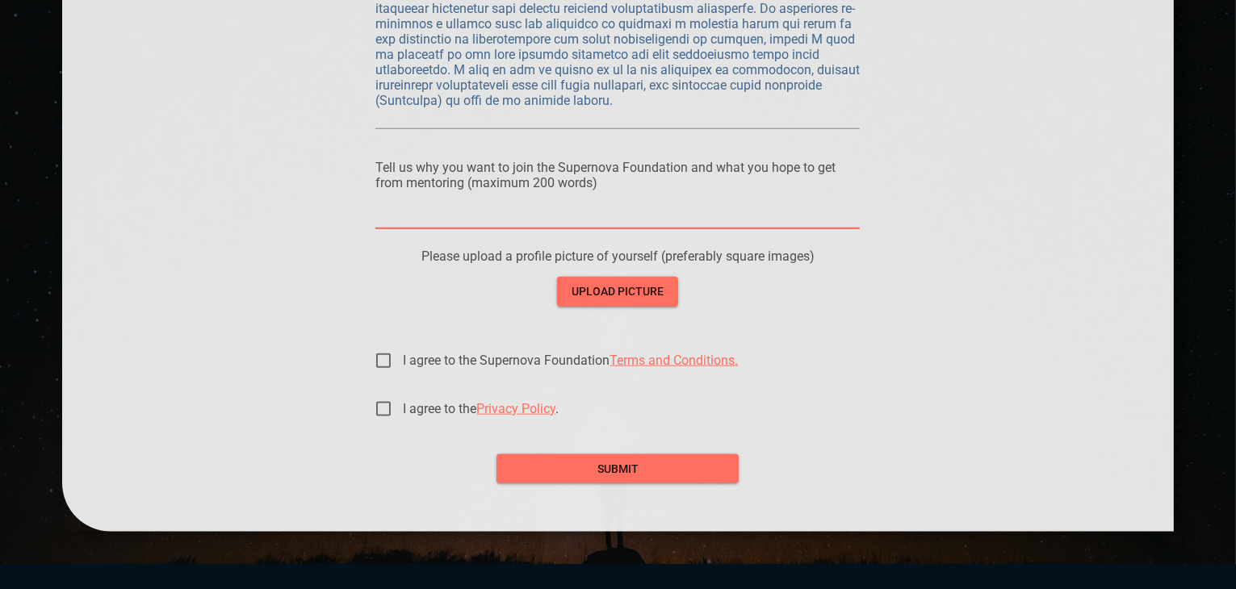
click at [525, 224] on textarea at bounding box center [617, 215] width 484 height 15
paste textarea "I am driven to join the Supernova Foundation because of its specific mission to…"
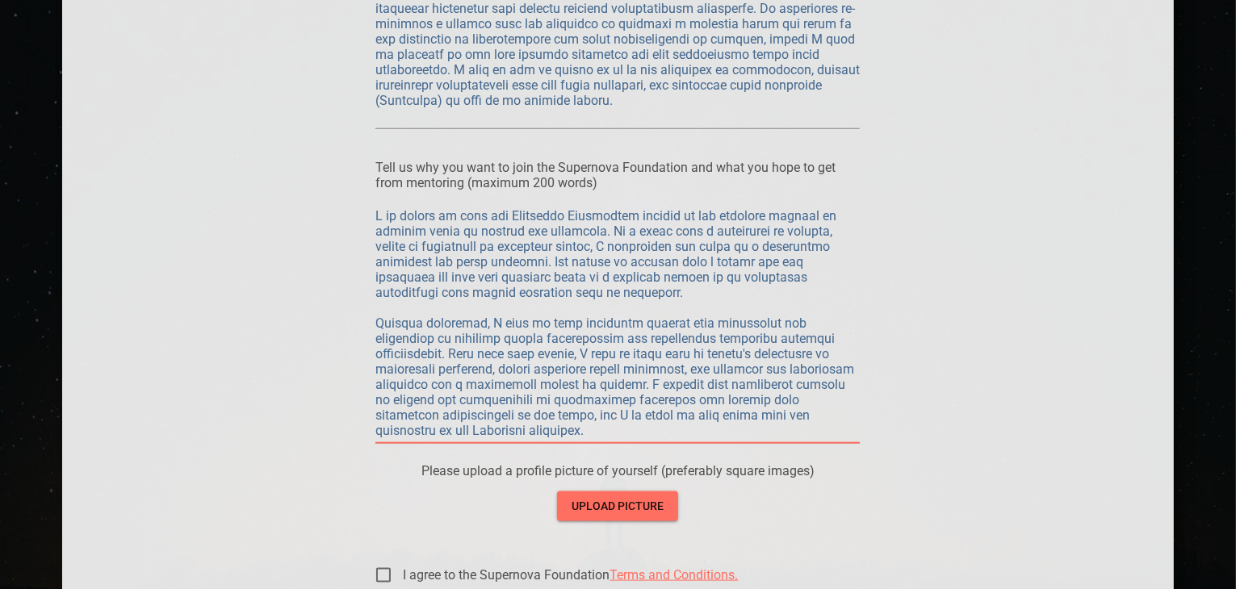
click at [684, 341] on textarea at bounding box center [617, 323] width 484 height 230
click at [380, 322] on textarea at bounding box center [617, 323] width 484 height 230
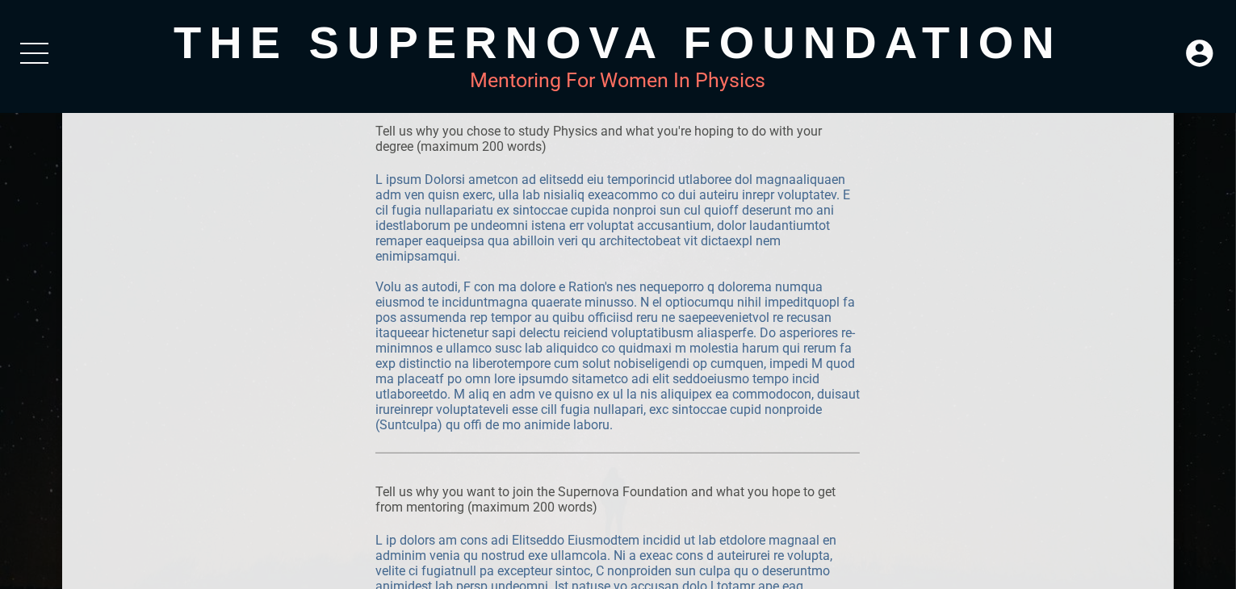
scroll to position [1557, 0]
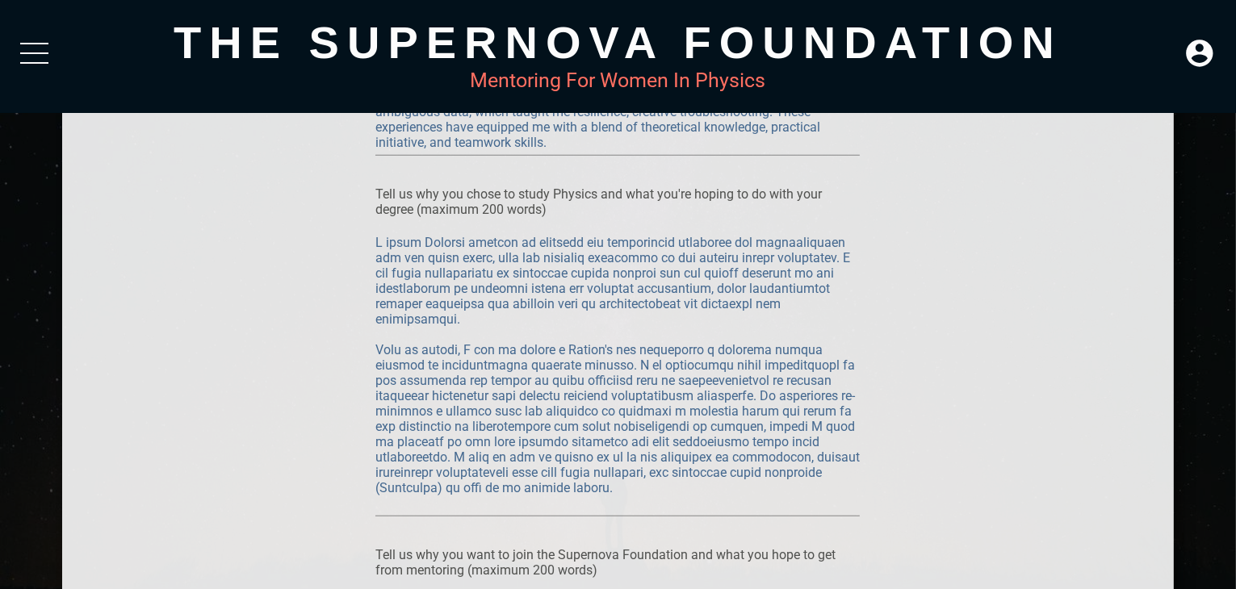
click at [378, 346] on textarea at bounding box center [617, 373] width 484 height 276
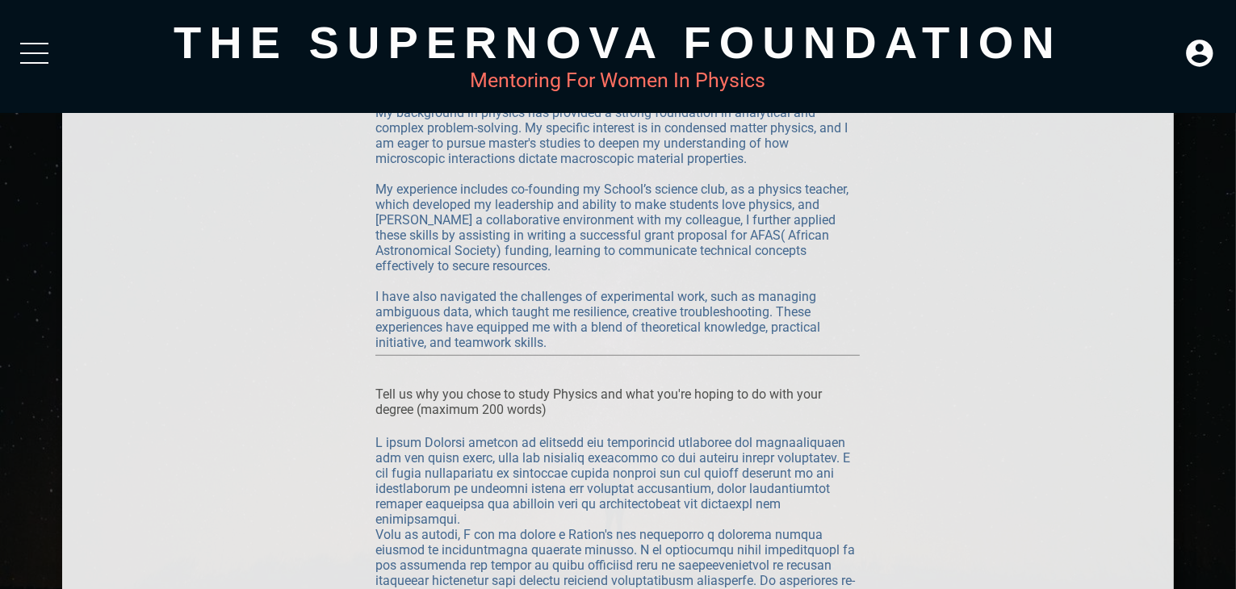
scroll to position [1202, 0]
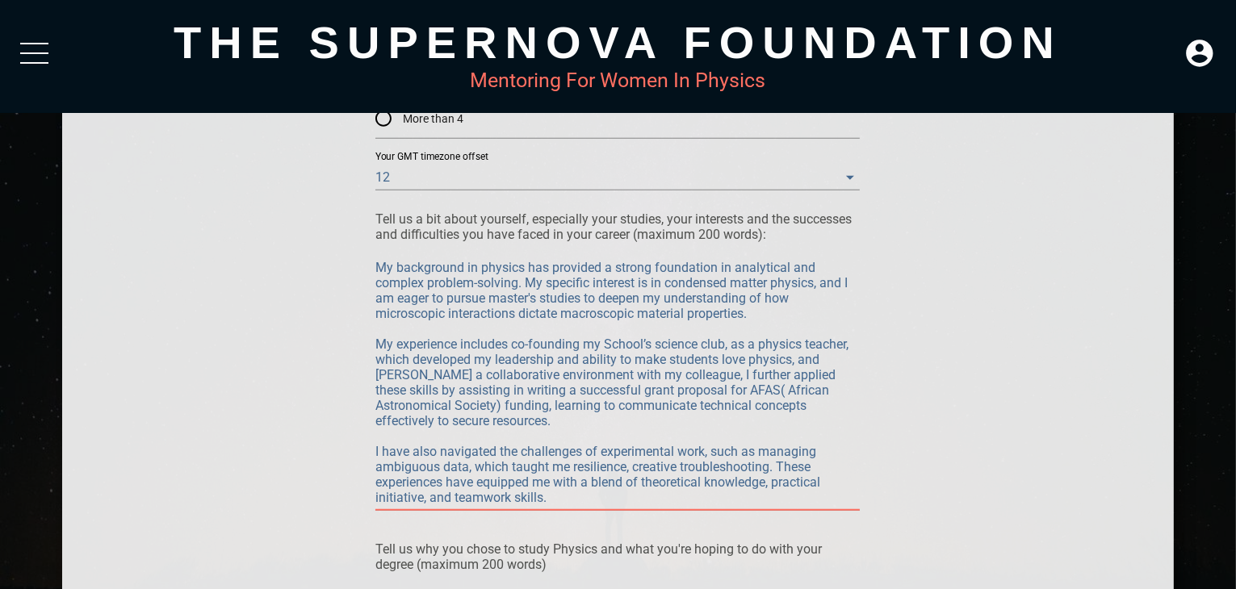
click at [377, 450] on textarea "My background in physics has provided a strong foundation in analytical and com…" at bounding box center [617, 382] width 484 height 245
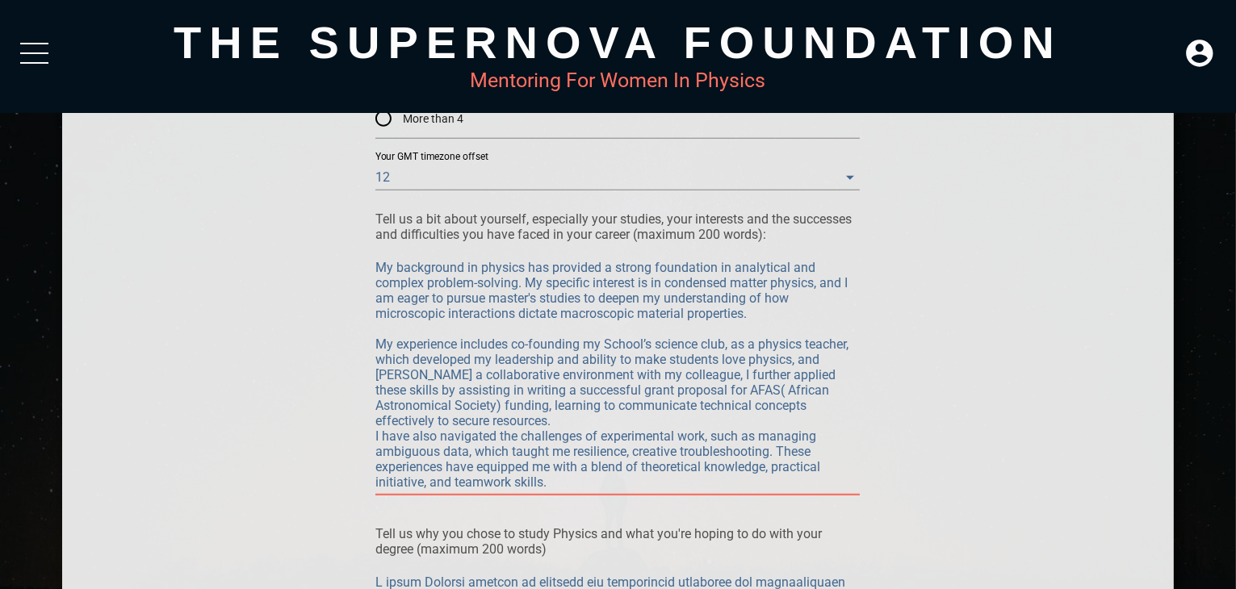
click at [376, 333] on textarea "My background in physics has provided a strong foundation in analytical and com…" at bounding box center [617, 375] width 484 height 230
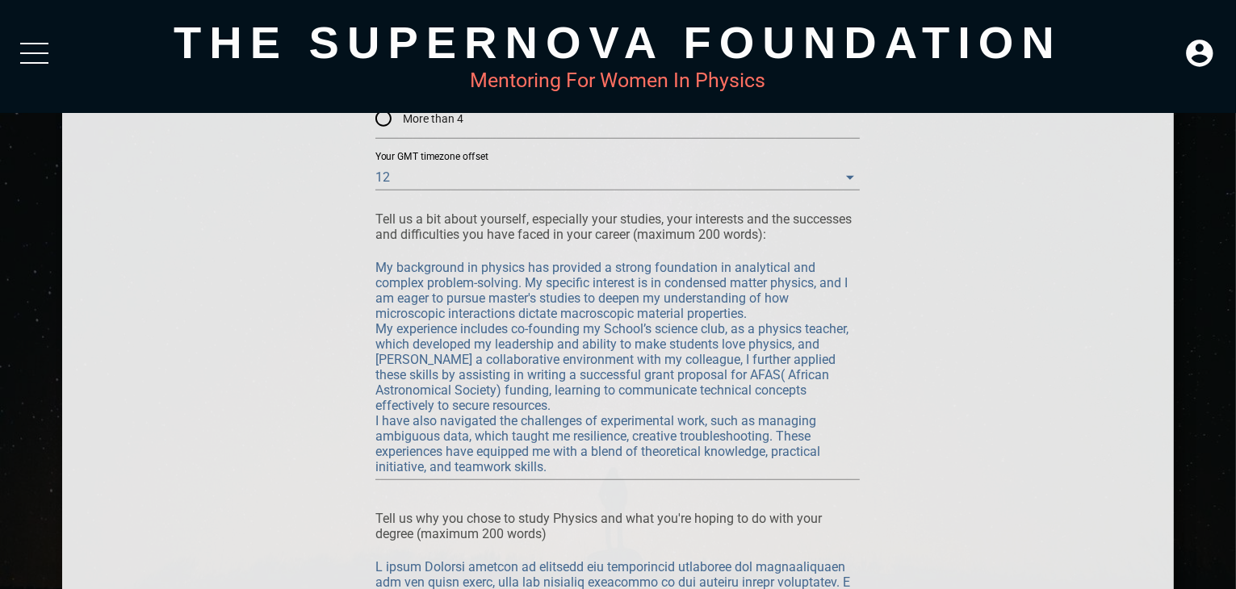
click at [962, 511] on div "Mentee Application Form Please apply to be a mentee in the Supernova Foundation…" at bounding box center [618, 185] width 1015 height 2387
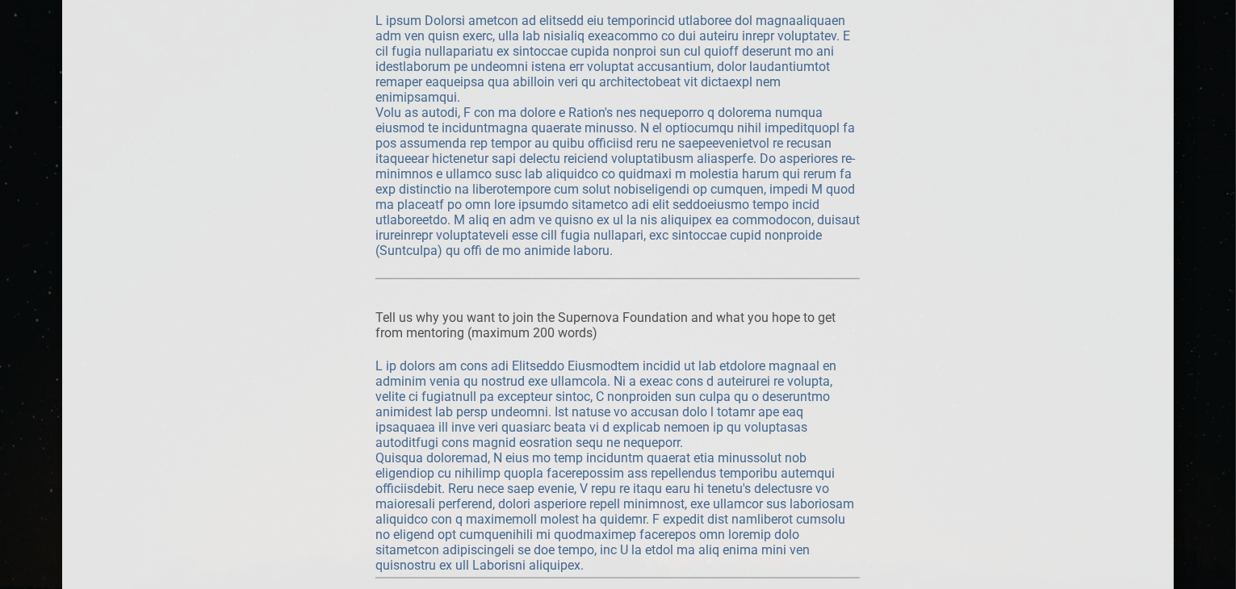
scroll to position [1848, 0]
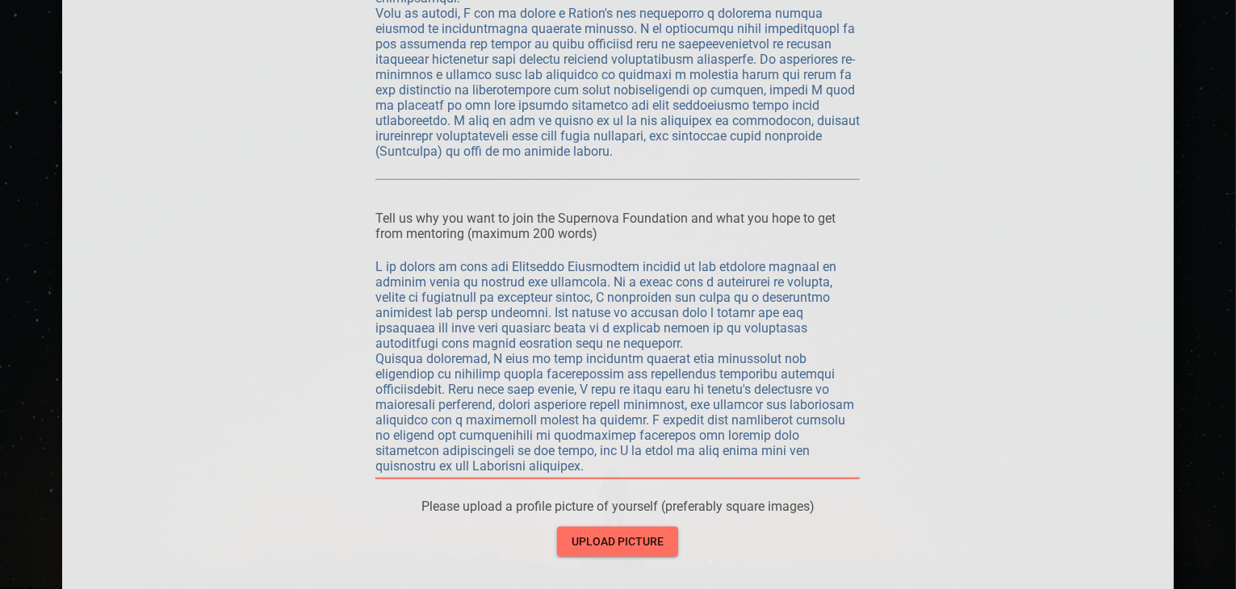
click at [438, 269] on textarea at bounding box center [617, 366] width 484 height 215
click at [773, 268] on textarea at bounding box center [617, 366] width 484 height 215
click at [804, 266] on textarea at bounding box center [617, 366] width 484 height 215
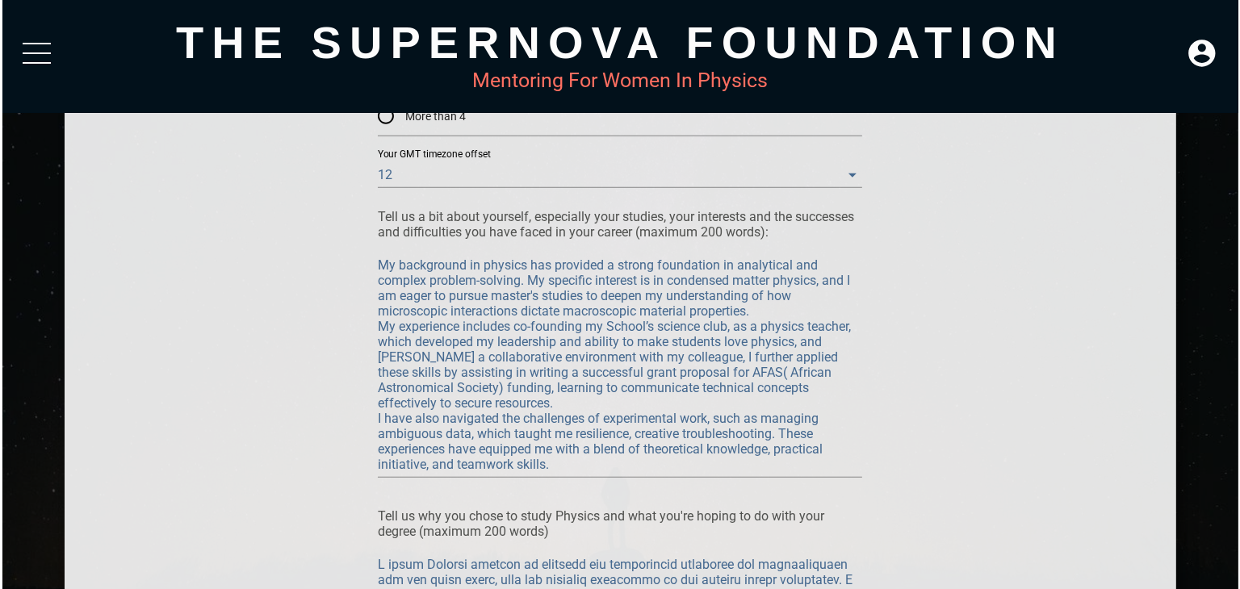
scroll to position [1202, 0]
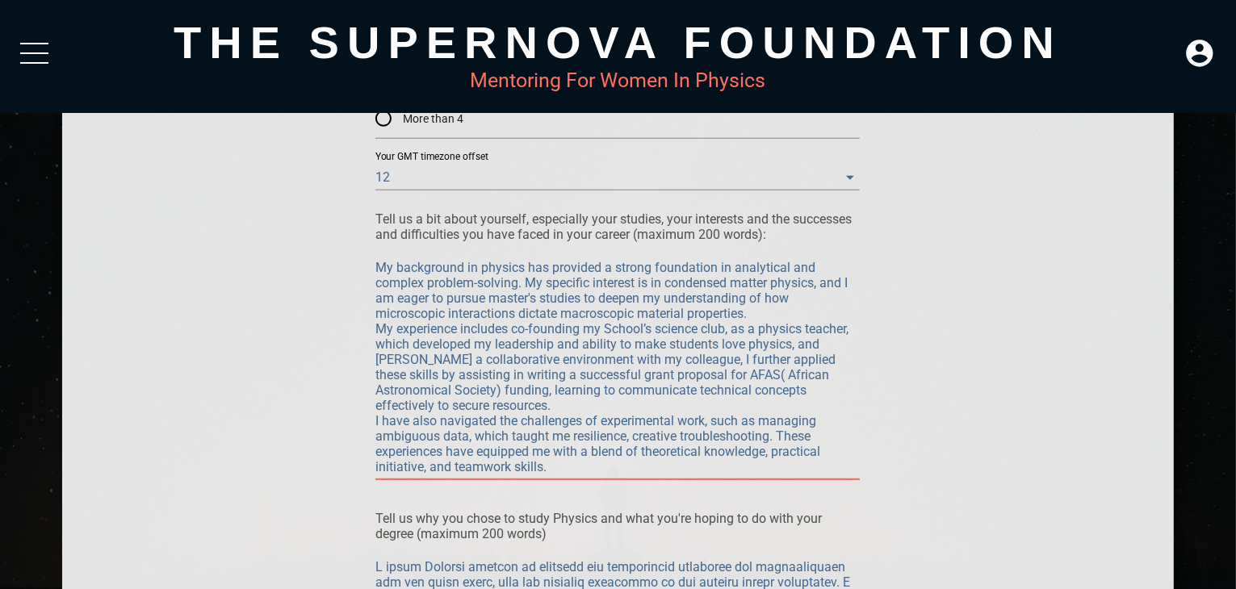
click at [463, 266] on textarea "My background in physics has provided a strong foundation in analytical and com…" at bounding box center [617, 367] width 484 height 215
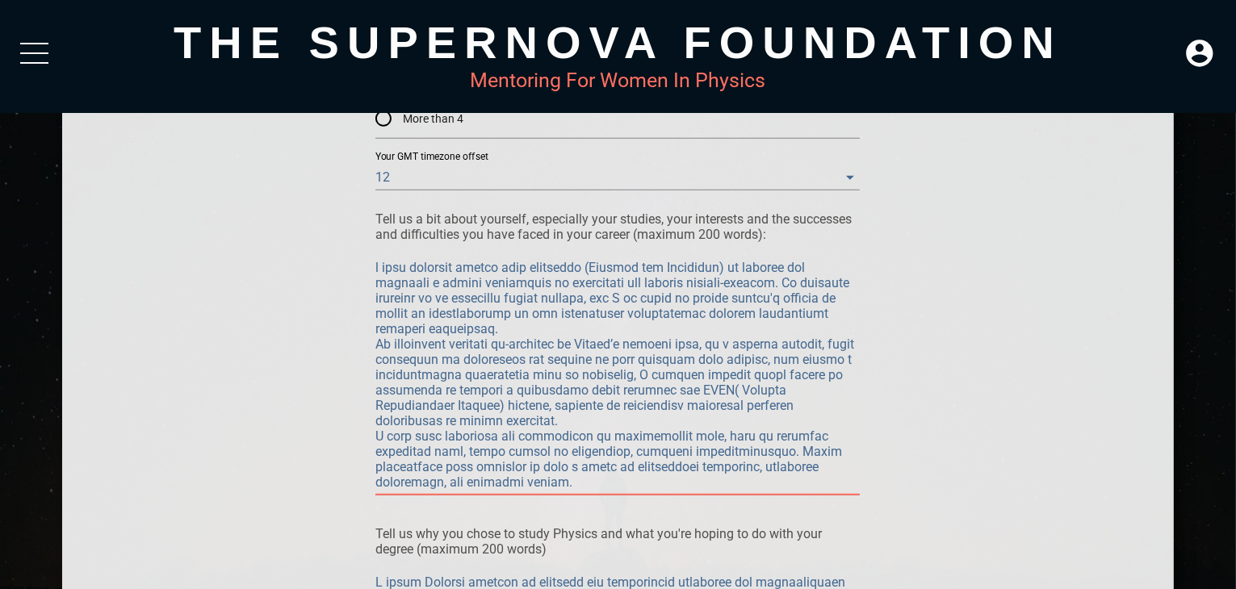
click at [747, 267] on textarea at bounding box center [617, 375] width 484 height 230
click at [743, 282] on textarea at bounding box center [617, 375] width 484 height 230
click at [782, 282] on textarea at bounding box center [617, 375] width 484 height 230
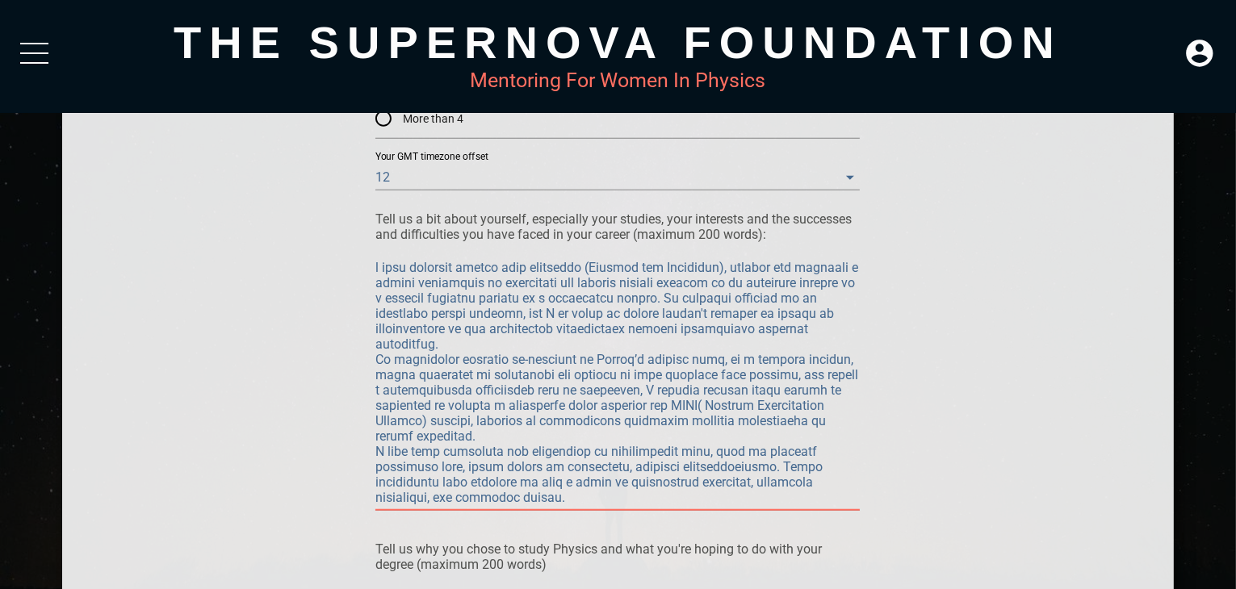
click at [740, 268] on textarea at bounding box center [617, 382] width 484 height 245
click at [810, 282] on textarea at bounding box center [617, 382] width 484 height 245
click at [803, 282] on textarea at bounding box center [617, 382] width 484 height 245
click at [783, 283] on textarea at bounding box center [617, 382] width 484 height 245
drag, startPoint x: 374, startPoint y: 153, endPoint x: 566, endPoint y: 153, distance: 192.1
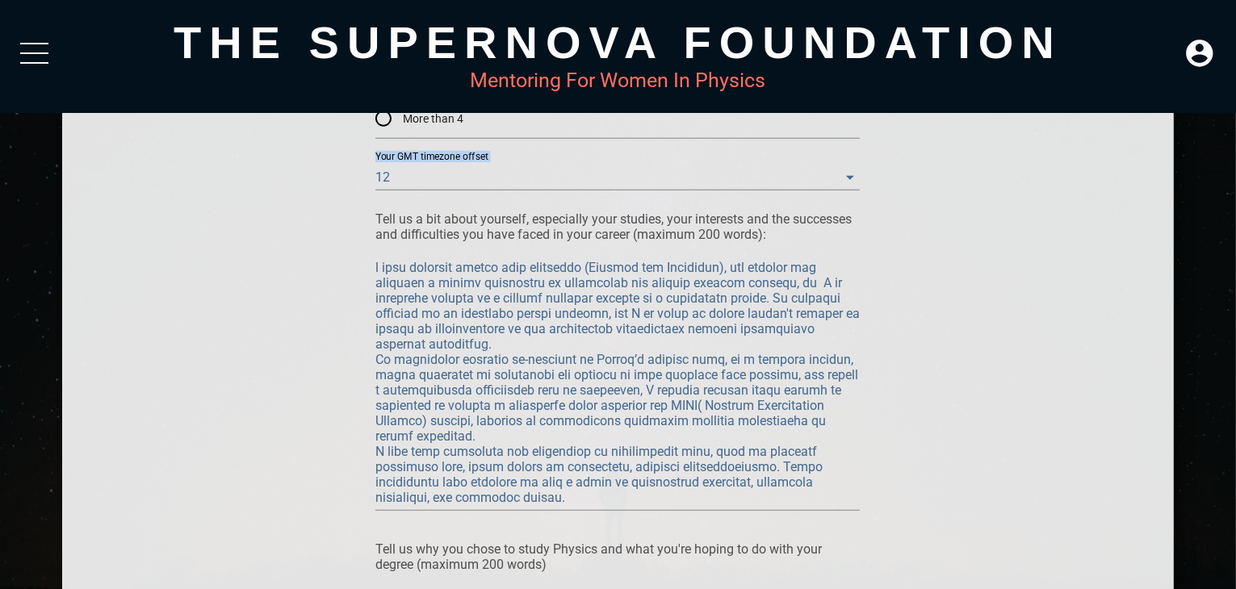
click at [566, 153] on div "Mentee Application Form Please apply to be a mentee in the Supernova Foundation…" at bounding box center [618, 201] width 1015 height 2418
copy div "Your GMT timezone offset 12"
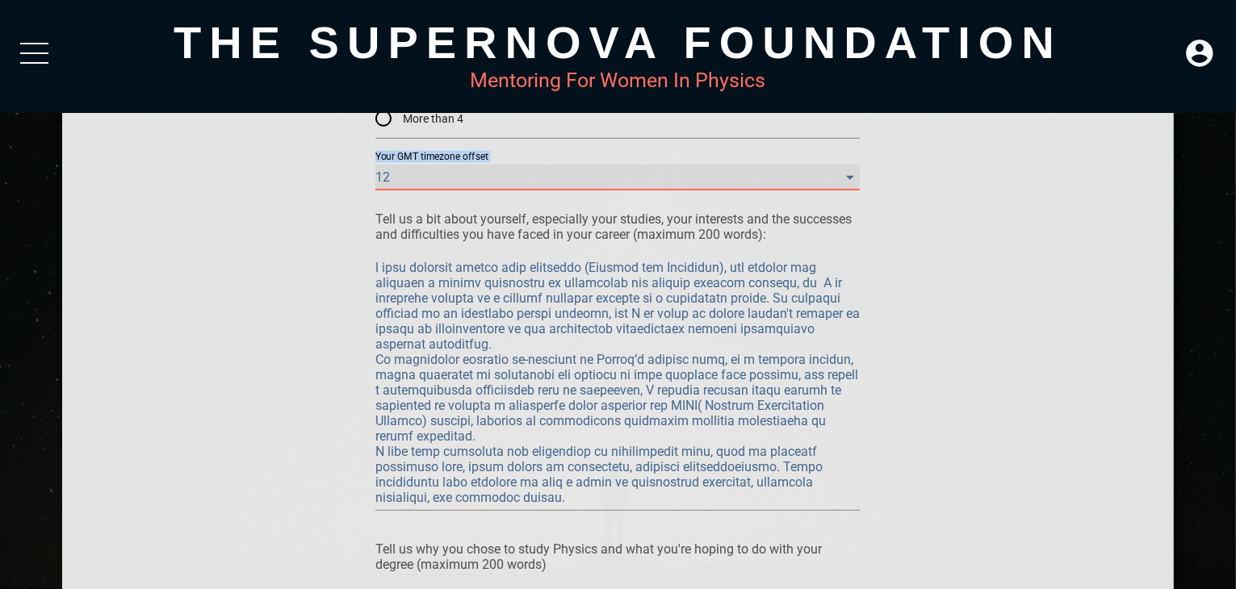
click at [851, 175] on offset "12" at bounding box center [617, 178] width 484 height 26
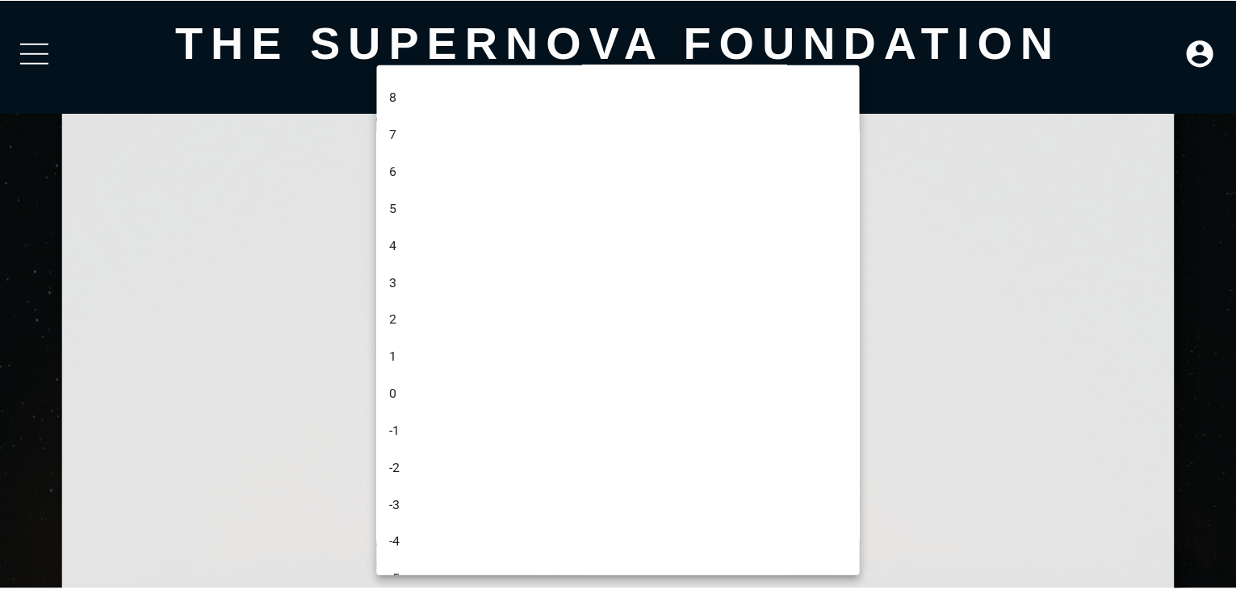
scroll to position [0, 0]
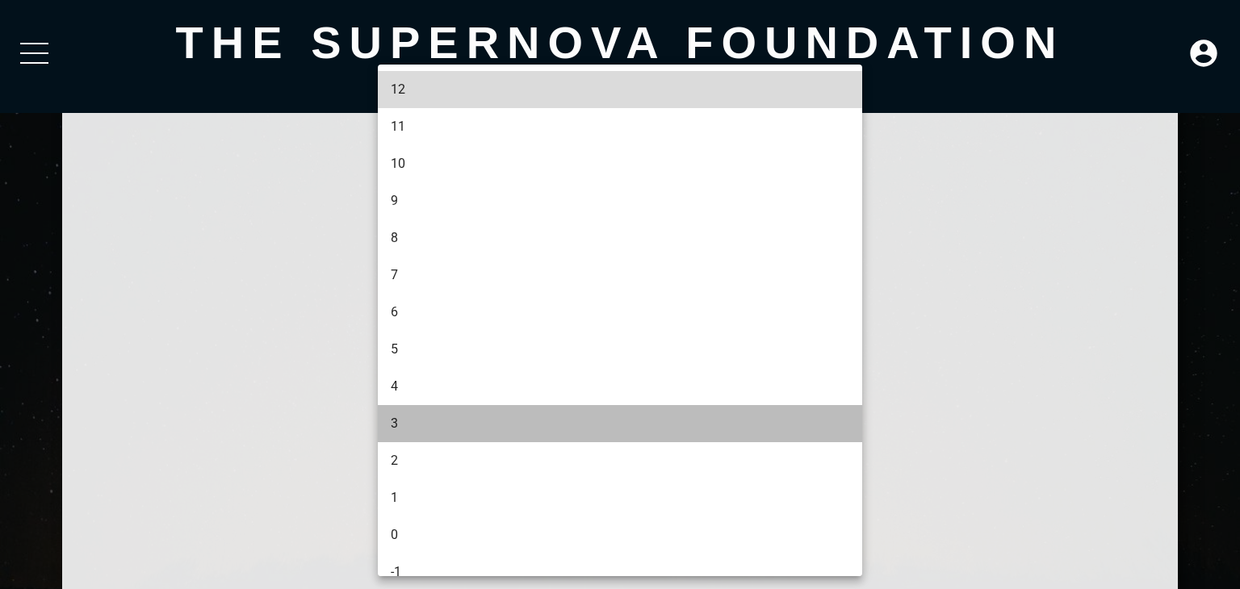
click at [407, 419] on li "3" at bounding box center [622, 423] width 488 height 37
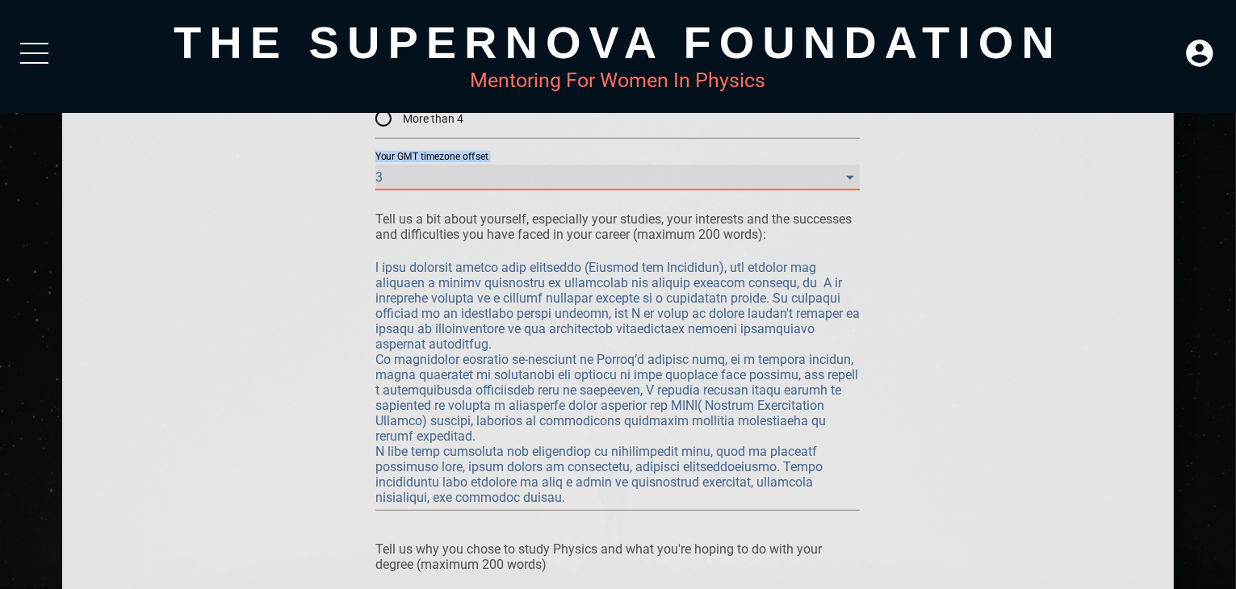
click at [850, 181] on offset "3" at bounding box center [617, 178] width 484 height 26
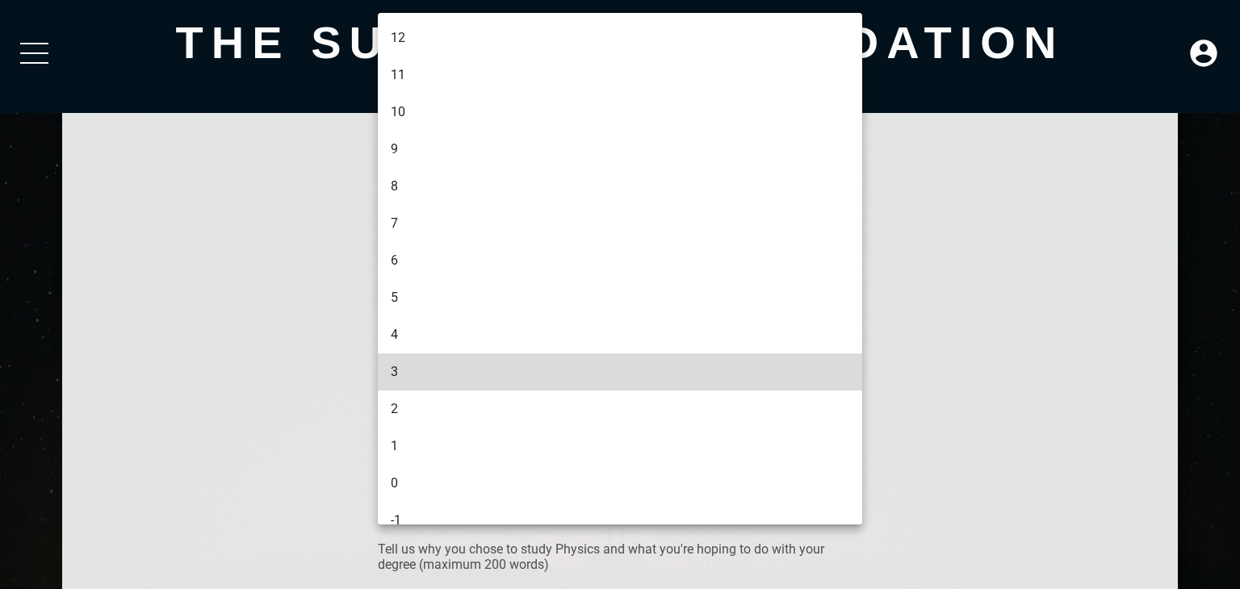
click at [937, 232] on div at bounding box center [620, 294] width 1240 height 589
click at [1019, 219] on div at bounding box center [620, 294] width 1240 height 589
click at [1107, 318] on div at bounding box center [620, 294] width 1240 height 589
click at [1011, 419] on div at bounding box center [620, 294] width 1240 height 589
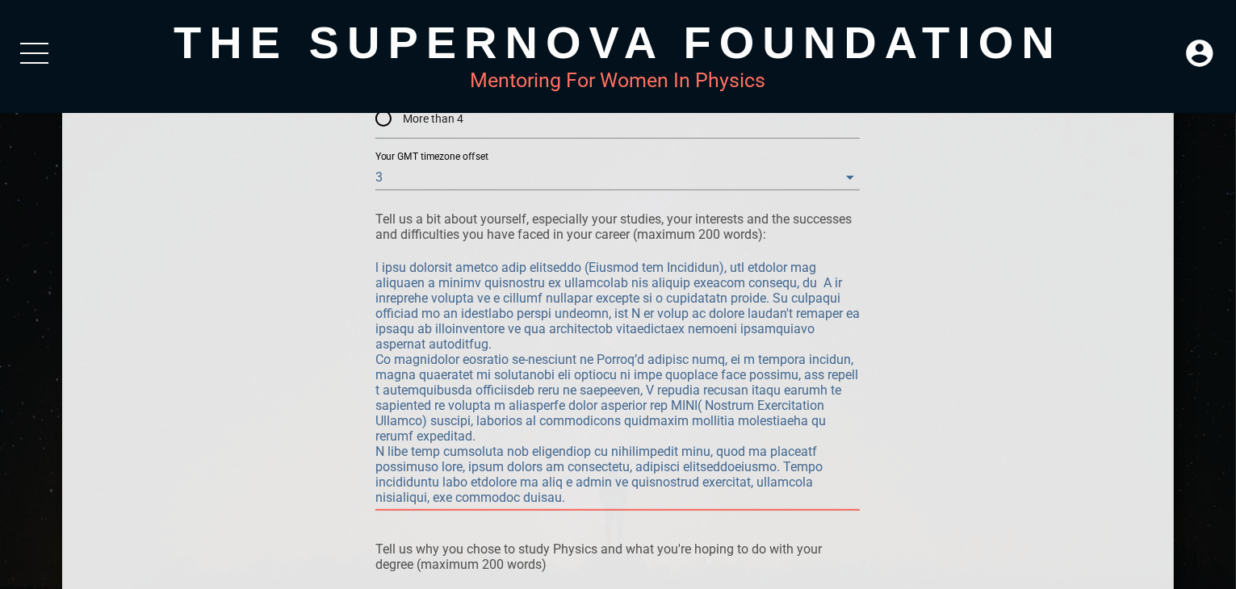
click at [560, 499] on textarea at bounding box center [617, 382] width 484 height 245
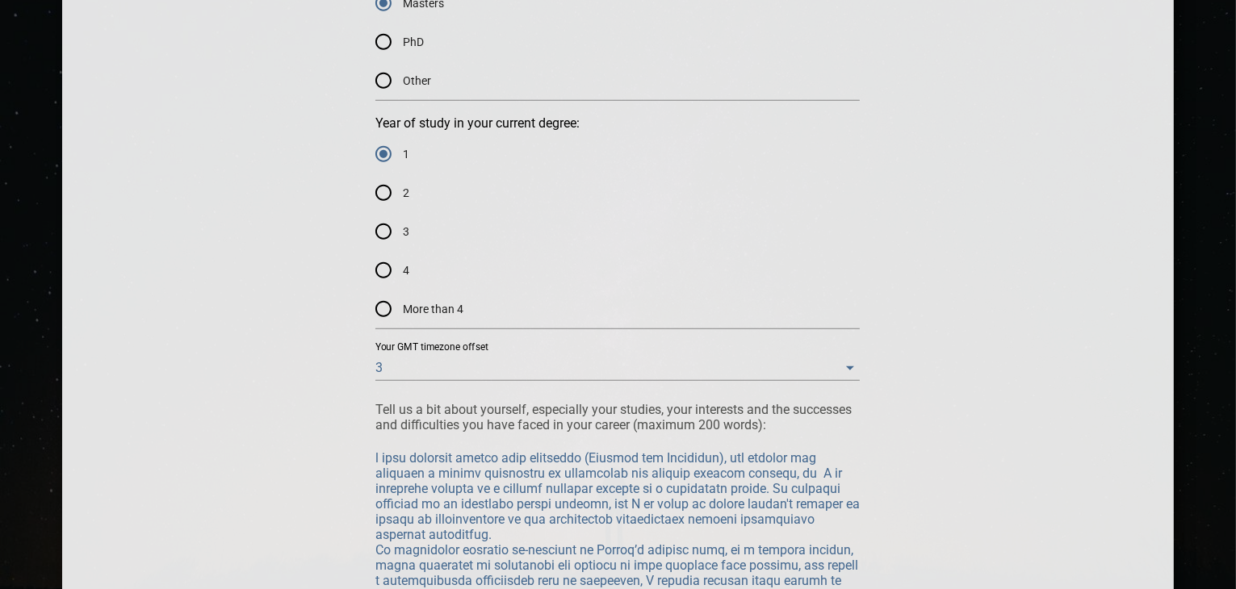
scroll to position [1027, 0]
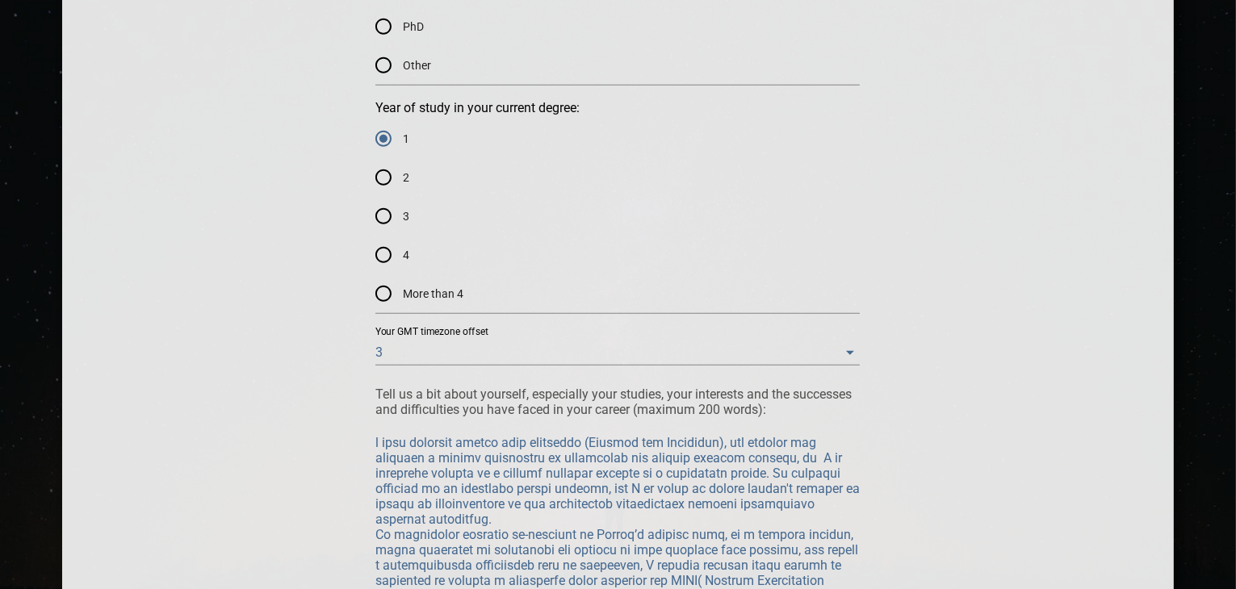
click at [1153, 281] on div at bounding box center [618, 376] width 1112 height 2515
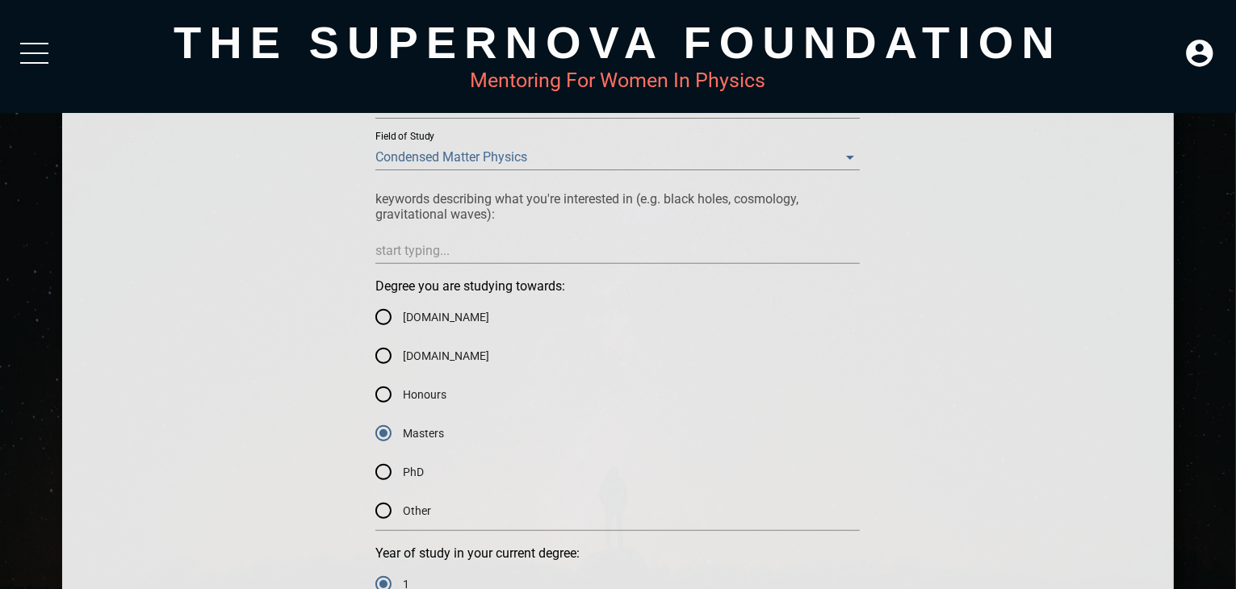
scroll to position [549, 0]
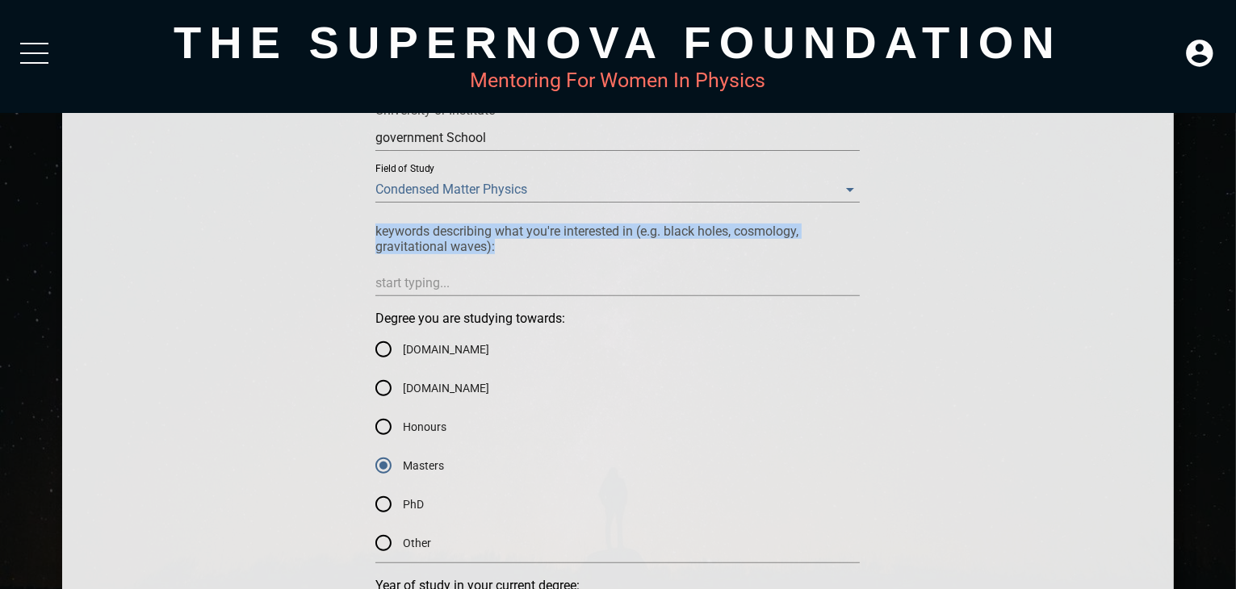
drag, startPoint x: 371, startPoint y: 227, endPoint x: 598, endPoint y: 256, distance: 228.7
copy div "keywords describing what you're interested in (e.g. black holes, cosmology, gra…"
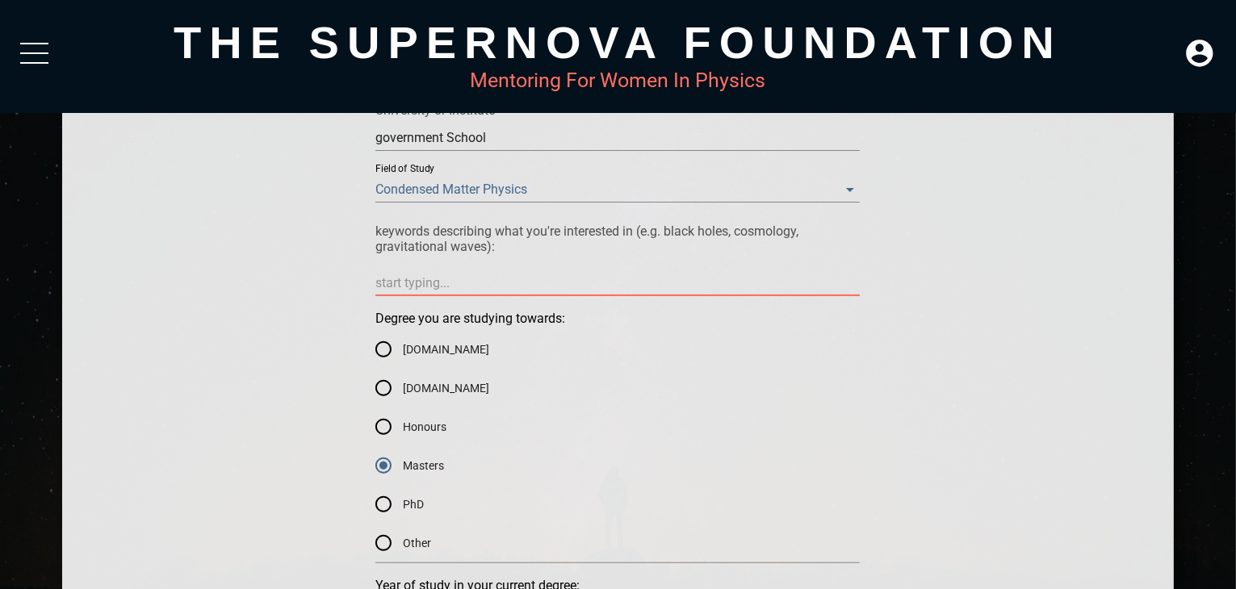
click at [494, 289] on textarea at bounding box center [617, 282] width 484 height 15
paste textarea "my core interests in condensed matter physics are strongly correlated electrons…"
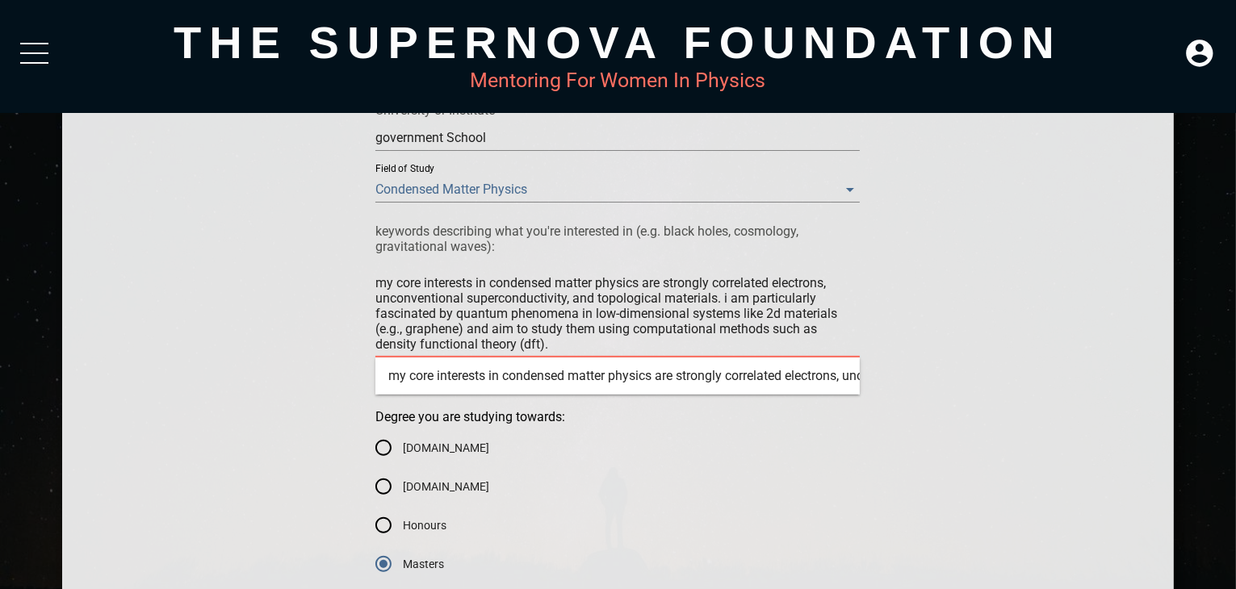
click at [554, 349] on textarea "my core interests in condensed matter physics are strongly correlated electrons…" at bounding box center [617, 313] width 484 height 77
click at [620, 313] on textarea "my core interests in condensed matter physics are strongly correlated electrons…" at bounding box center [617, 313] width 484 height 77
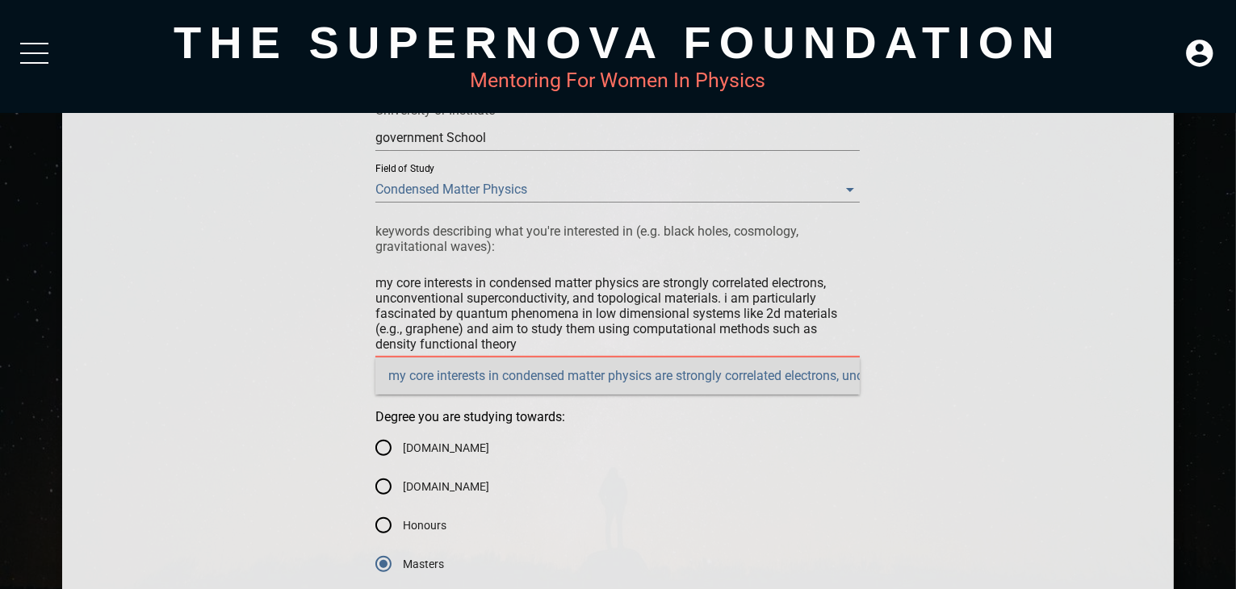
click at [516, 345] on textarea "my core interests in condensed matter physics are strongly correlated electrons…" at bounding box center [617, 313] width 484 height 77
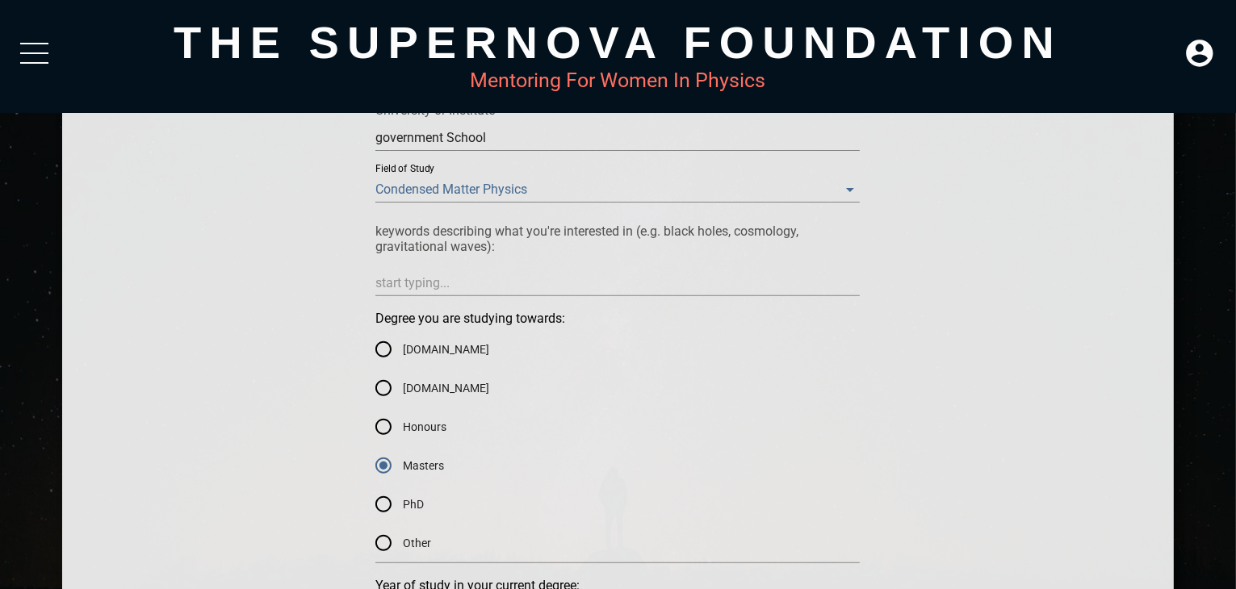
click at [708, 287] on textarea at bounding box center [617, 282] width 484 height 15
paste textarea "my core interests in condensed matter physics are strongly correlated electrons…"
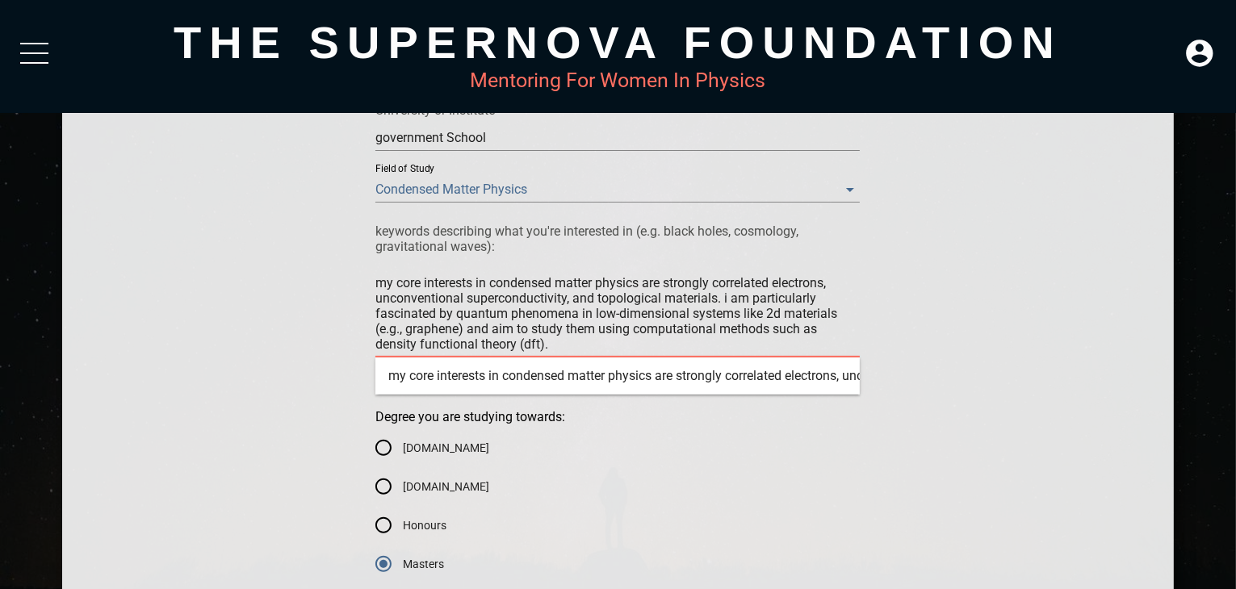
click at [558, 345] on textarea "my core interests in condensed matter physics are strongly correlated electrons…" at bounding box center [617, 313] width 484 height 77
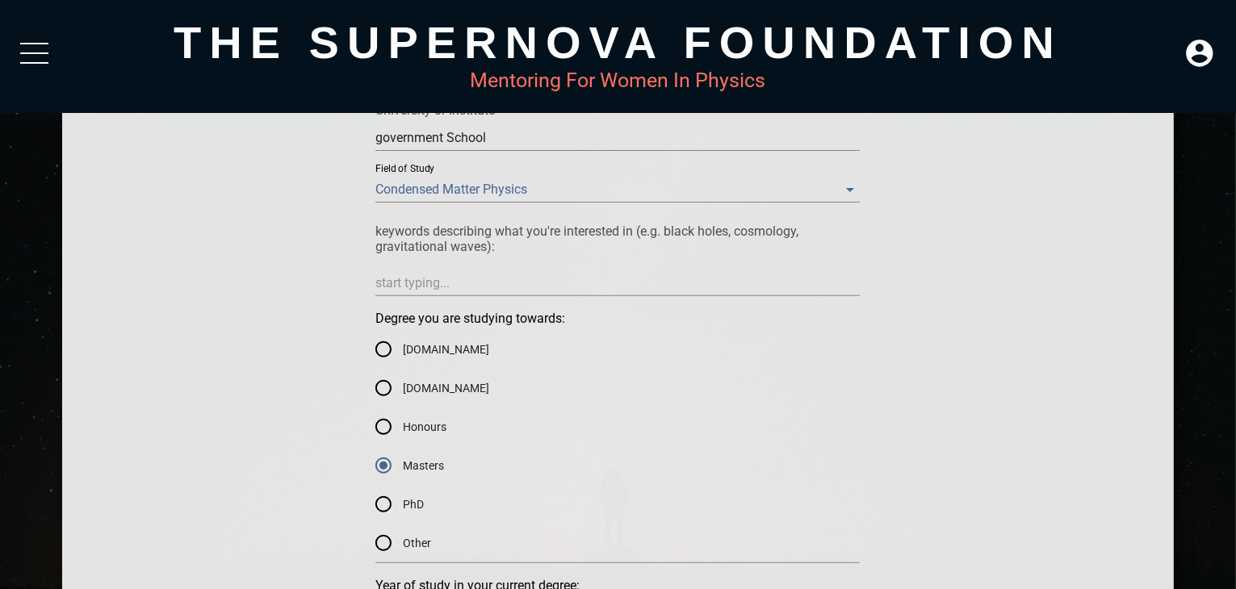
click at [635, 282] on textarea at bounding box center [617, 282] width 484 height 15
paste textarea "my core interests in condensed matter physics are strongly correlated electrons…"
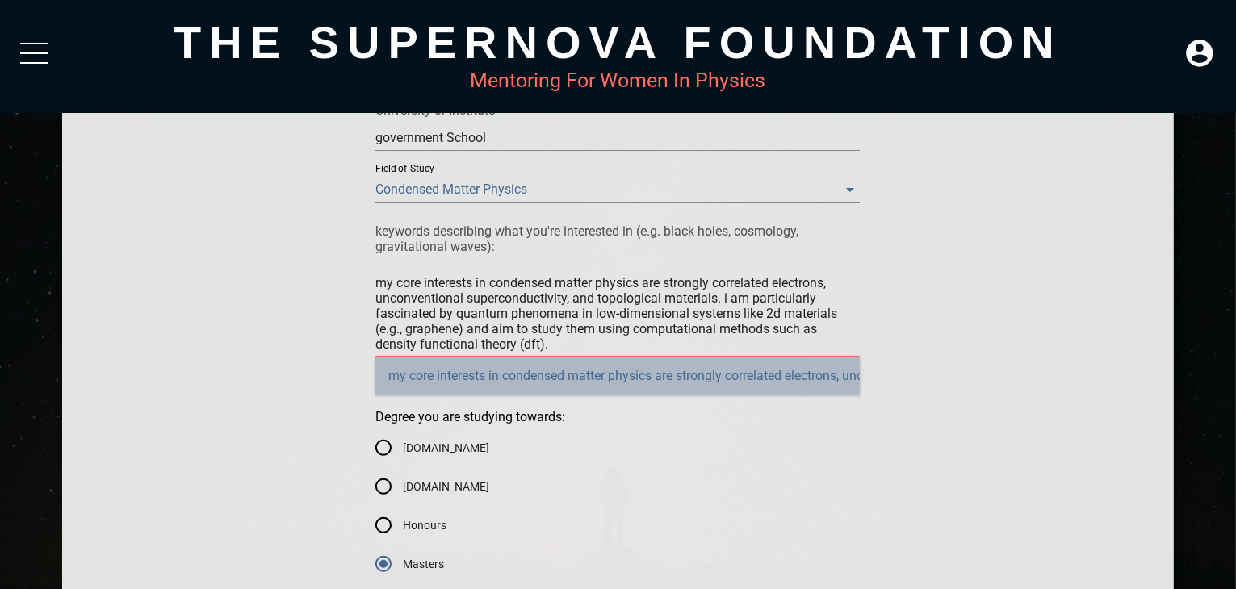
click at [562, 375] on div "my core interests in condensed matter physics are strongly correlated electrons…" at bounding box center [617, 376] width 484 height 37
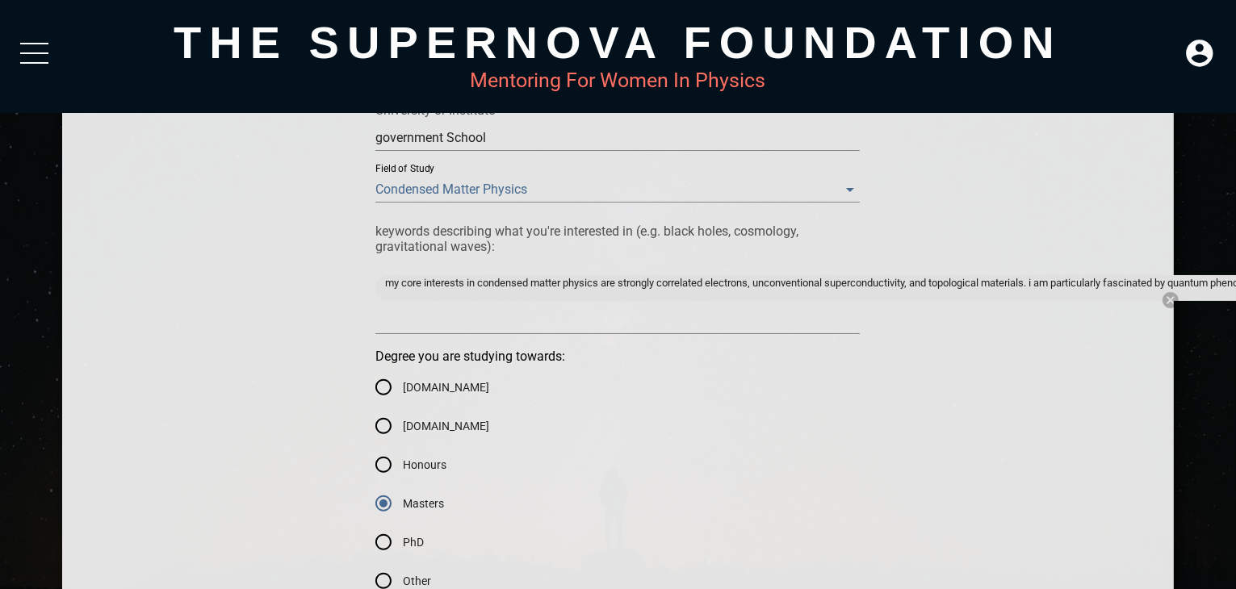
click at [467, 309] on div "my core interests in condensed matter physics are strongly correlated electrons…" at bounding box center [617, 302] width 484 height 64
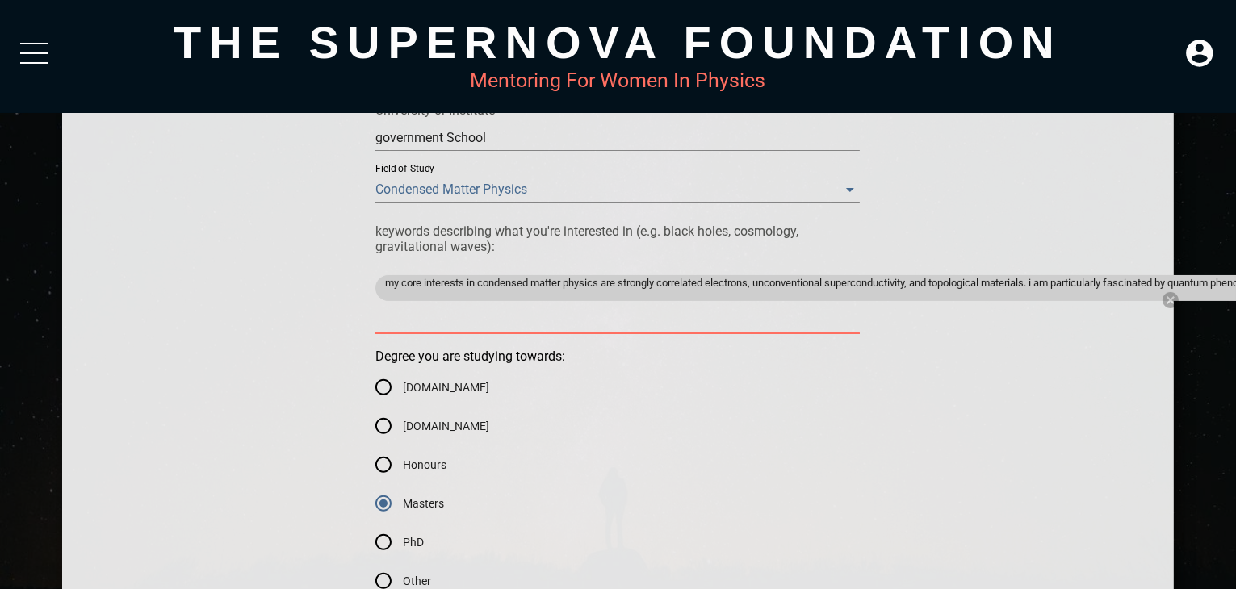
click at [468, 282] on span "my core interests in condensed matter physics are strongly correlated electrons…" at bounding box center [1174, 282] width 1599 height 15
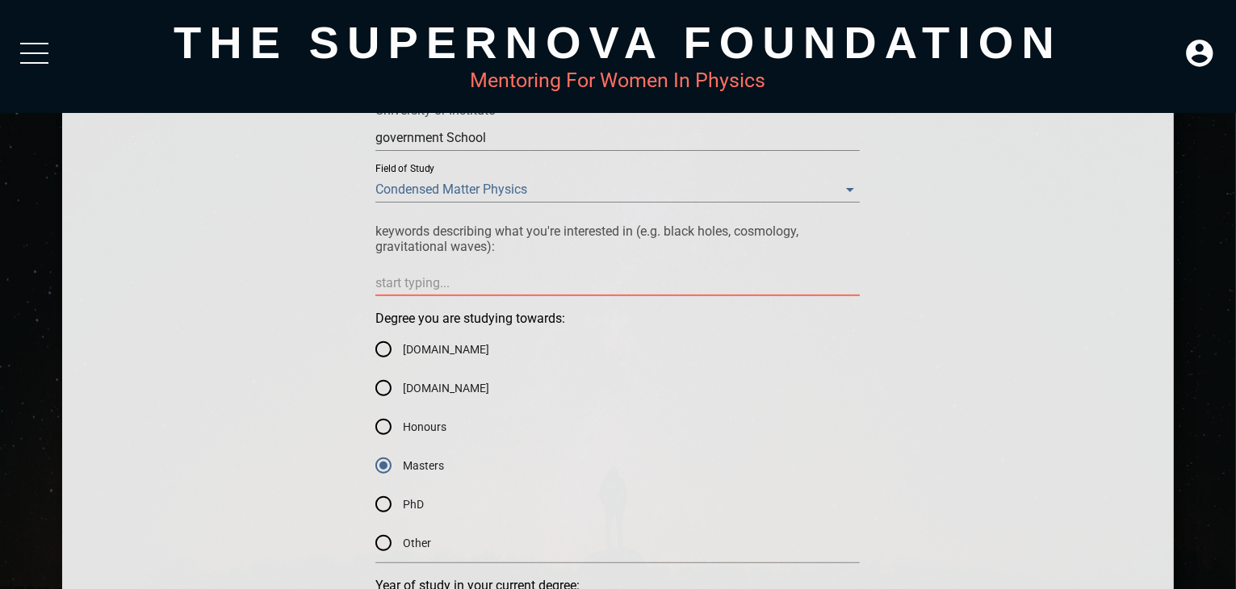
click at [468, 282] on textarea at bounding box center [617, 282] width 484 height 15
paste textarea "my core interests in condensed matter physics are strongly correlated electrons…"
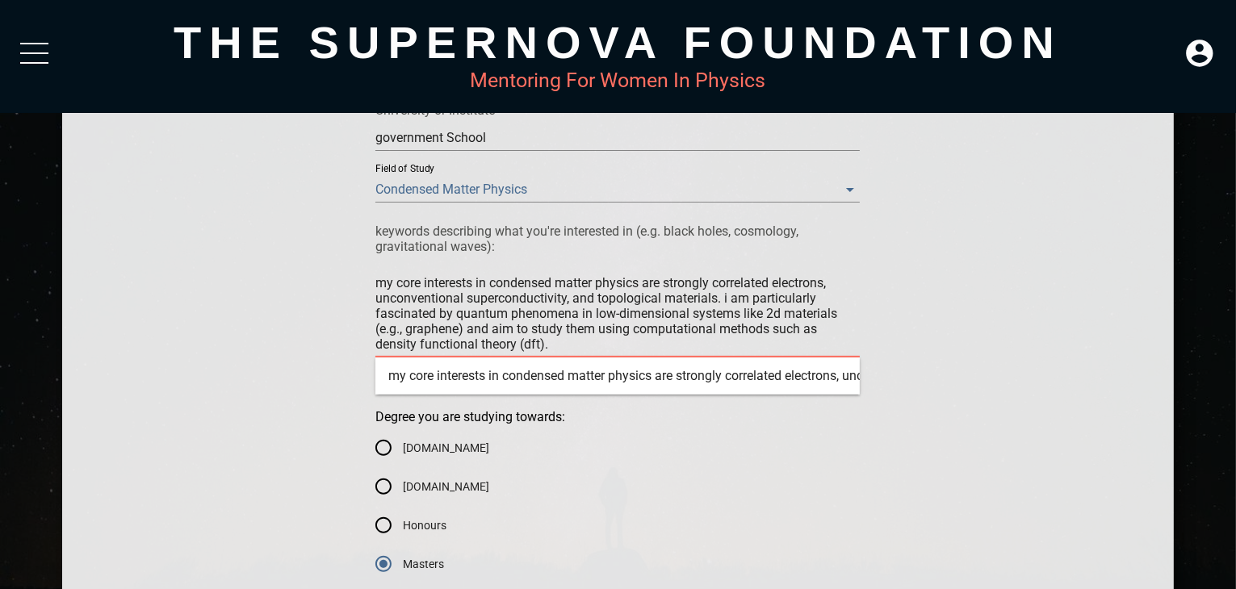
click at [548, 345] on textarea "my core interests in condensed matter physics are strongly correlated electrons…" at bounding box center [617, 313] width 484 height 77
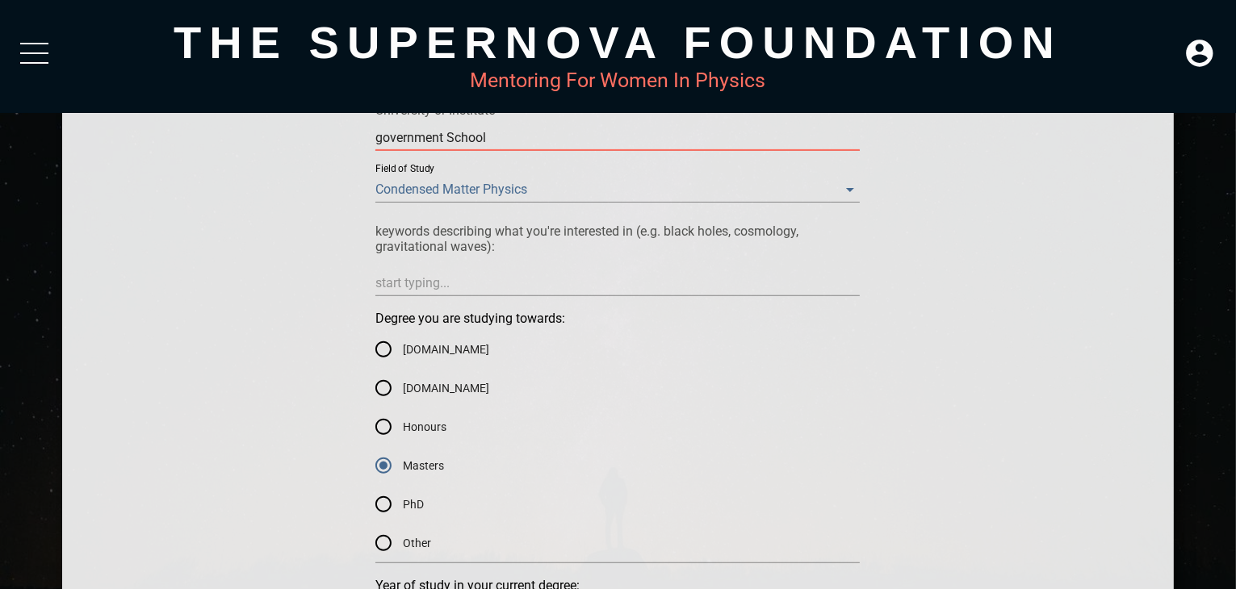
click at [633, 126] on input "government School" at bounding box center [617, 138] width 484 height 26
click at [467, 287] on textarea at bounding box center [617, 282] width 484 height 15
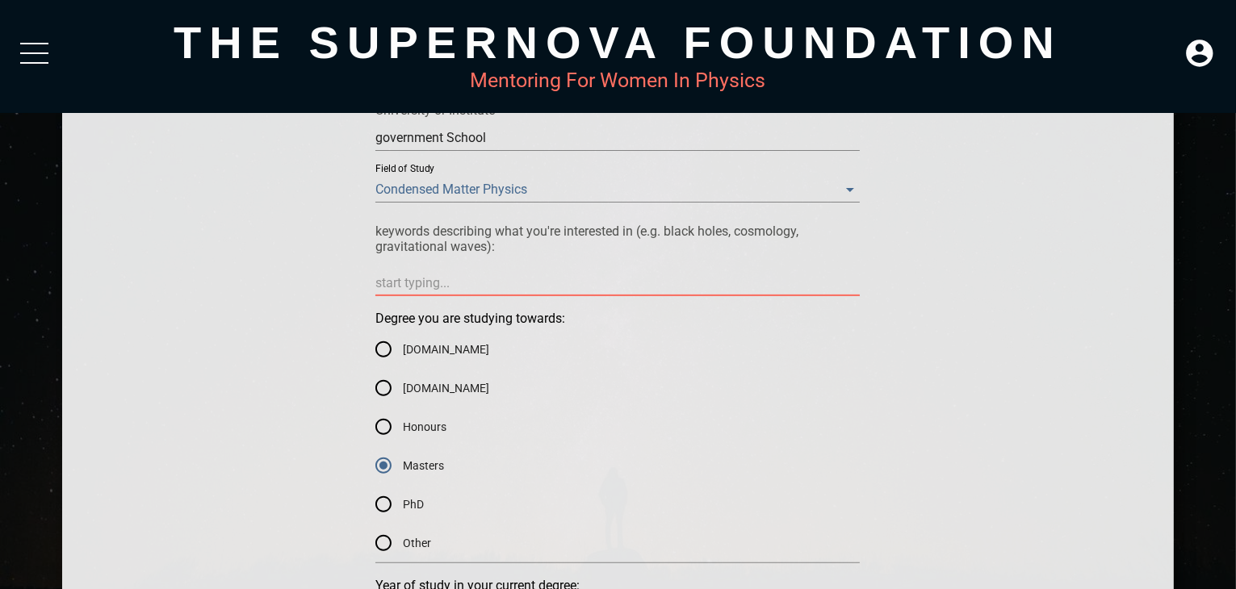
paste textarea "my core interests in condensed matter physics are strongly correlated electrons…"
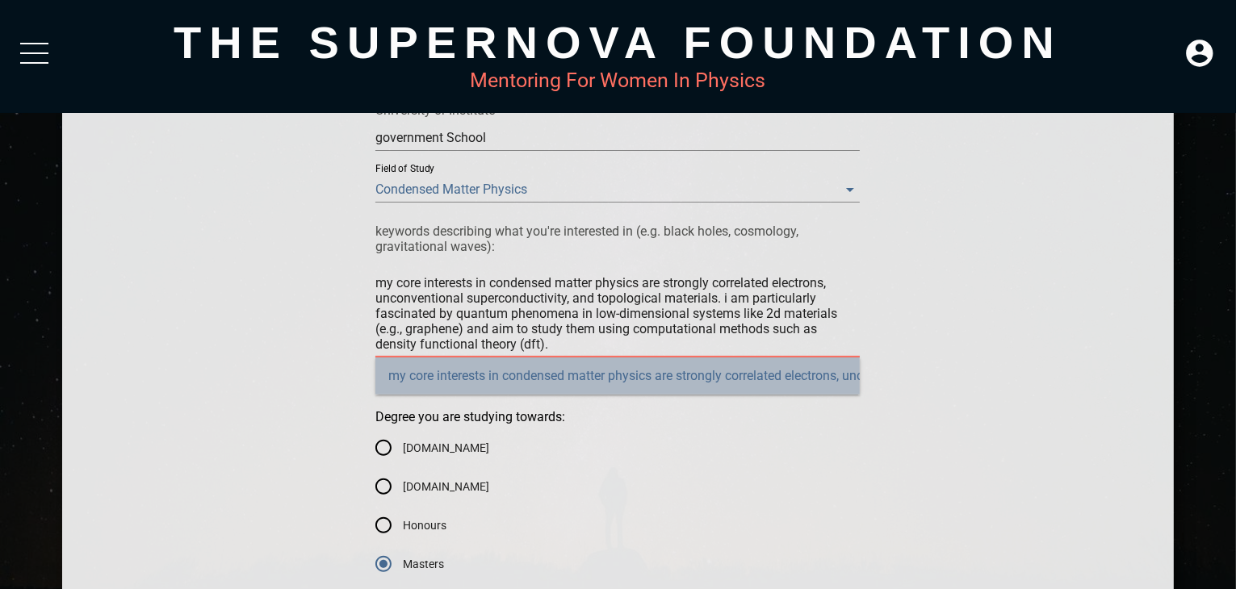
click at [521, 376] on div "my core interests in condensed matter physics are strongly correlated electrons…" at bounding box center [617, 376] width 484 height 37
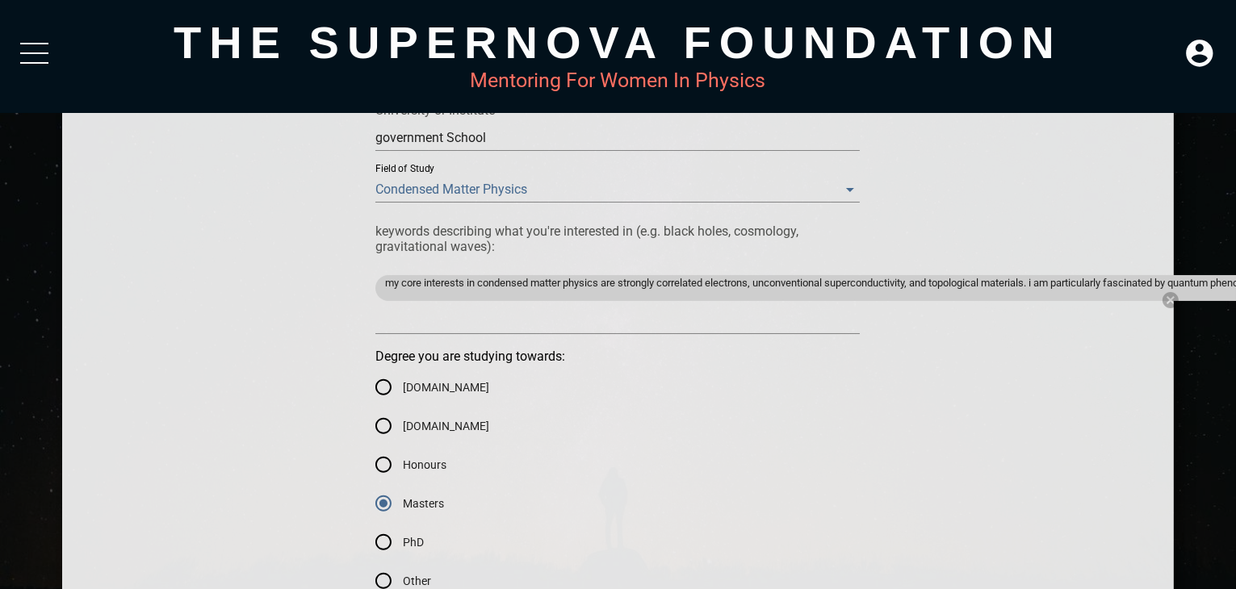
click at [759, 281] on span "my core interests in condensed matter physics are strongly correlated electrons…" at bounding box center [1174, 282] width 1599 height 15
click at [1095, 281] on span "my core interests in condensed matter physics are strongly correlated electrons…" at bounding box center [1174, 282] width 1599 height 15
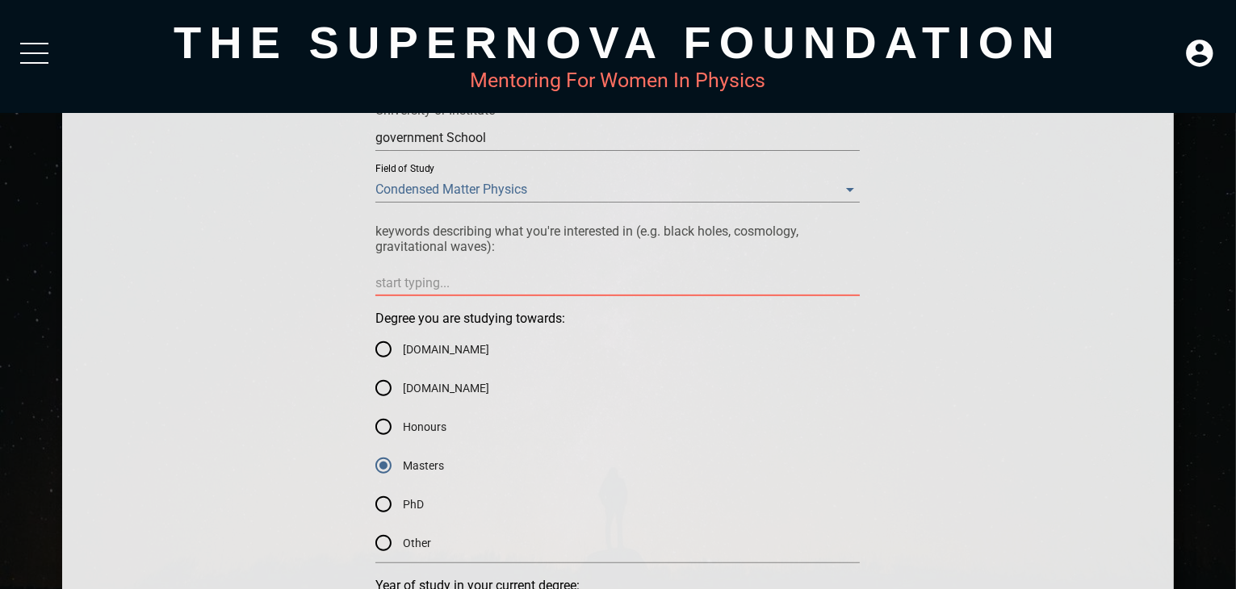
click at [812, 291] on textarea at bounding box center [617, 282] width 484 height 15
paste textarea "my core interests in condensed matter physics are strongly correlated electrons…"
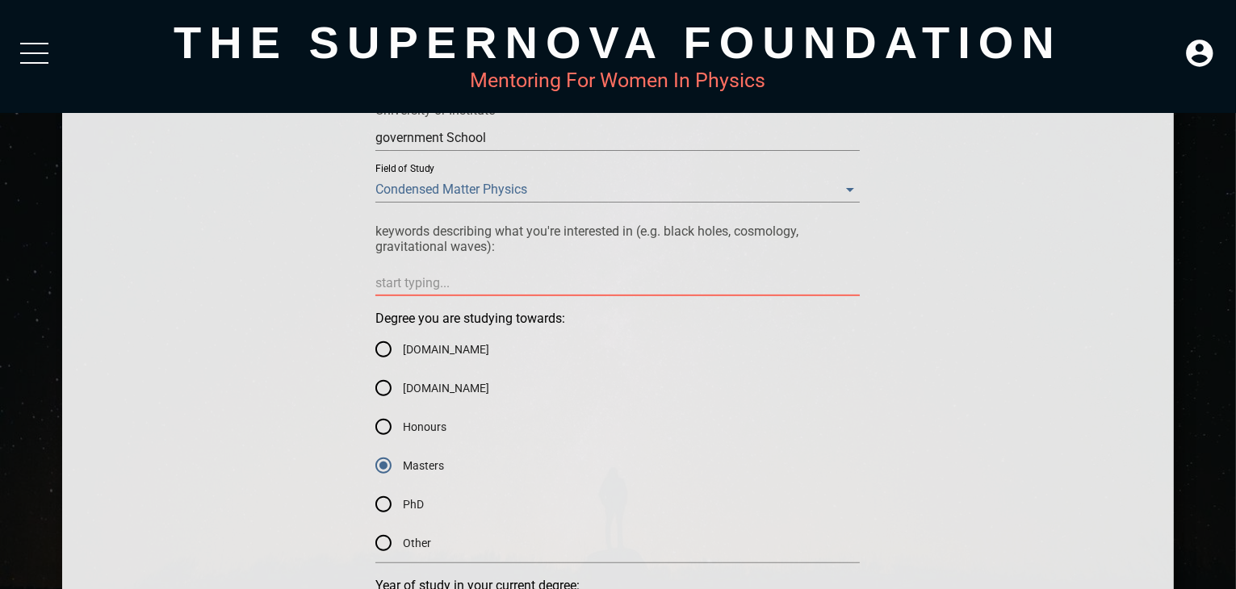
click at [549, 281] on textarea at bounding box center [617, 282] width 484 height 15
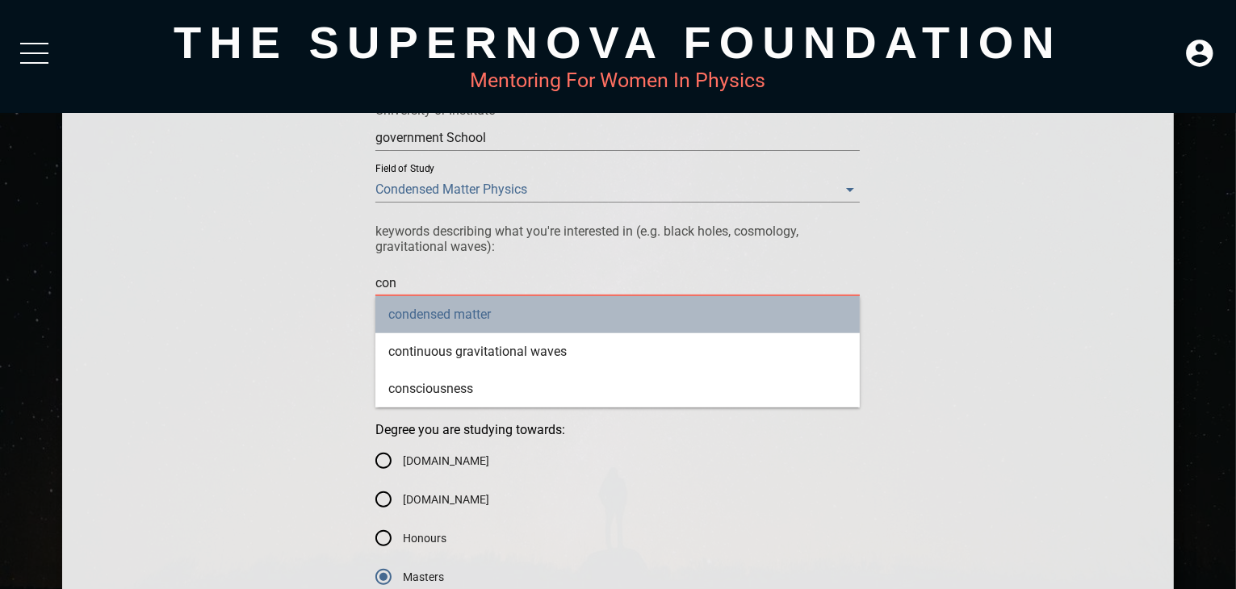
click at [482, 312] on div "condensed matter" at bounding box center [617, 314] width 484 height 37
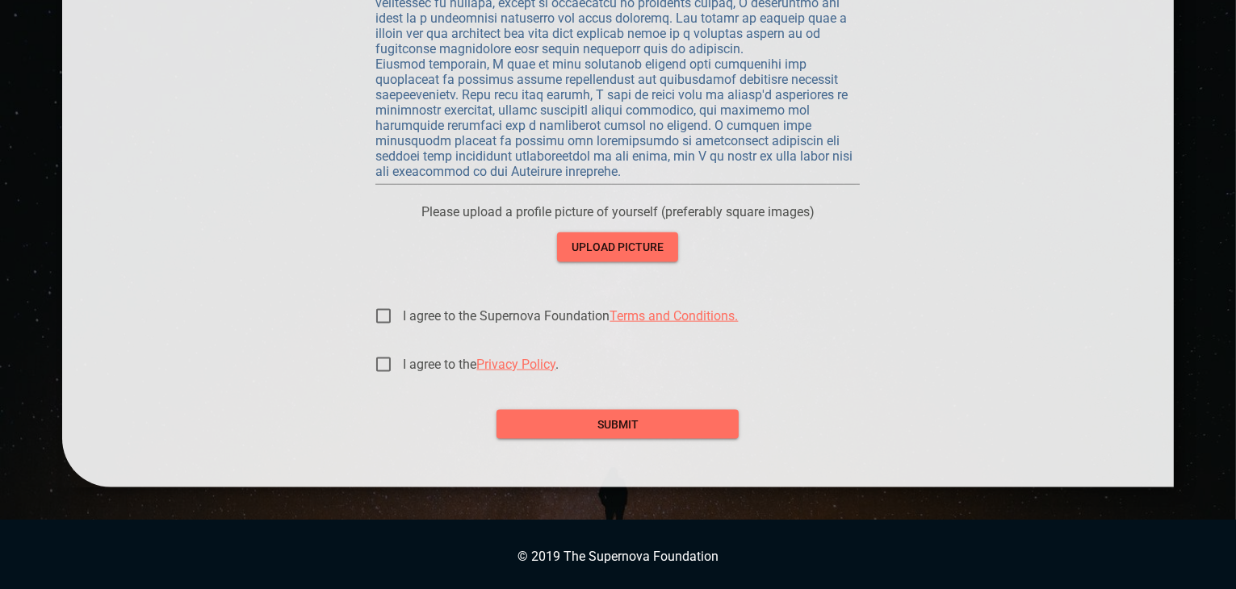
scroll to position [2214, 0]
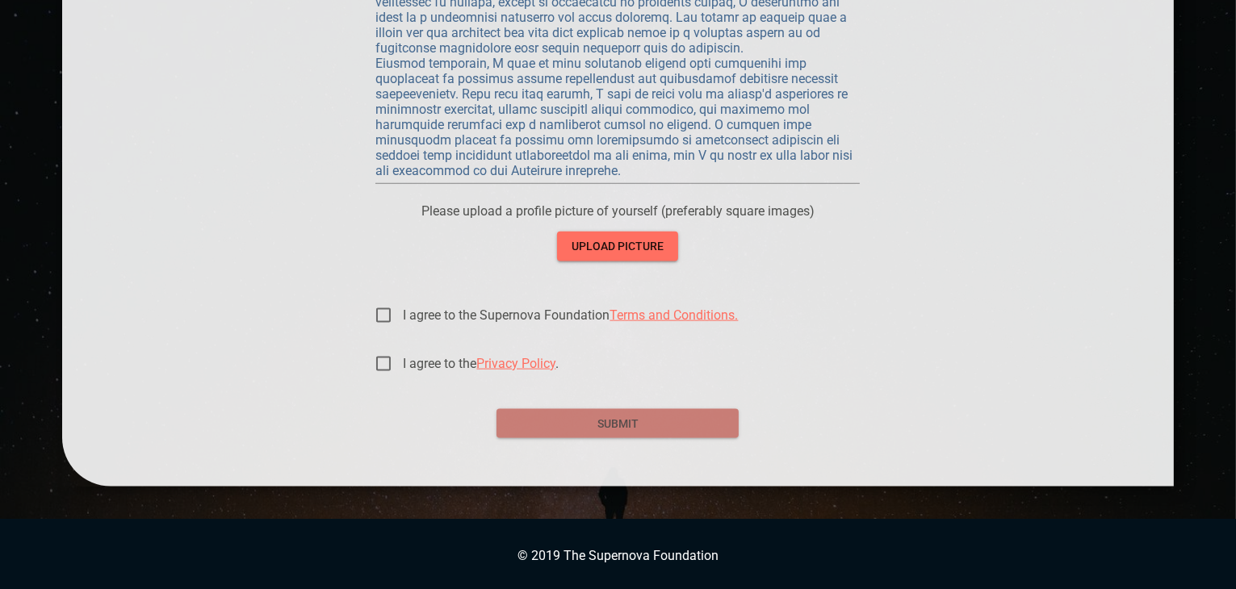
click at [601, 427] on span "submit" at bounding box center [617, 424] width 216 height 20
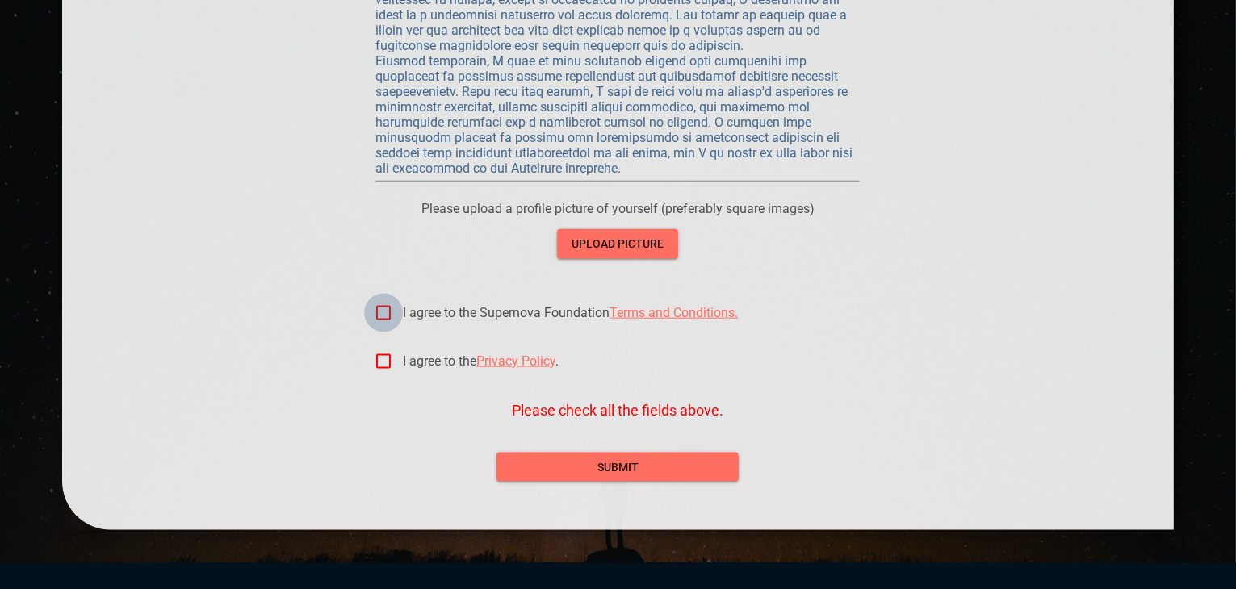
click at [378, 312] on input "I agree to the Supernova Foundation Terms and Conditions." at bounding box center [383, 313] width 39 height 39
click at [381, 359] on input "I agree to the Privacy Policy ." at bounding box center [383, 361] width 39 height 39
click at [613, 257] on button "upload picture" at bounding box center [617, 244] width 121 height 30
click at [637, 233] on button "upload picture" at bounding box center [617, 244] width 121 height 30
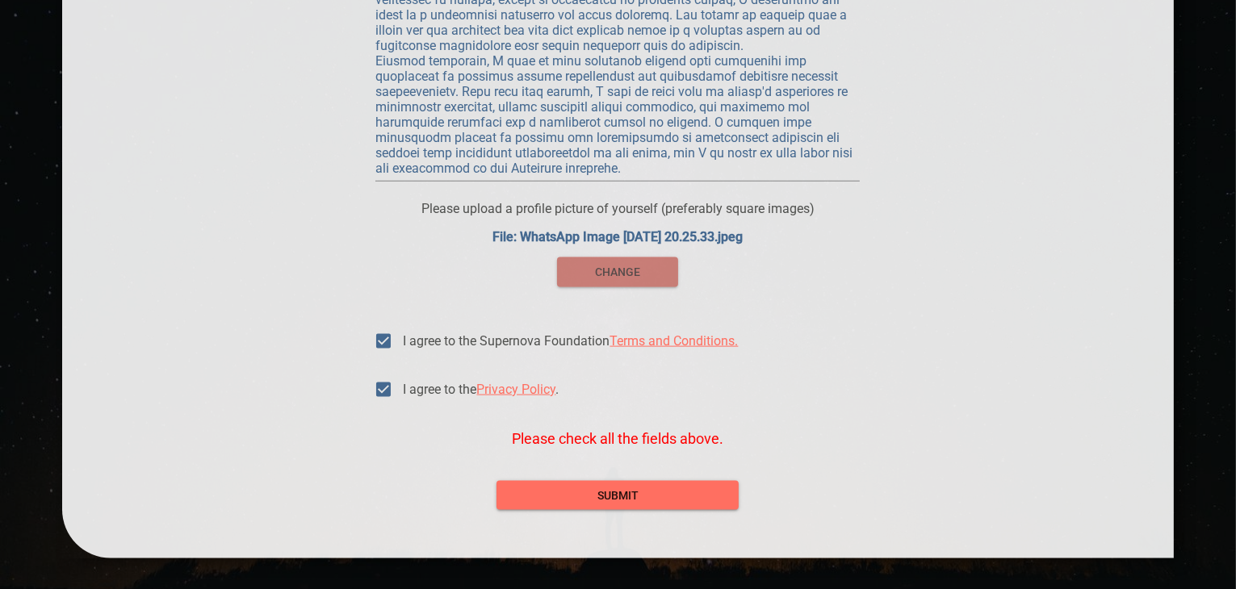
click at [656, 272] on span "change" at bounding box center [617, 272] width 95 height 20
click at [652, 278] on span "change" at bounding box center [617, 272] width 95 height 20
click at [617, 274] on span "change" at bounding box center [617, 272] width 95 height 20
click at [611, 273] on span "change" at bounding box center [617, 272] width 95 height 20
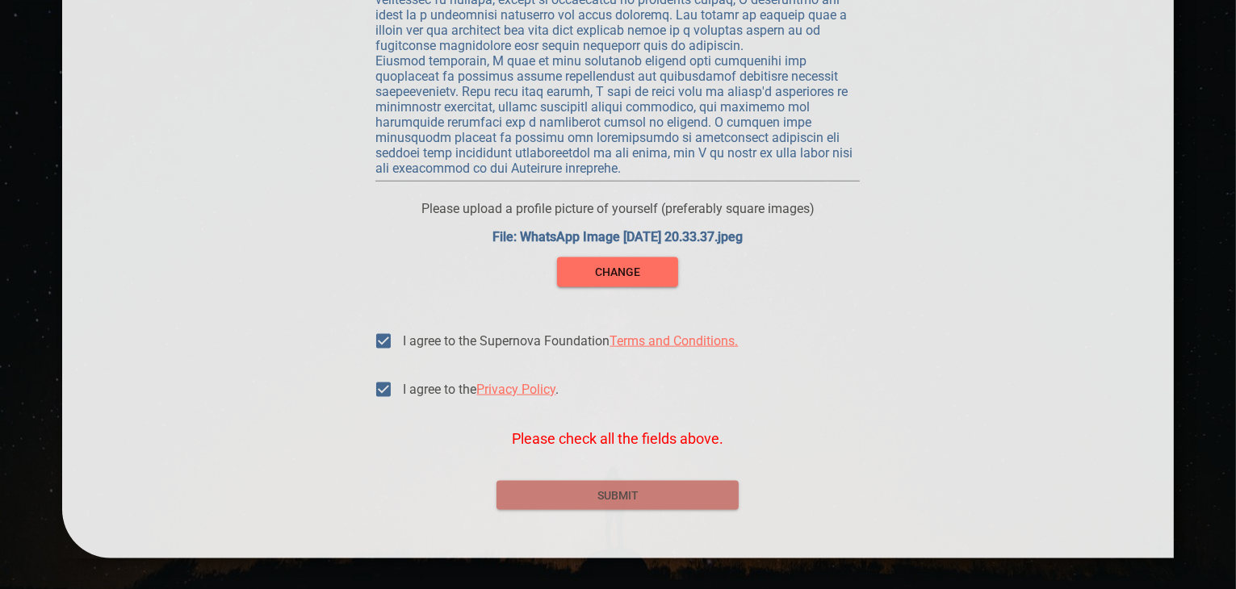
click at [601, 492] on span "submit" at bounding box center [617, 496] width 216 height 20
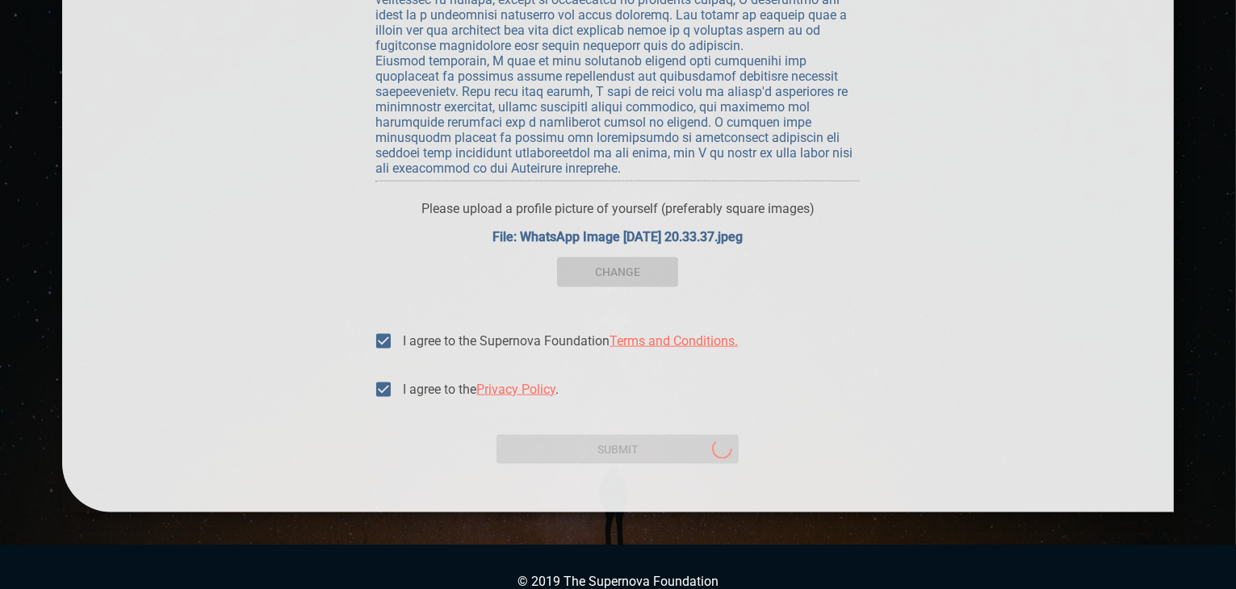
scroll to position [2, 0]
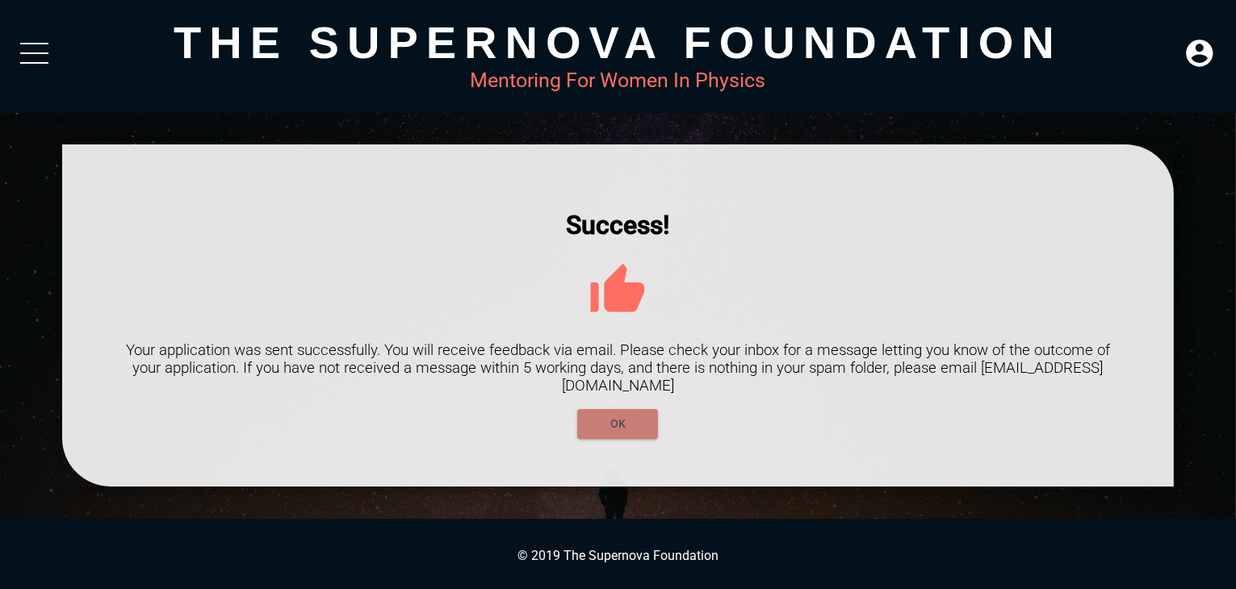
click at [605, 418] on span "OK" at bounding box center [617, 424] width 55 height 20
